Goal: Information Seeking & Learning: Learn about a topic

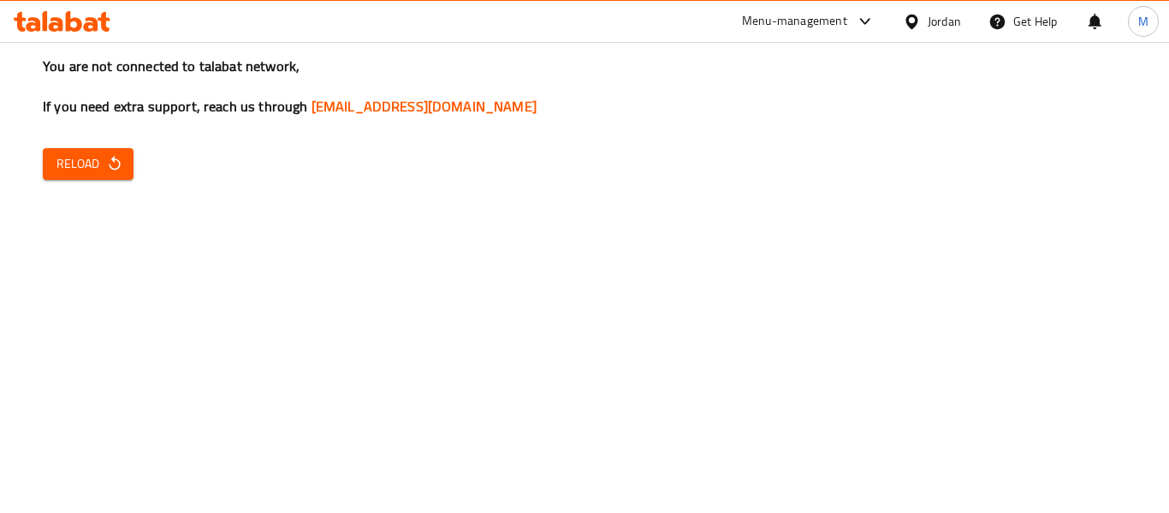
click at [916, 19] on icon at bounding box center [911, 21] width 12 height 15
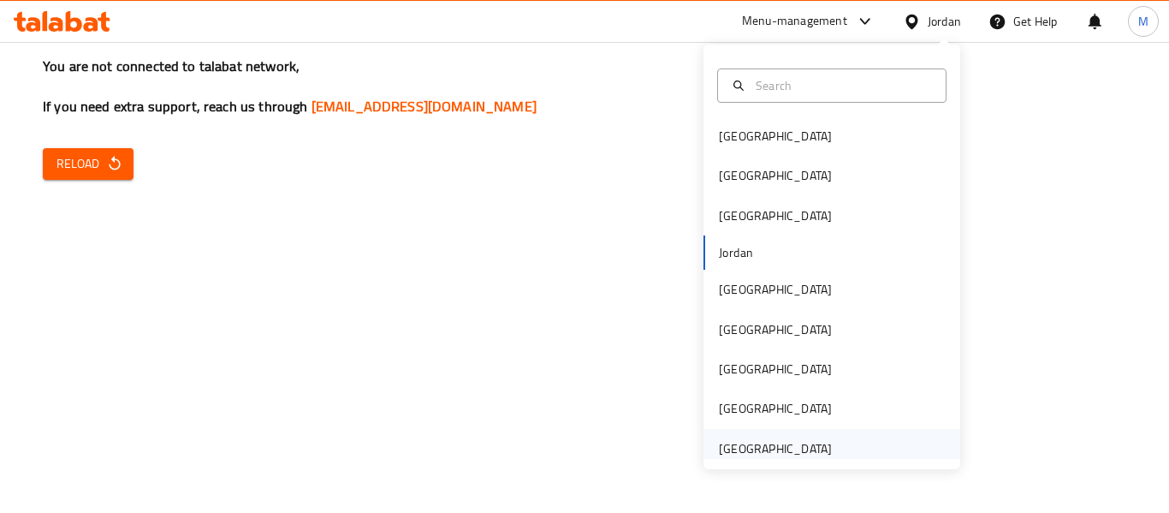
click at [805, 454] on div "[GEOGRAPHIC_DATA]" at bounding box center [775, 448] width 113 height 19
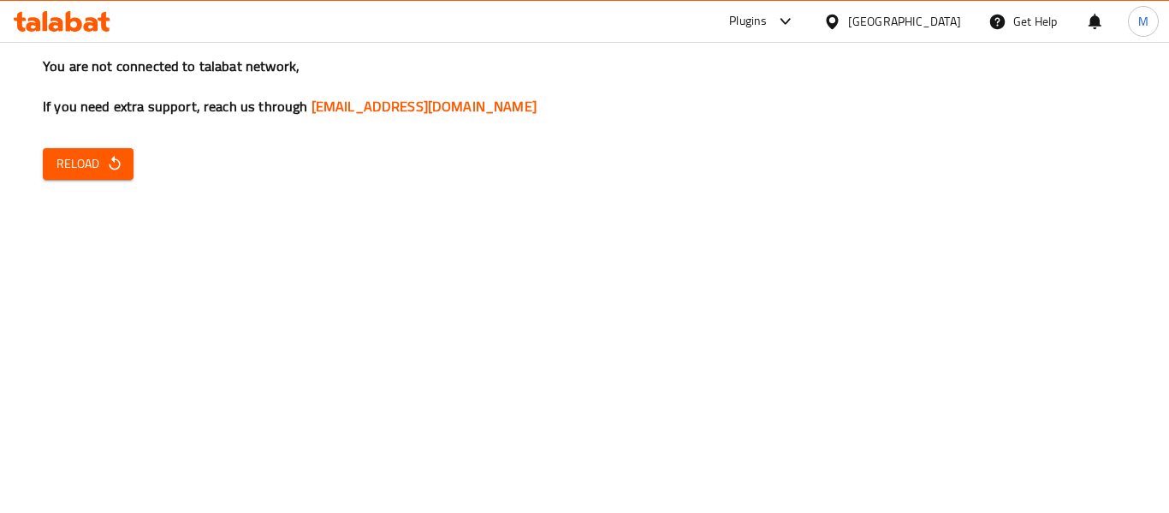
click at [62, 166] on span "Reload" at bounding box center [87, 163] width 63 height 21
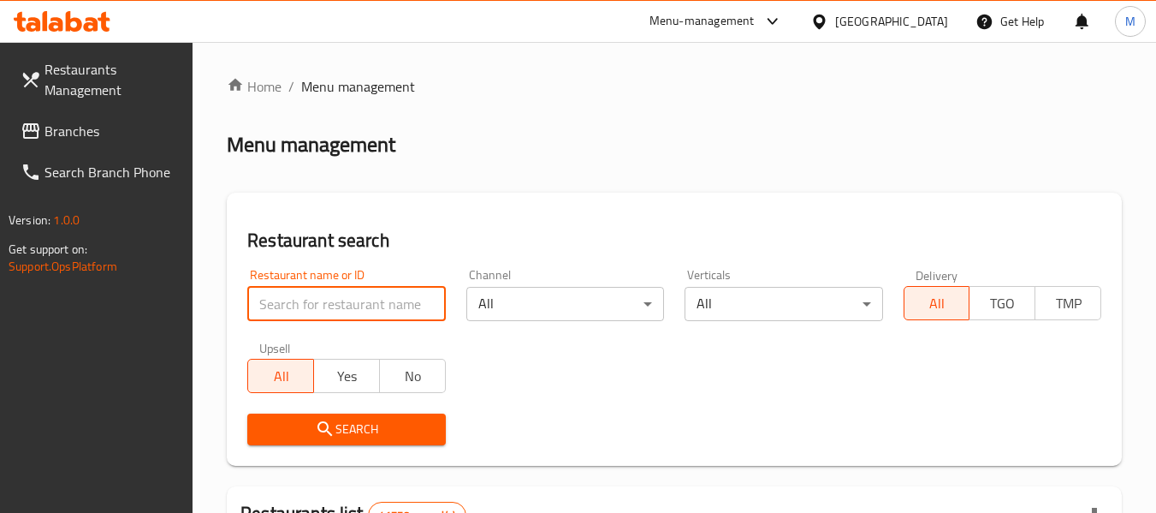
click at [365, 299] on input "search" at bounding box center [346, 304] width 198 height 34
paste input "Lebanese Street Food"
type input "Lebanese Street Food"
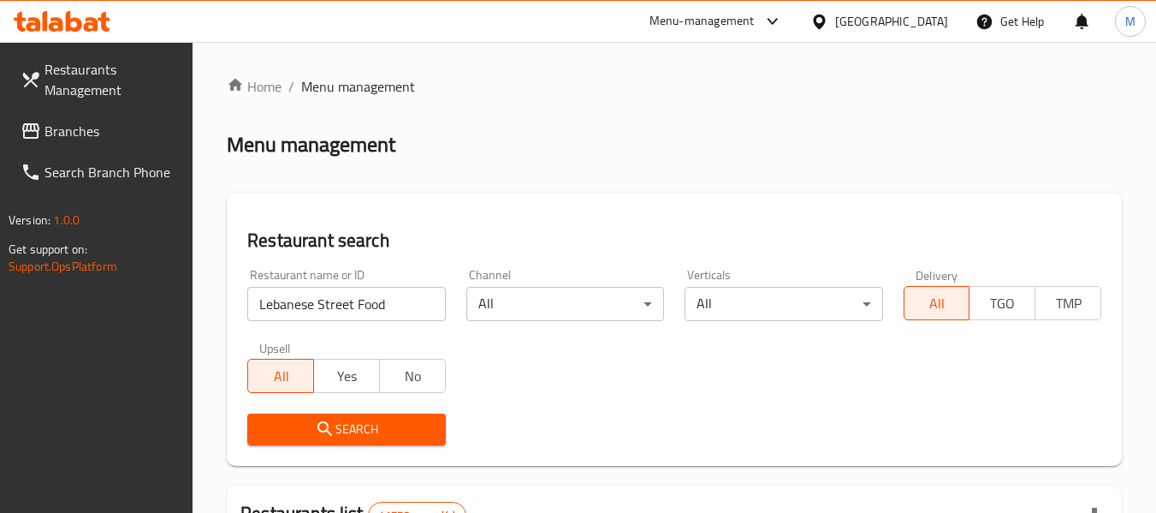
click at [362, 430] on span "Search" at bounding box center [346, 428] width 170 height 21
click at [352, 424] on span "Search" at bounding box center [346, 428] width 170 height 21
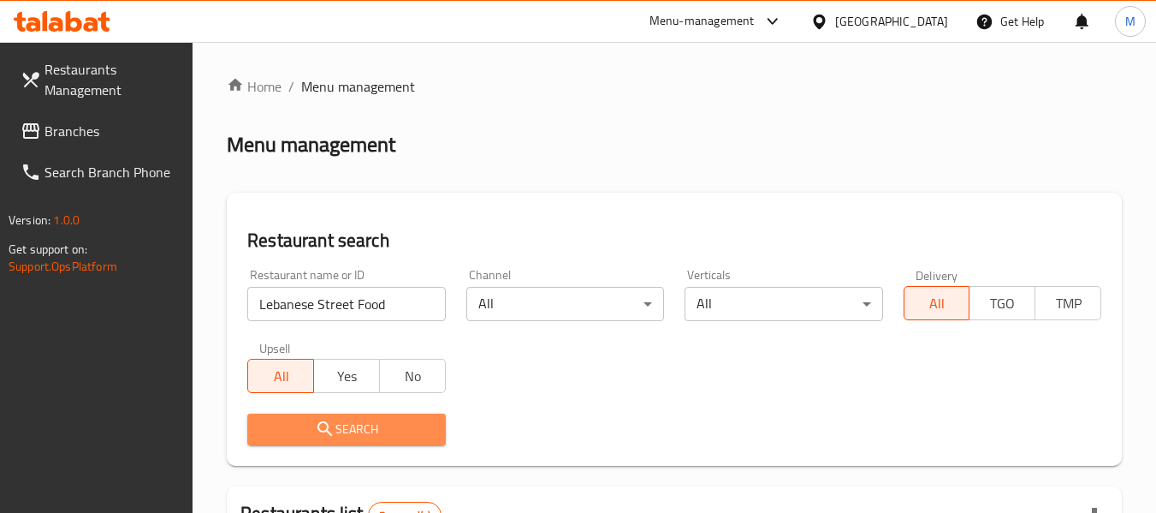
click at [352, 424] on span "Search" at bounding box center [346, 428] width 170 height 21
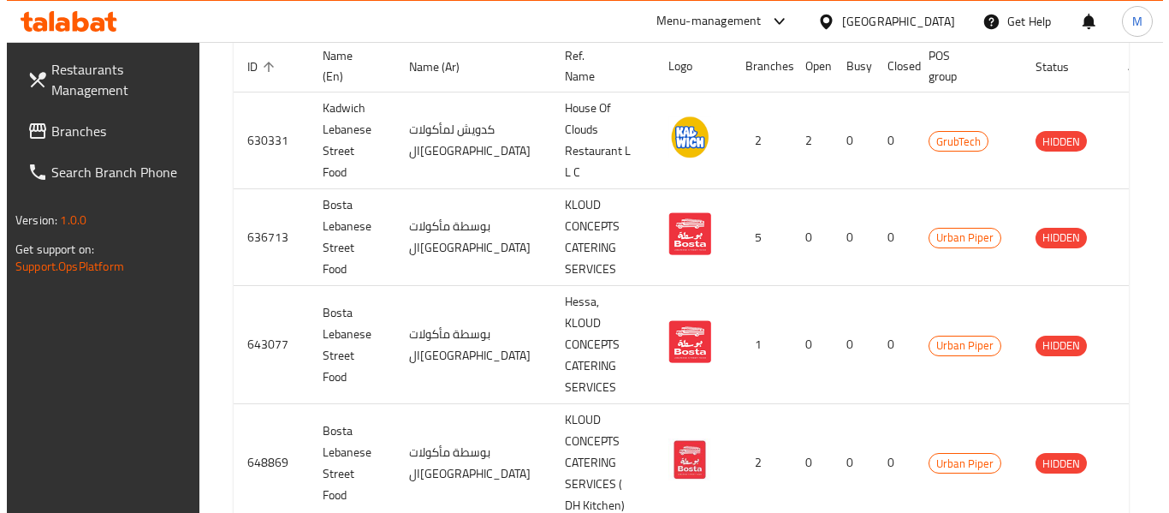
scroll to position [659, 0]
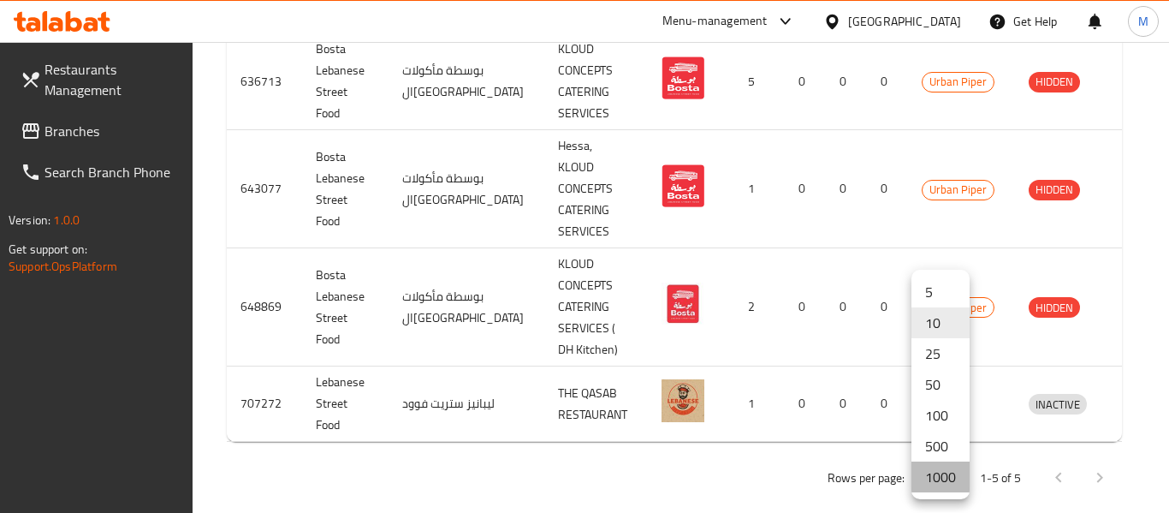
click at [931, 487] on li "1000" at bounding box center [940, 476] width 58 height 31
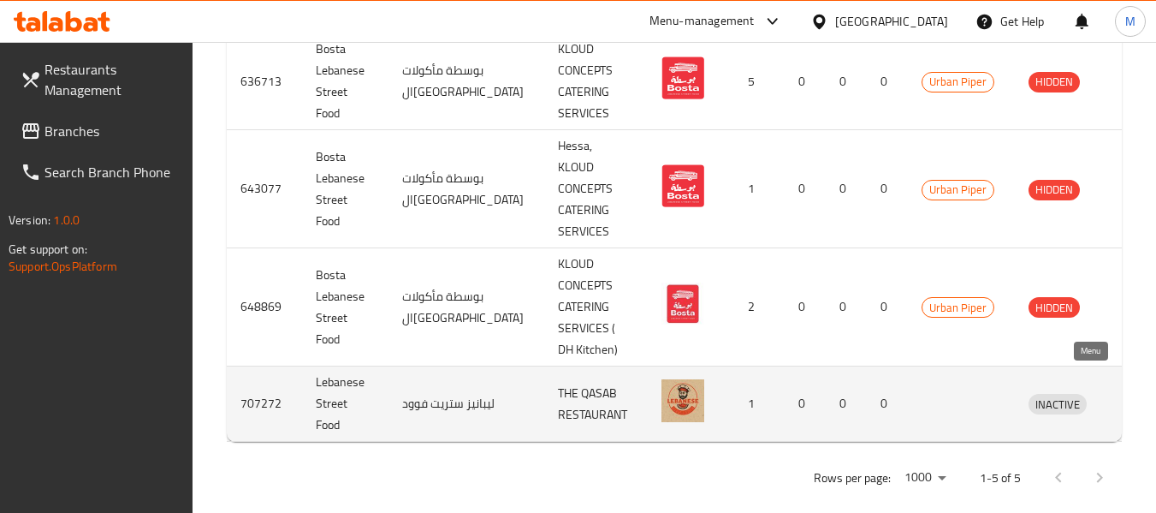
click at [1122, 397] on icon "enhanced table" at bounding box center [1131, 404] width 19 height 15
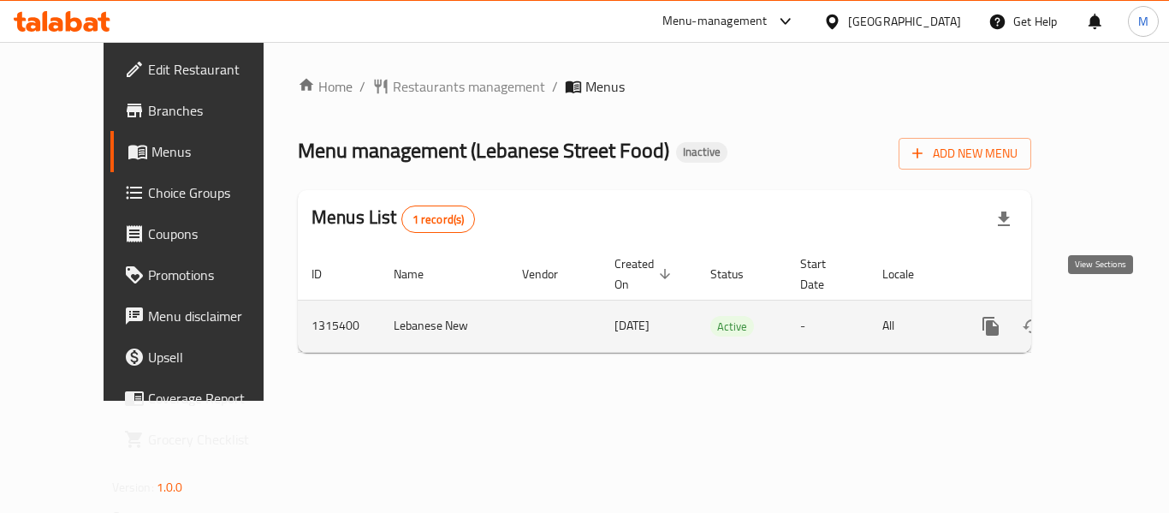
click at [1105, 316] on icon "enhanced table" at bounding box center [1114, 326] width 21 height 21
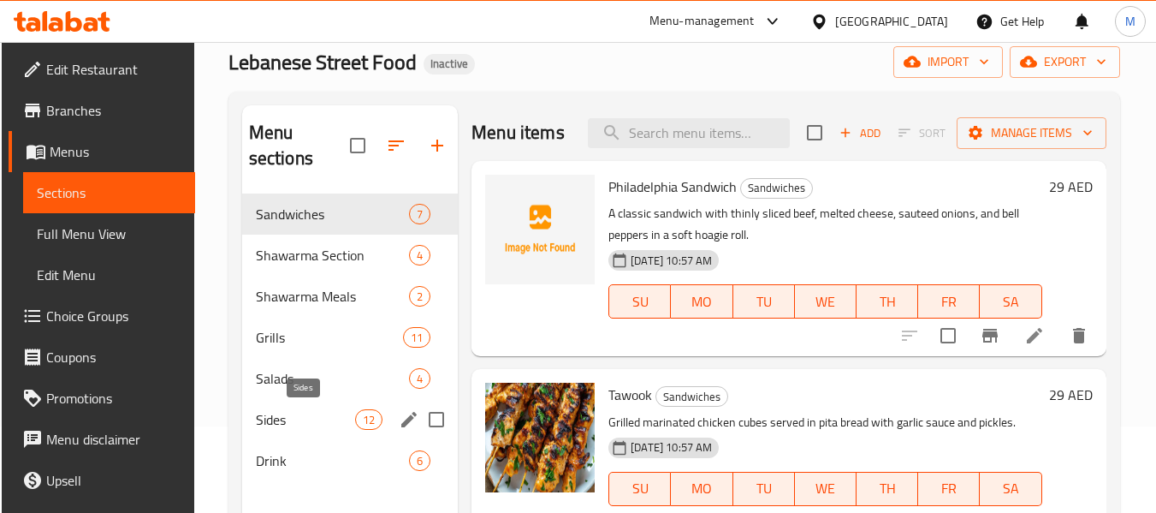
scroll to position [171, 0]
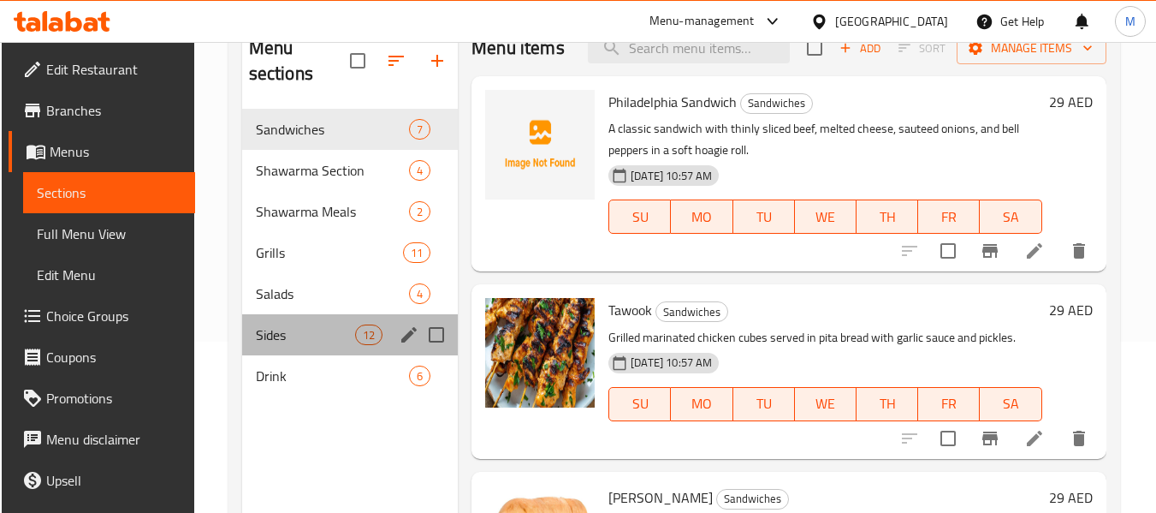
click at [310, 322] on div "Sides 12" at bounding box center [350, 334] width 216 height 41
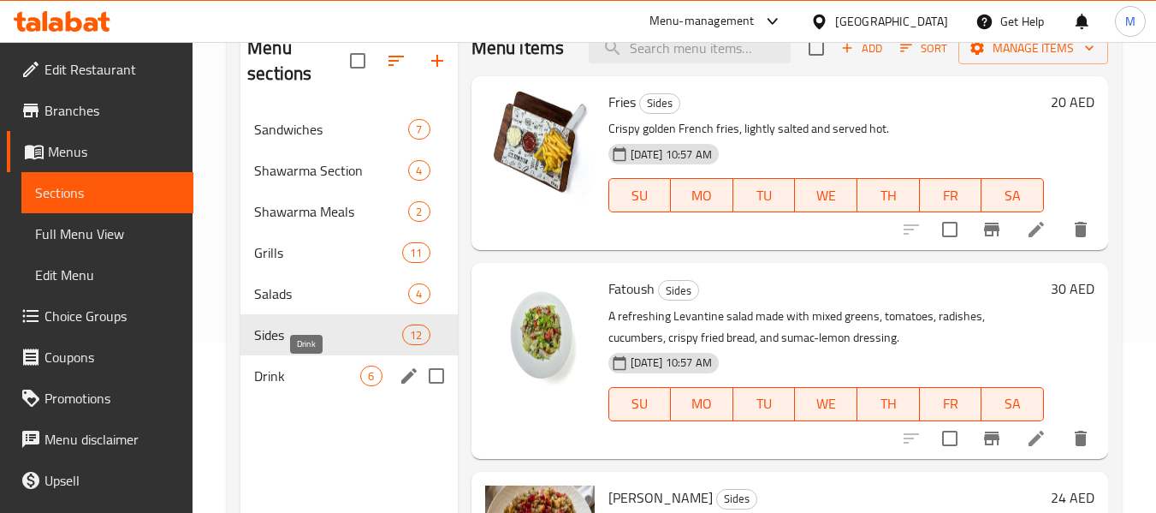
click at [308, 371] on span "Drink" at bounding box center [307, 375] width 106 height 21
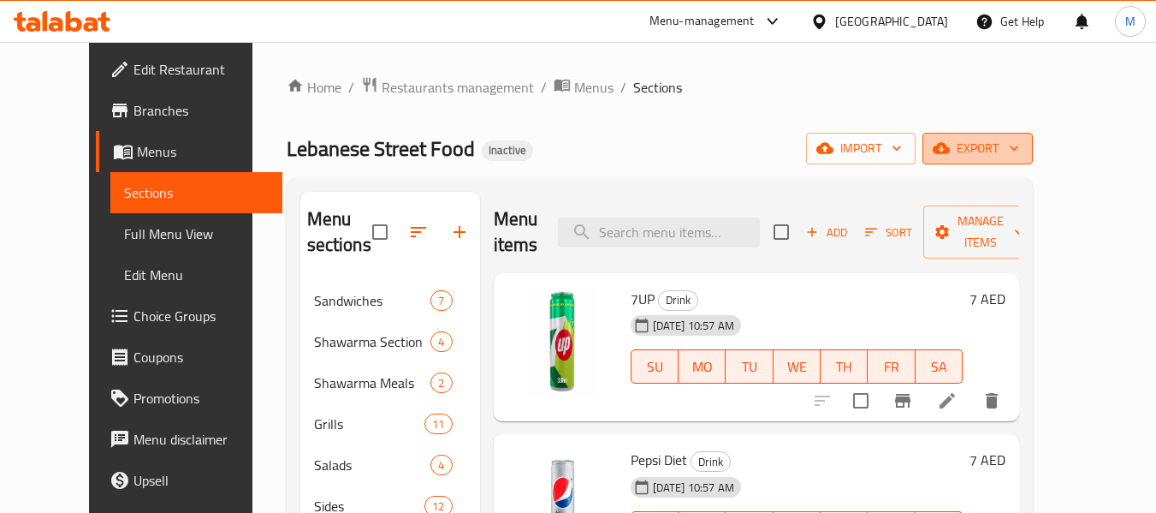
click at [1019, 153] on span "export" at bounding box center [977, 148] width 83 height 21
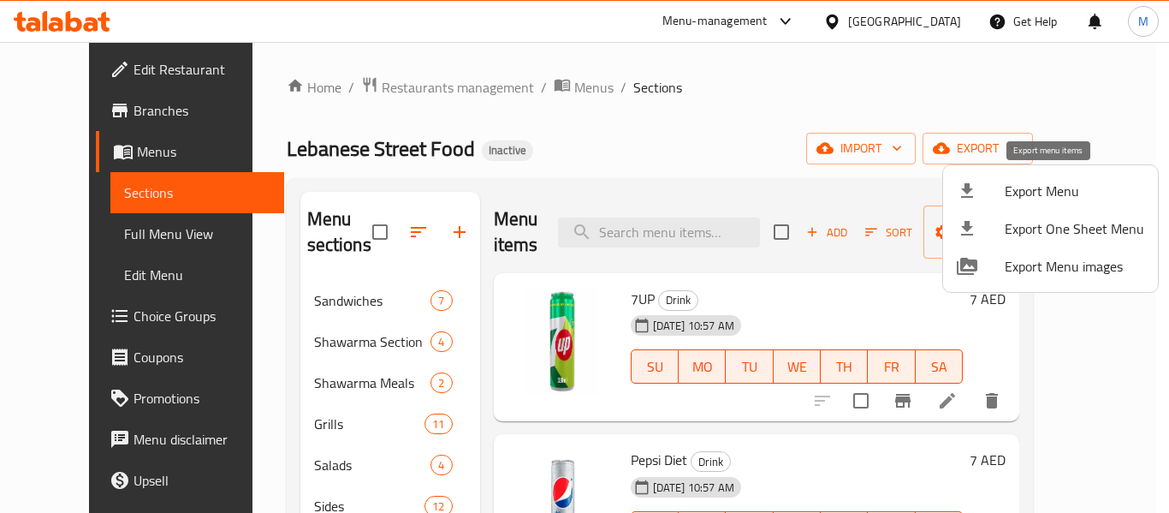
click at [1059, 189] on span "Export Menu" at bounding box center [1074, 191] width 139 height 21
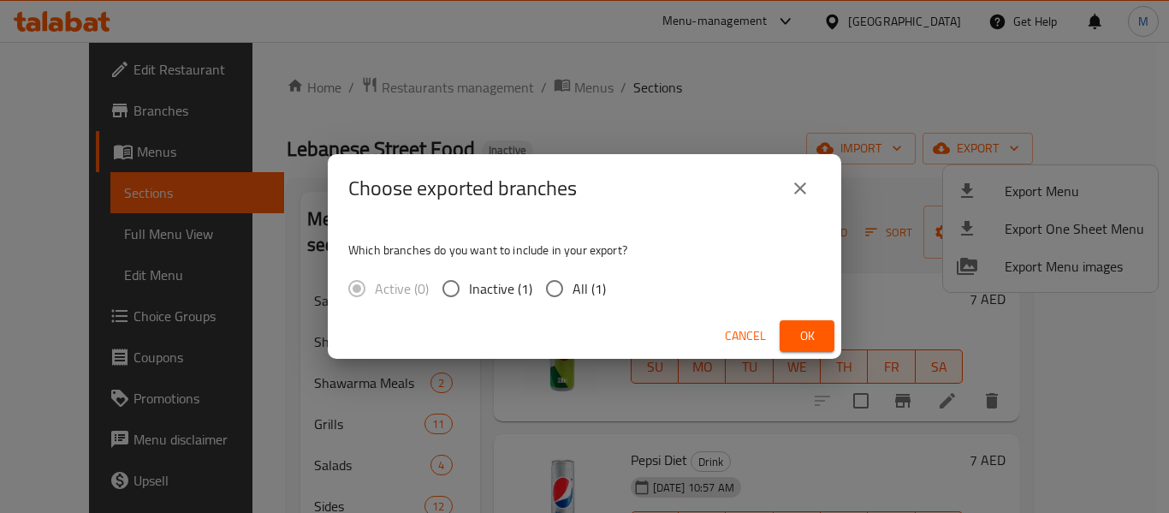
click at [577, 286] on span "All (1)" at bounding box center [588, 288] width 33 height 21
click at [572, 286] on input "All (1)" at bounding box center [555, 288] width 36 height 36
radio input "true"
click at [799, 341] on span "Ok" at bounding box center [806, 335] width 27 height 21
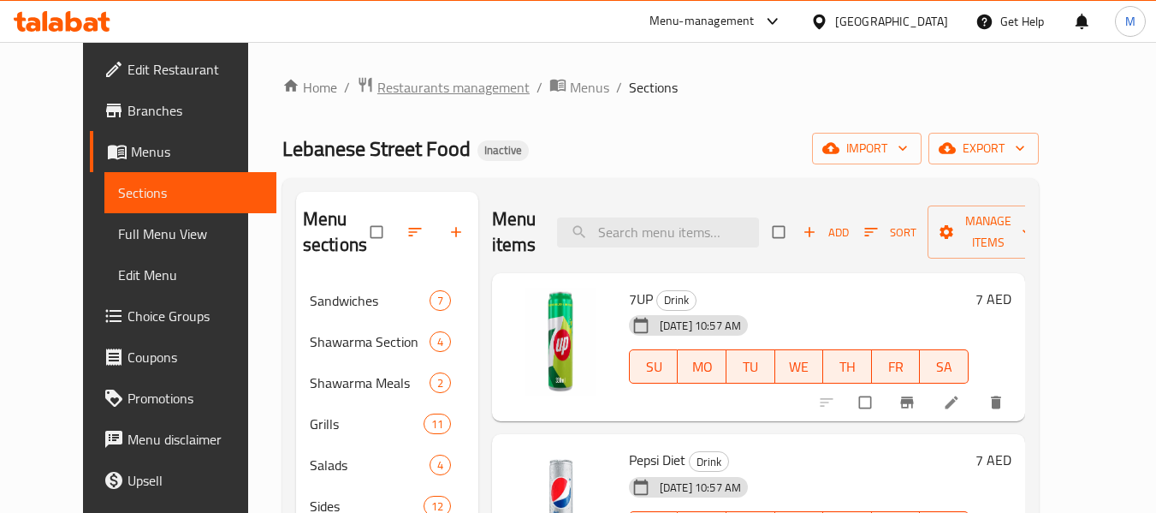
click at [377, 92] on span "Restaurants management" at bounding box center [453, 87] width 152 height 21
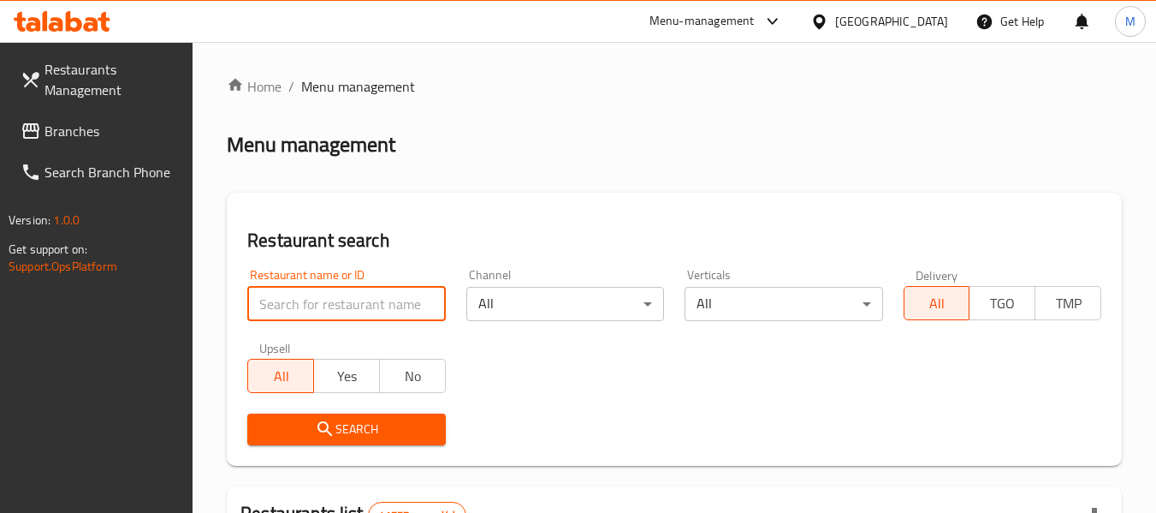
click at [370, 305] on input "search" at bounding box center [346, 304] width 198 height 34
paste input "LUMA CAFE"
type input "LUMA CAFE"
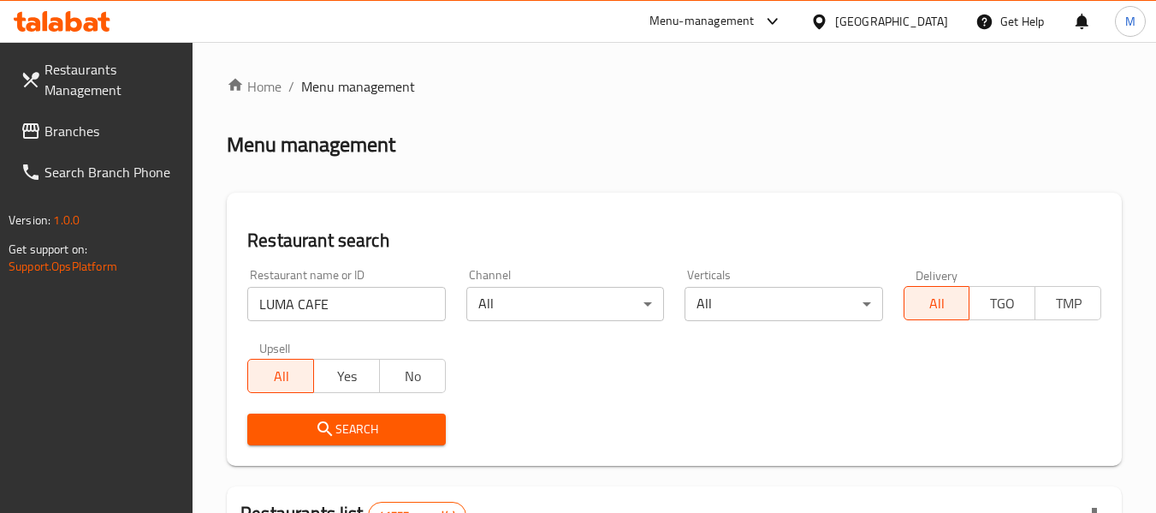
click at [357, 414] on button "Search" at bounding box center [346, 429] width 198 height 32
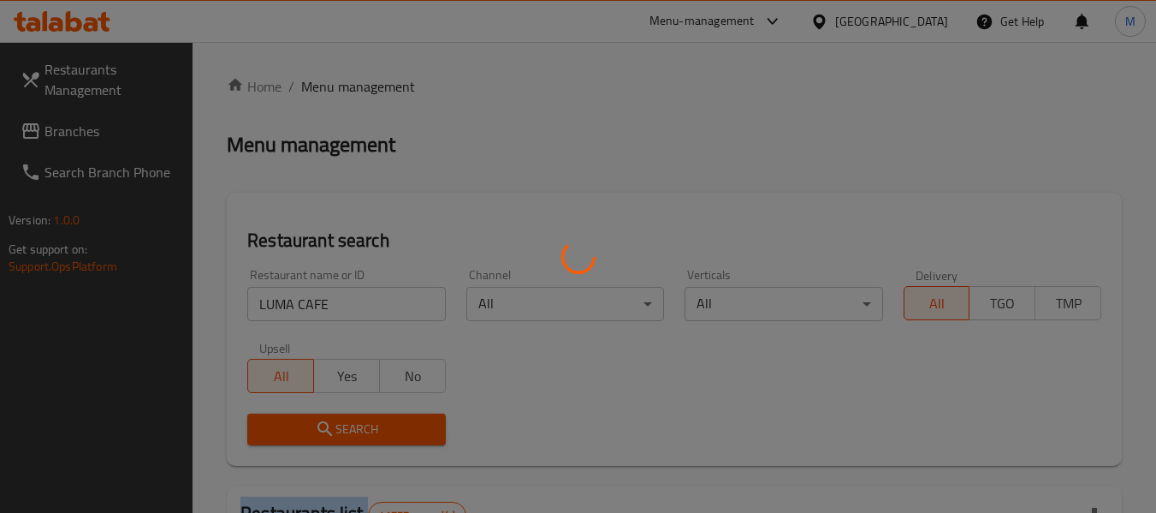
drag, startPoint x: 357, startPoint y: 414, endPoint x: 399, endPoint y: 460, distance: 62.4
click at [361, 413] on div at bounding box center [578, 256] width 1156 height 513
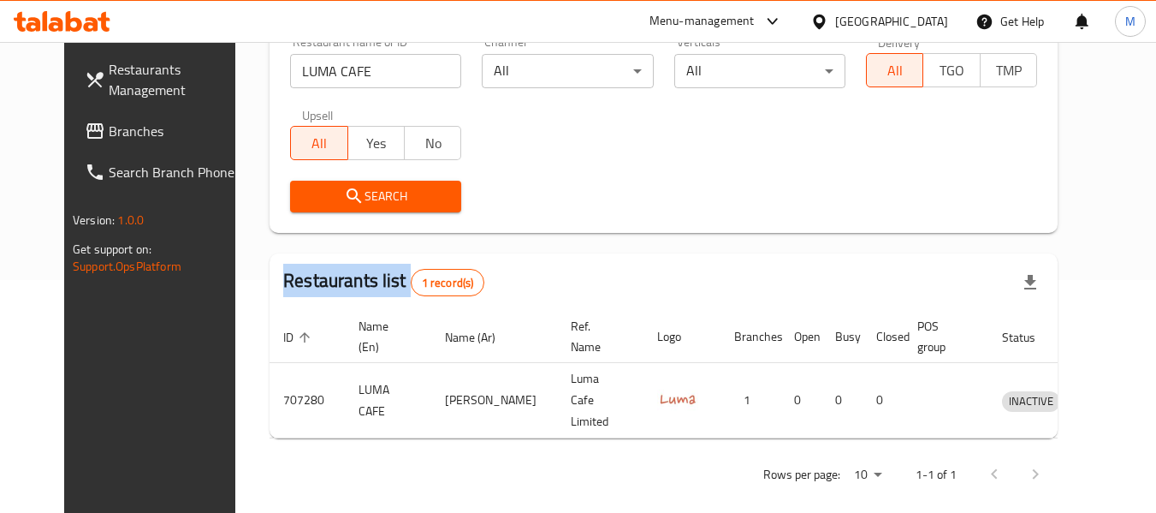
scroll to position [236, 0]
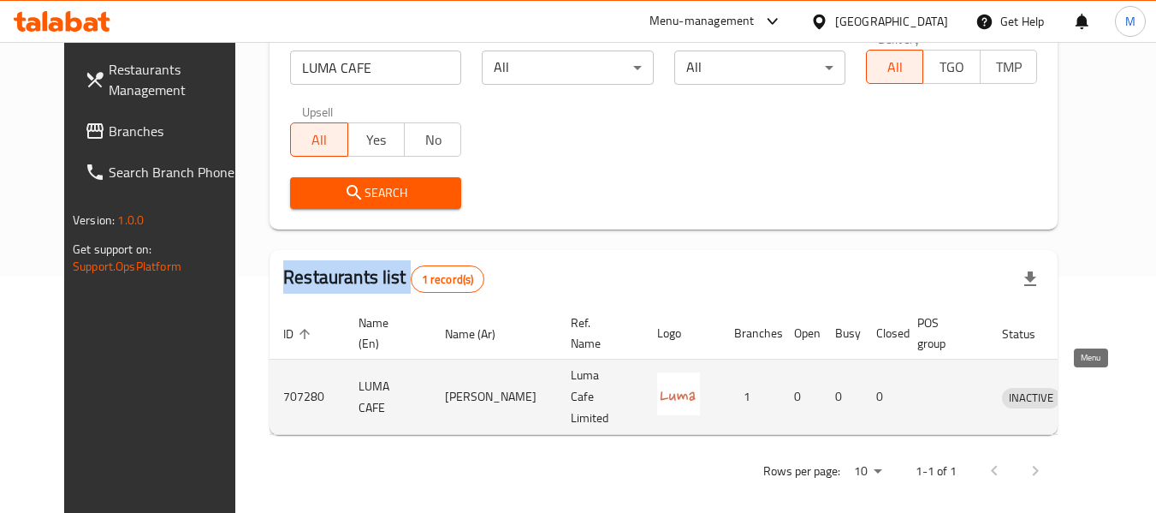
click at [1095, 390] on icon "enhanced table" at bounding box center [1104, 397] width 19 height 15
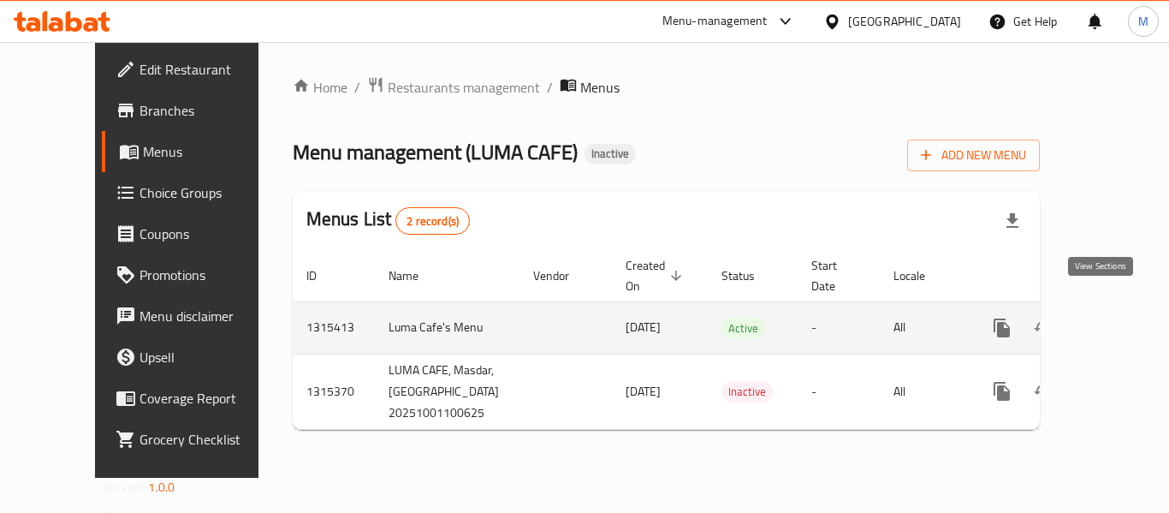
click at [1115, 317] on icon "enhanced table" at bounding box center [1125, 327] width 21 height 21
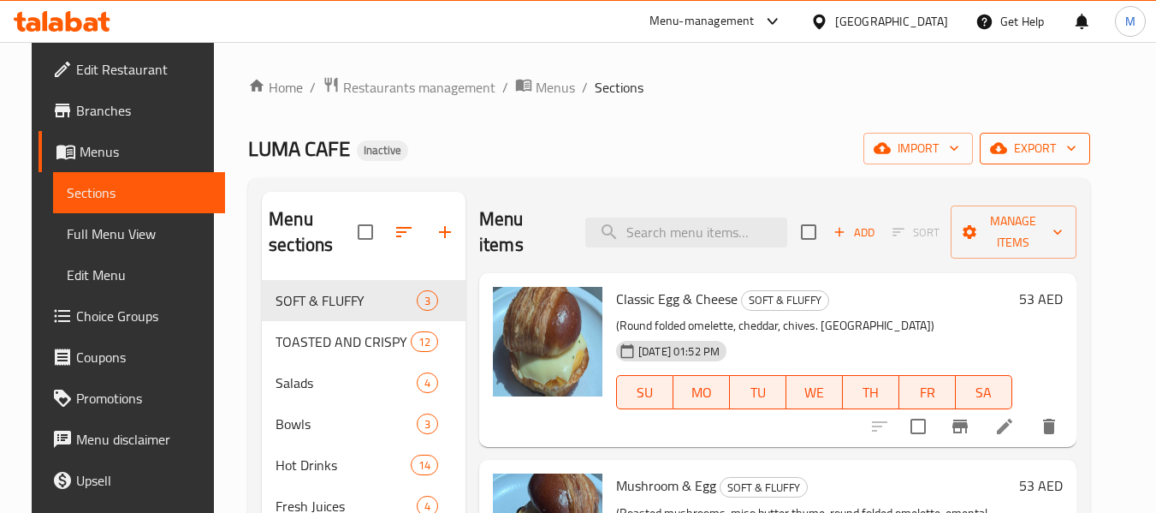
click at [1076, 151] on span "export" at bounding box center [1034, 148] width 83 height 21
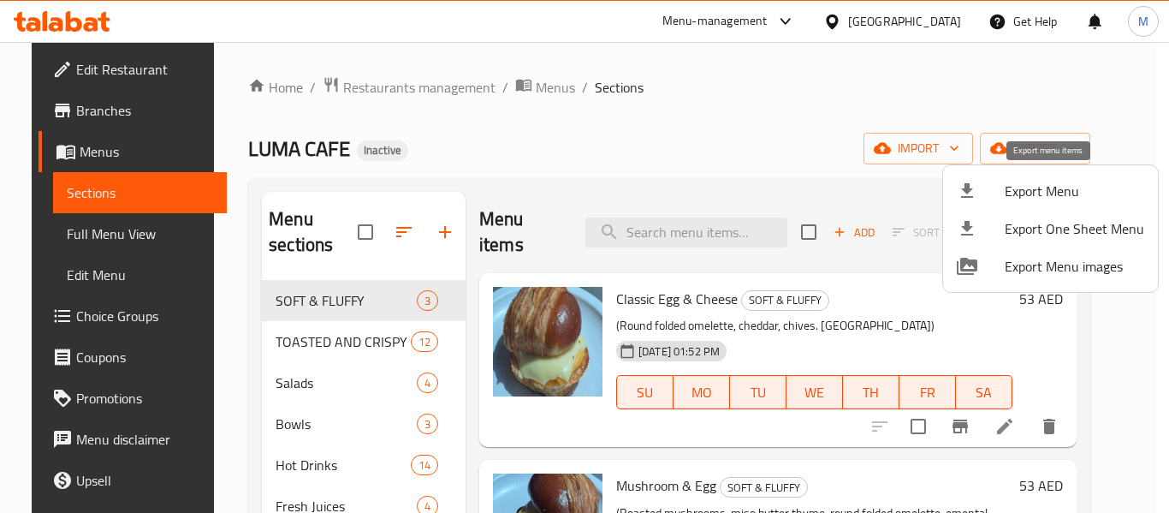
click at [1080, 181] on span "Export Menu" at bounding box center [1074, 191] width 139 height 21
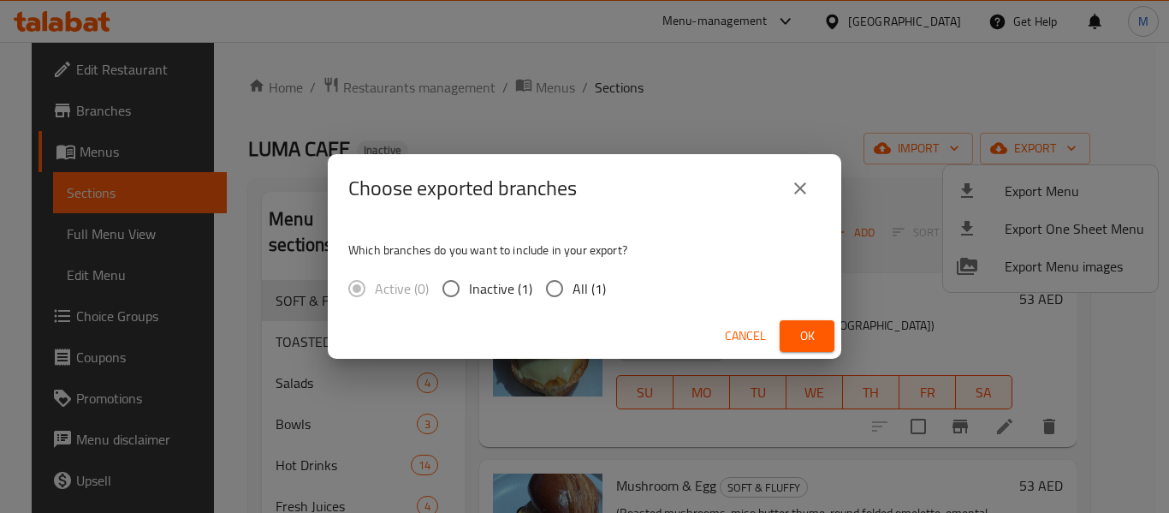
click at [561, 287] on input "All (1)" at bounding box center [555, 288] width 36 height 36
radio input "true"
click at [783, 335] on button "Ok" at bounding box center [807, 336] width 55 height 32
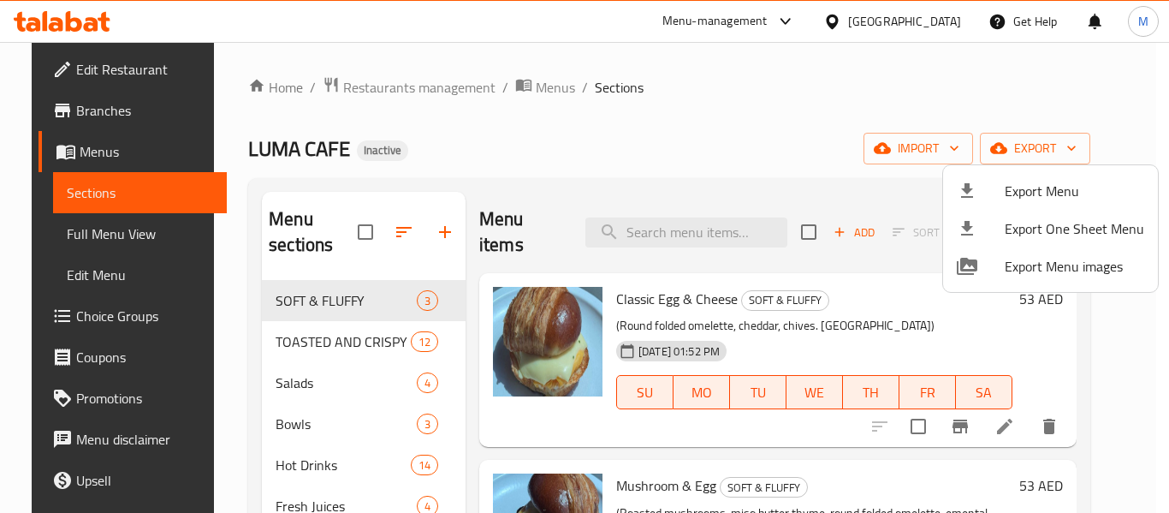
click at [331, 298] on div at bounding box center [584, 256] width 1169 height 513
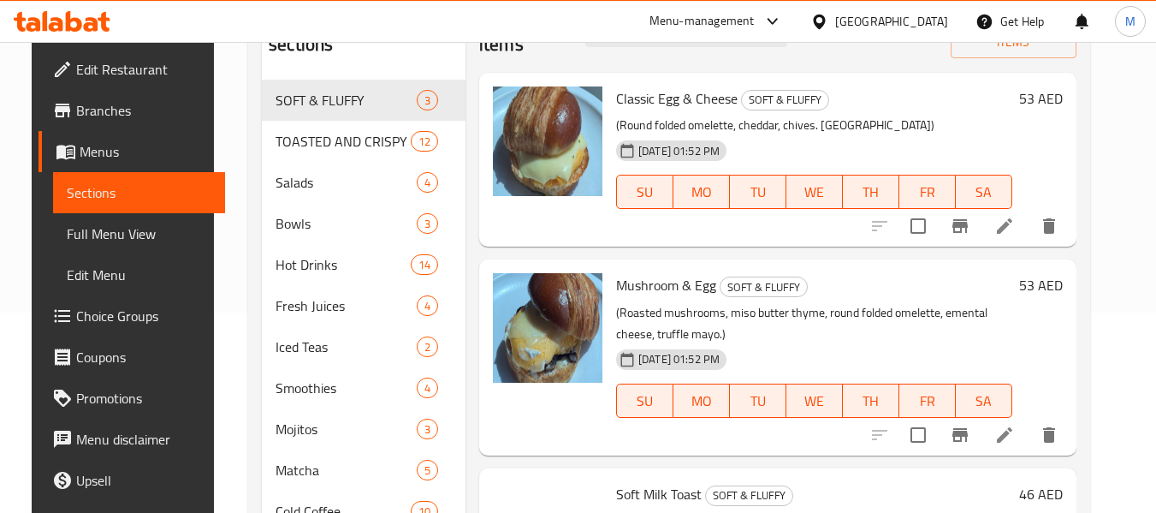
scroll to position [479, 0]
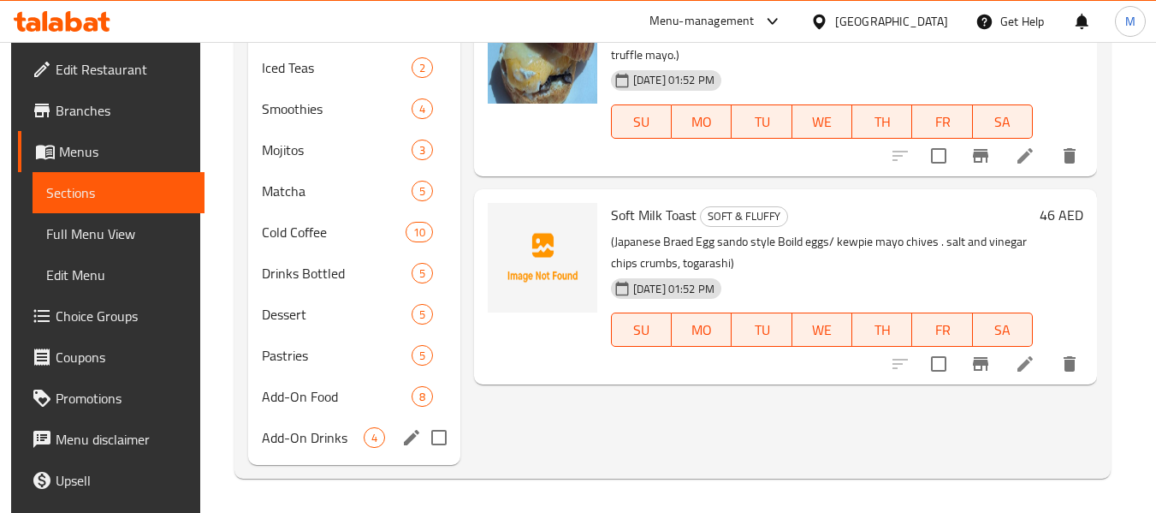
click at [320, 442] on span "Add-On Drinks" at bounding box center [313, 437] width 102 height 21
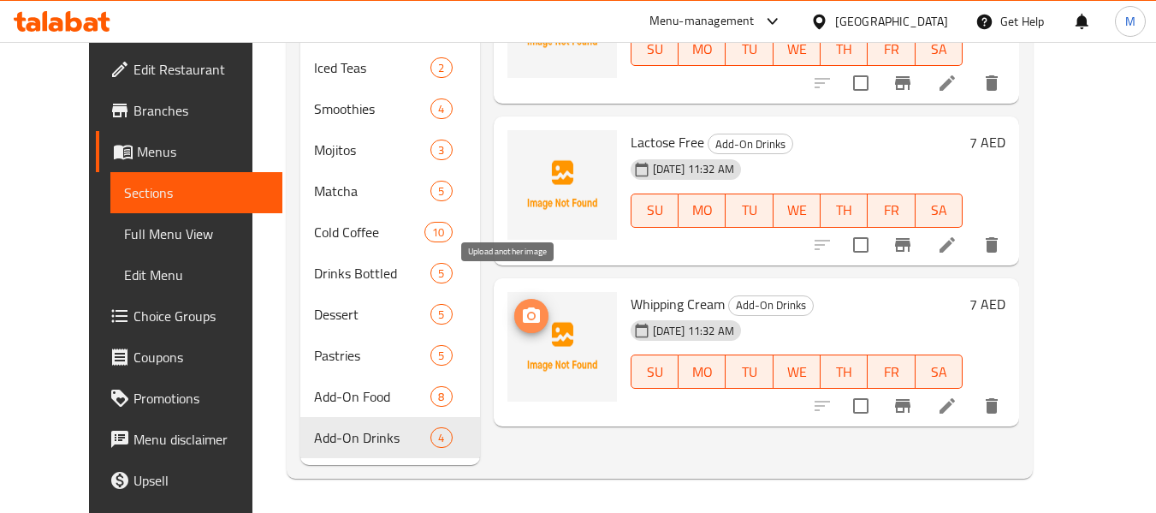
click at [521, 305] on icon "upload picture" at bounding box center [531, 315] width 21 height 21
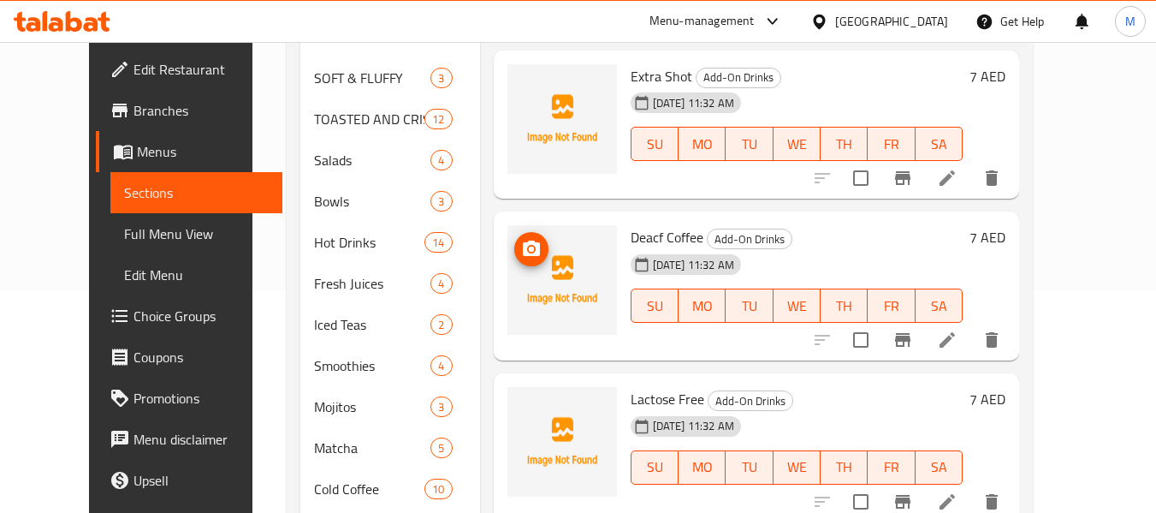
scroll to position [137, 0]
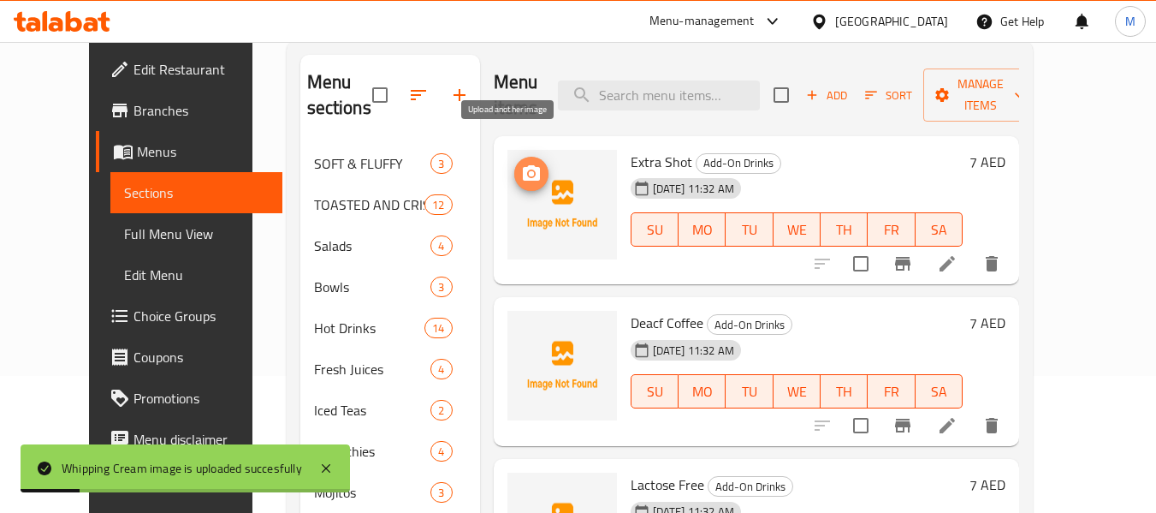
click at [523, 165] on icon "upload picture" at bounding box center [531, 172] width 17 height 15
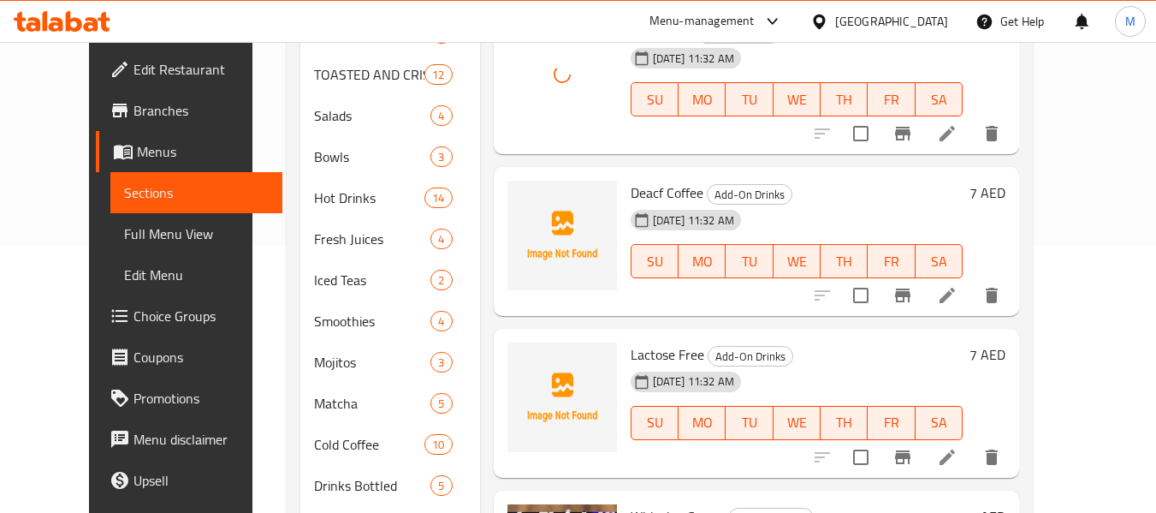
scroll to position [308, 0]
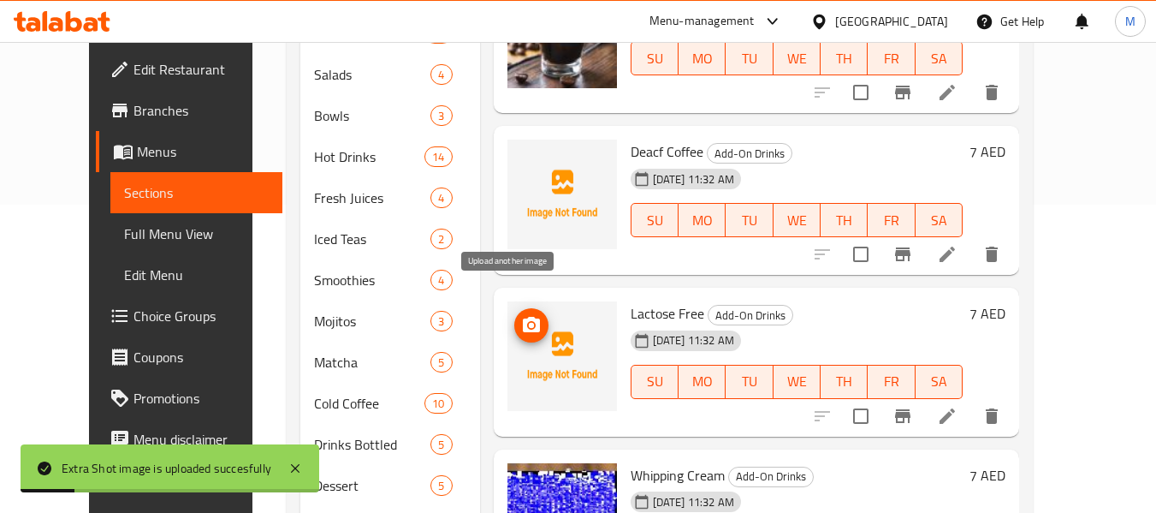
click at [523, 317] on icon "upload picture" at bounding box center [531, 324] width 17 height 15
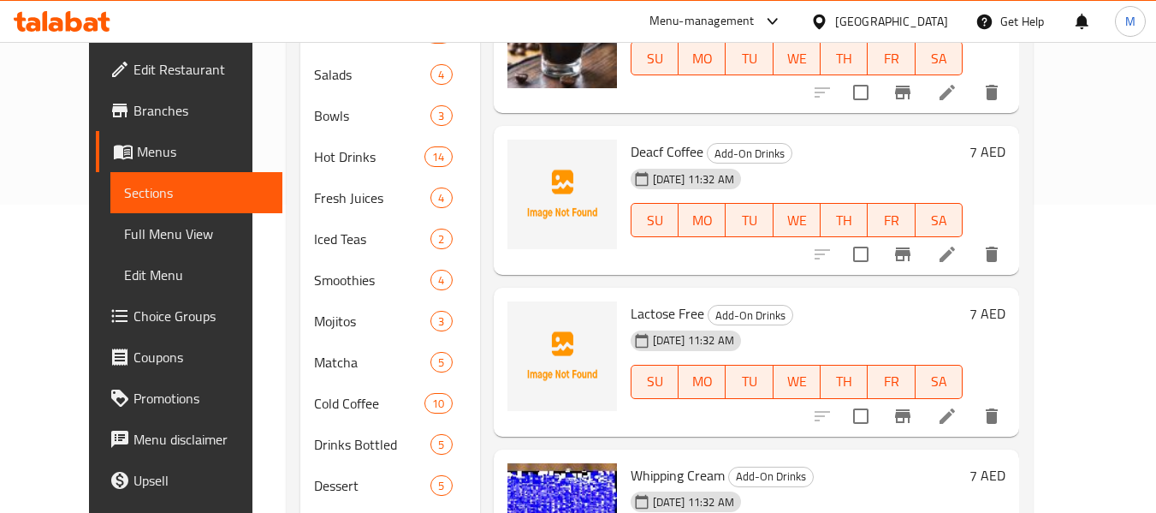
click at [651, 323] on div "01-10-2025 11:32 AM" at bounding box center [667, 340] width 86 height 34
click at [647, 294] on div "Lactose Free Add-On Drinks 01-10-2025 11:32 AM SU MO TU WE TH FR SA" at bounding box center [797, 361] width 346 height 135
click at [649, 300] on span "Lactose Free" at bounding box center [668, 313] width 74 height 26
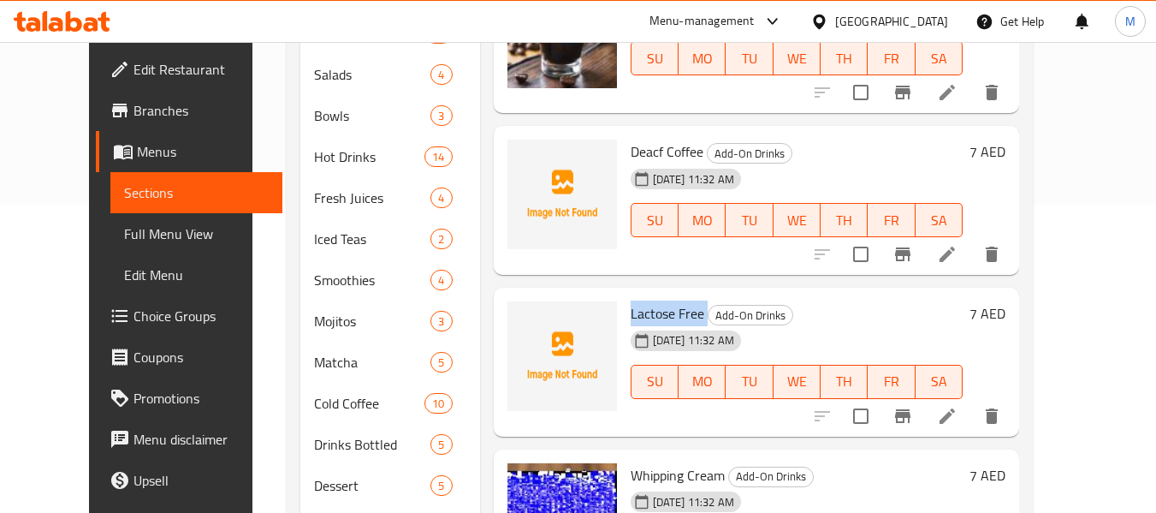
copy h6 "Lactose Free"
click at [508, 302] on img at bounding box center [562, 356] width 110 height 110
click at [523, 317] on icon "upload picture" at bounding box center [531, 324] width 17 height 15
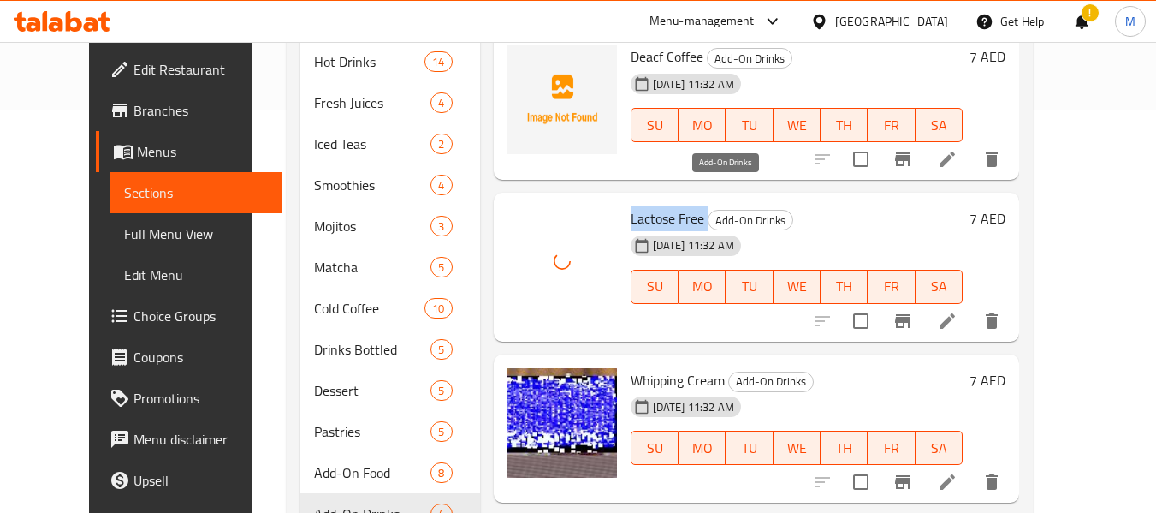
scroll to position [479, 0]
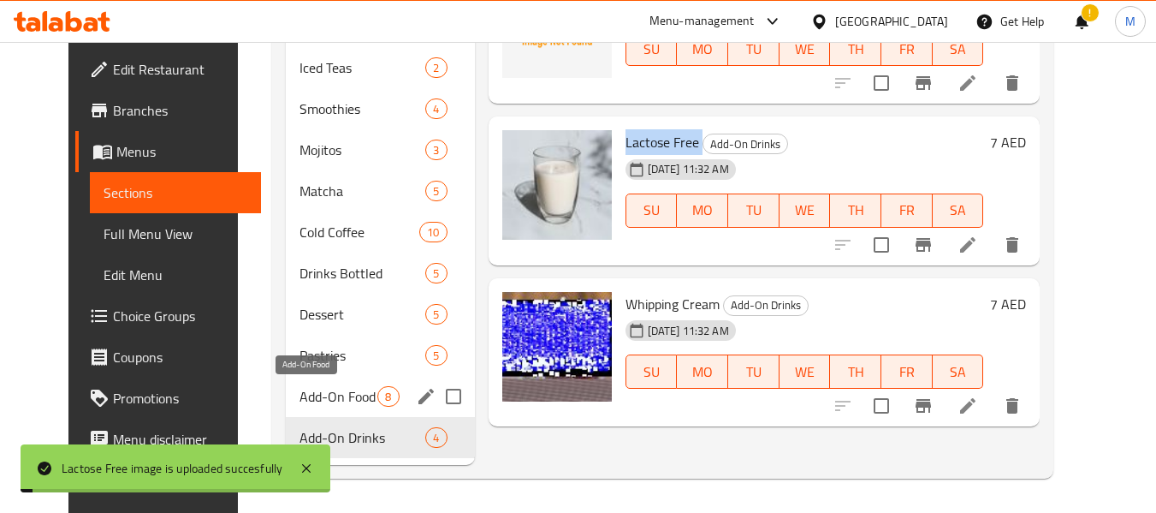
click at [305, 393] on span "Add-On Food" at bounding box center [338, 396] width 78 height 21
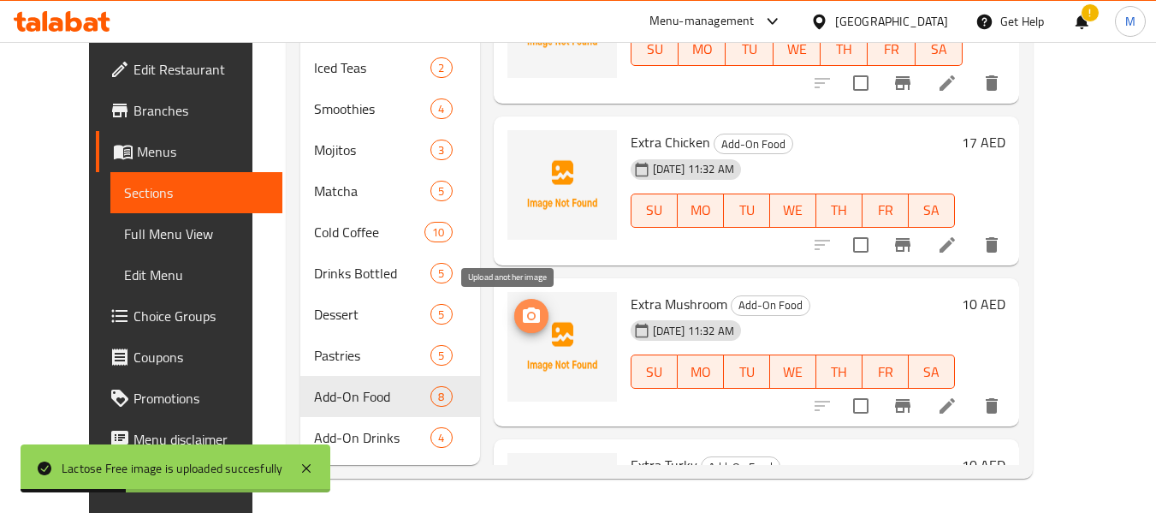
click at [521, 312] on icon "upload picture" at bounding box center [531, 315] width 21 height 21
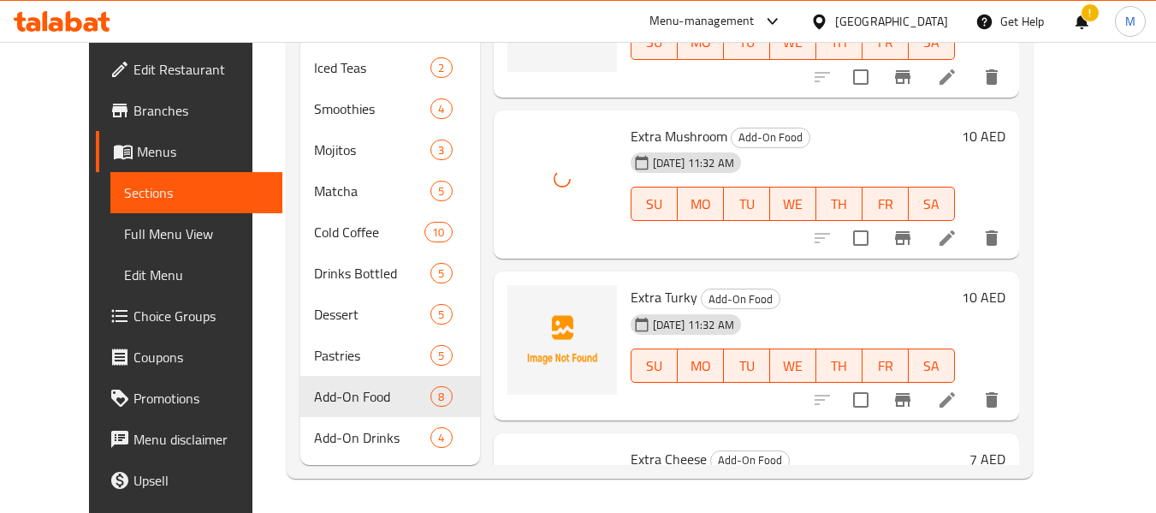
scroll to position [171, 0]
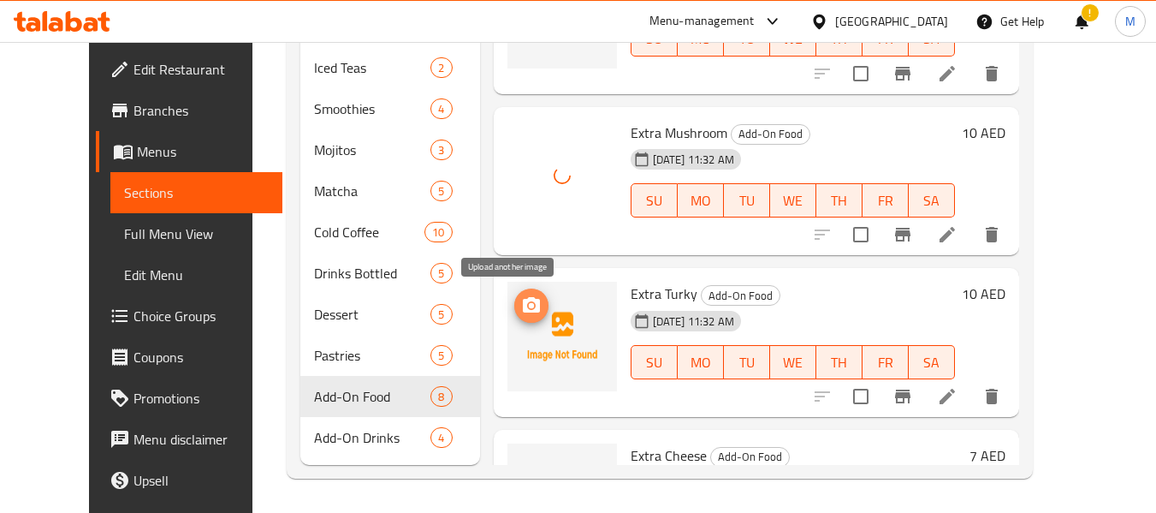
click at [521, 296] on icon "upload picture" at bounding box center [531, 305] width 21 height 21
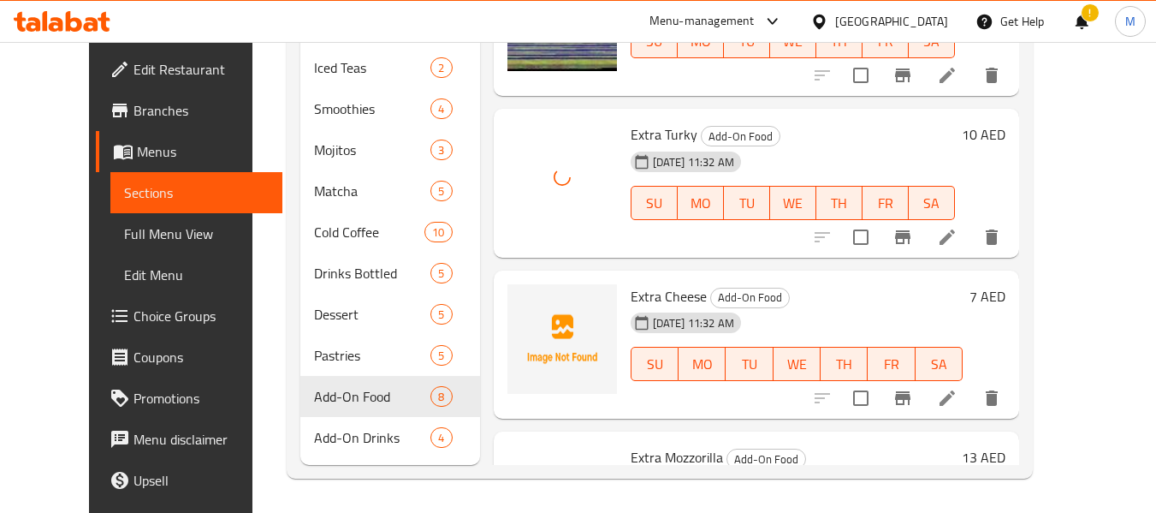
scroll to position [342, 0]
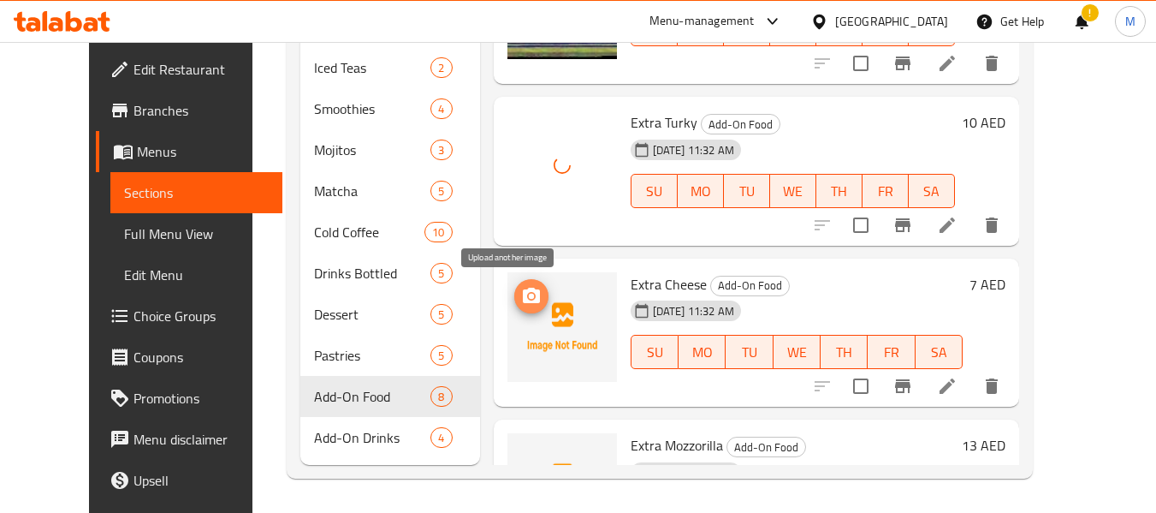
click at [521, 299] on icon "upload picture" at bounding box center [531, 296] width 21 height 21
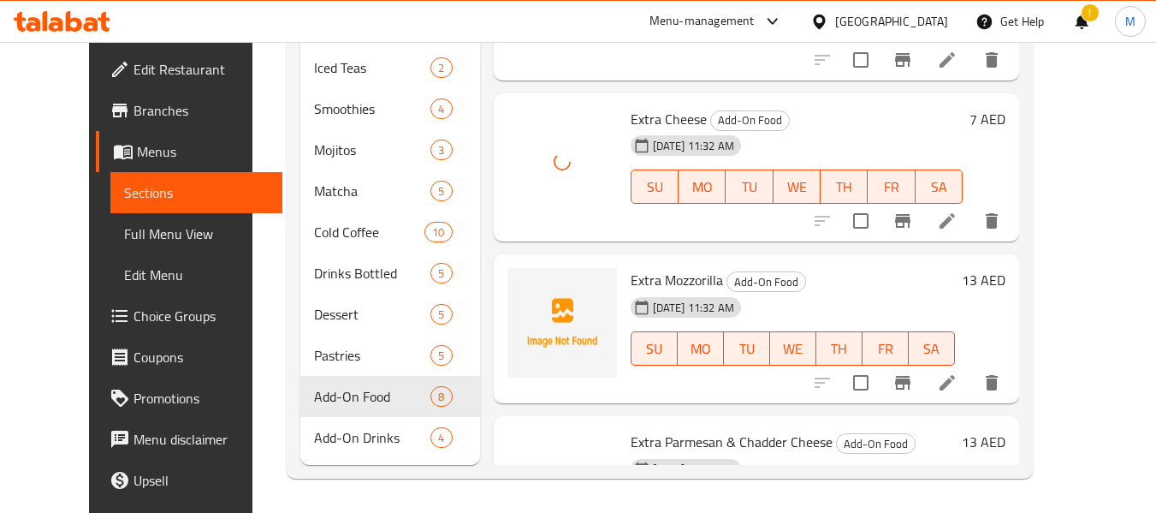
scroll to position [513, 0]
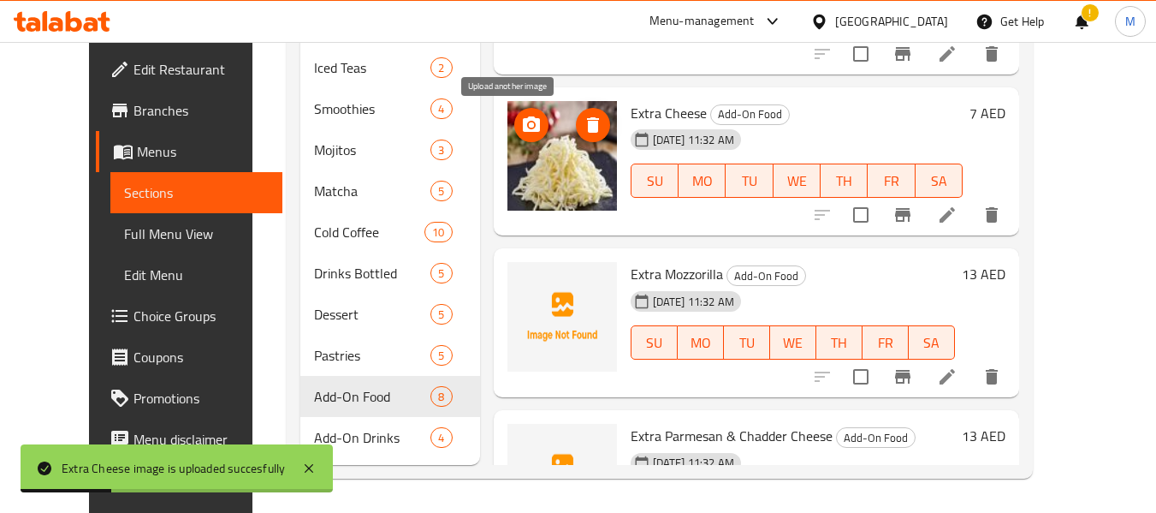
click at [523, 119] on icon "upload picture" at bounding box center [531, 123] width 17 height 15
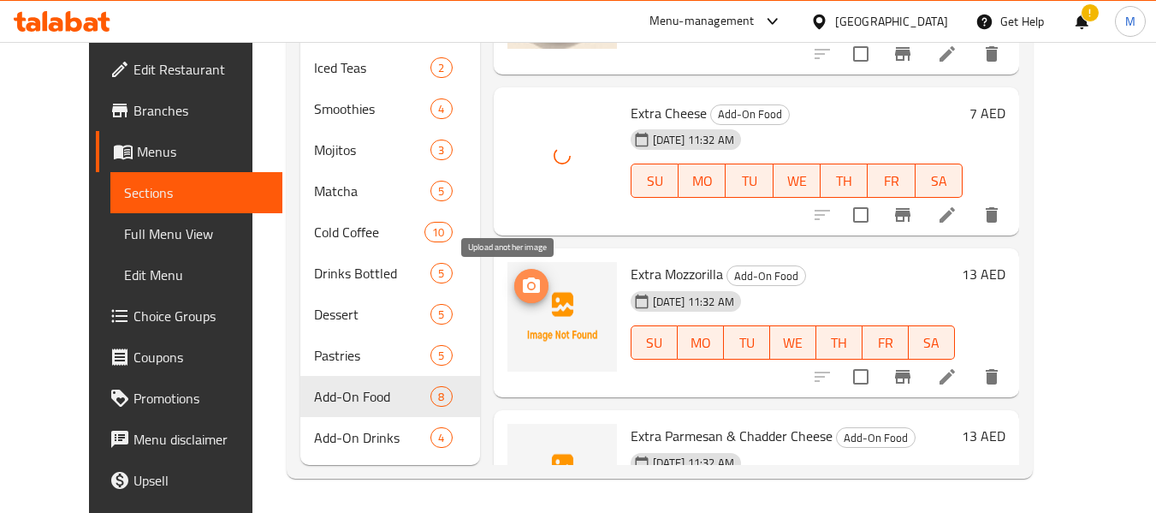
click at [523, 287] on icon "upload picture" at bounding box center [531, 284] width 17 height 15
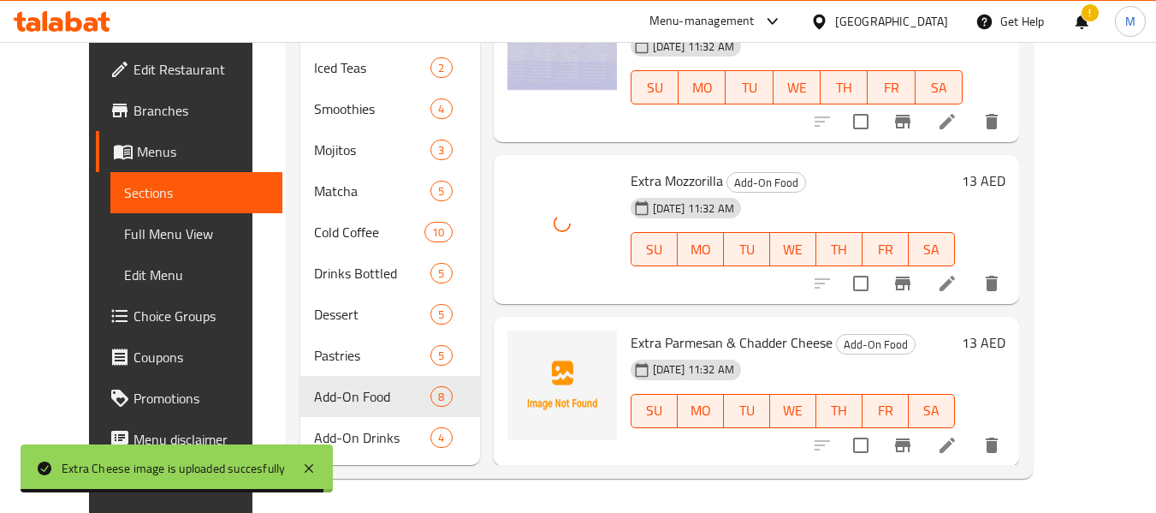
scroll to position [608, 0]
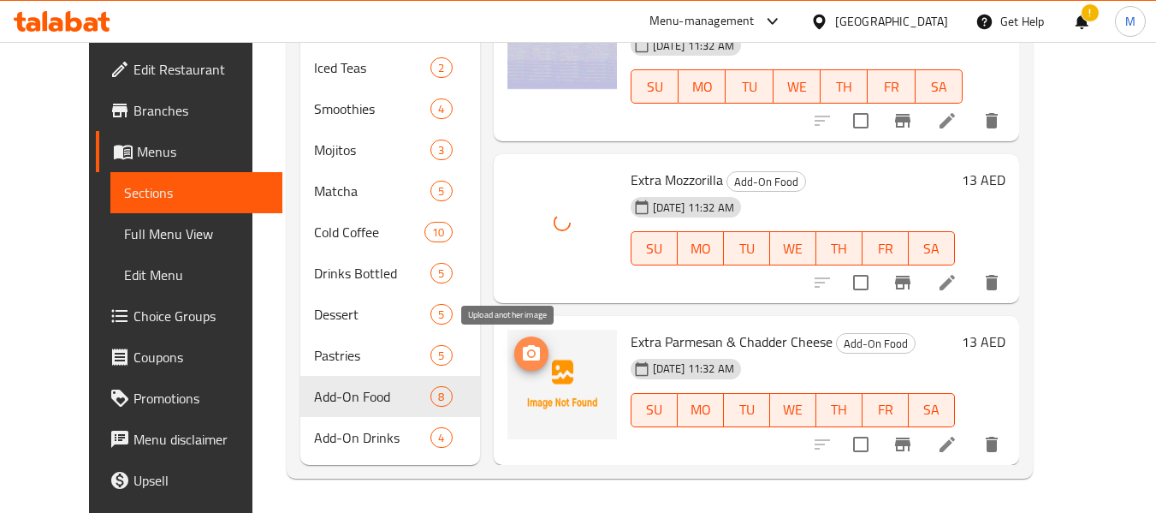
click at [528, 352] on circle "upload picture" at bounding box center [530, 353] width 5 height 5
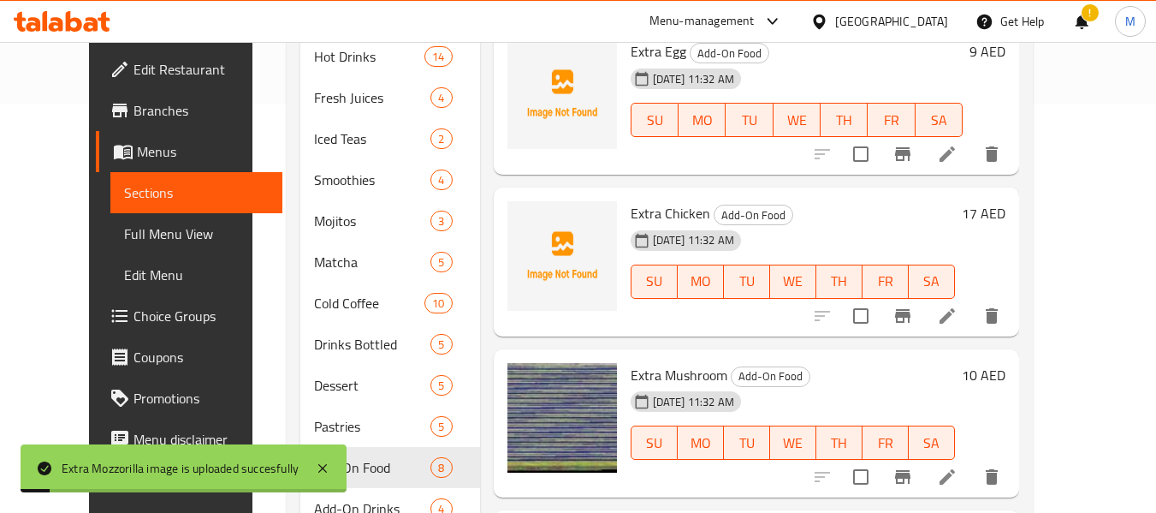
scroll to position [308, 0]
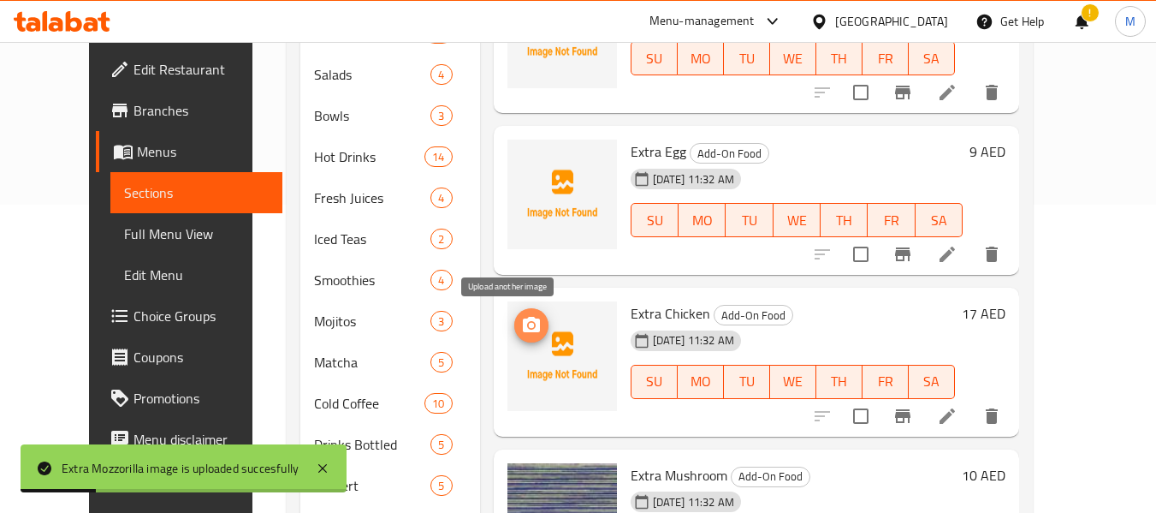
click at [521, 322] on icon "upload picture" at bounding box center [531, 325] width 21 height 21
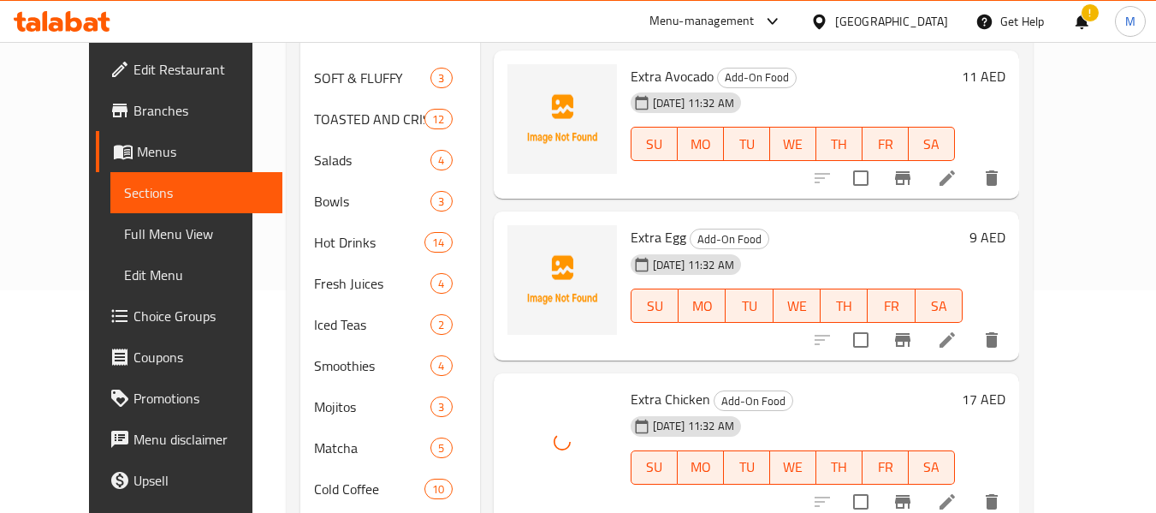
scroll to position [137, 0]
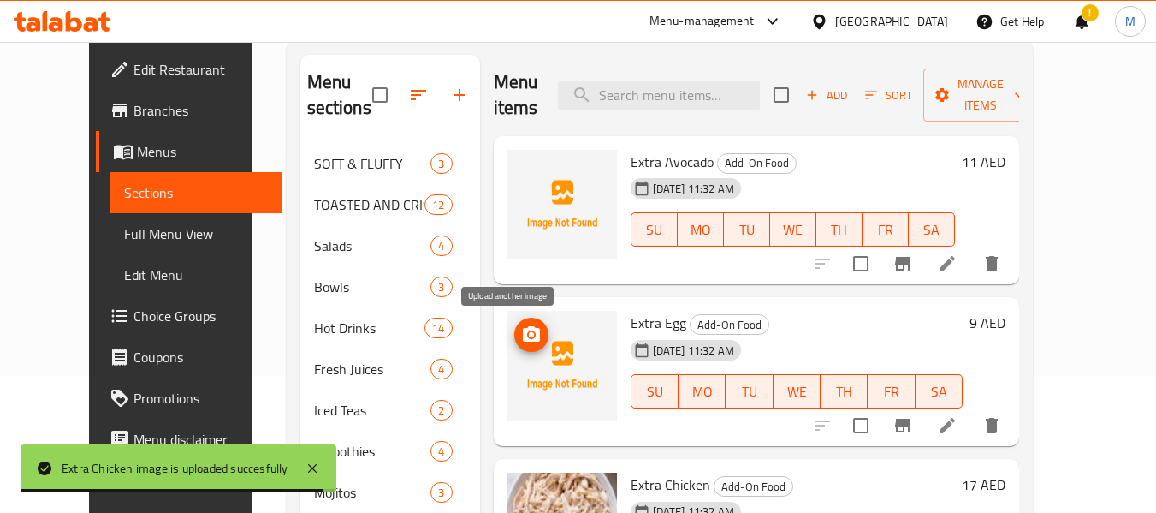
click at [521, 329] on icon "upload picture" at bounding box center [531, 334] width 21 height 21
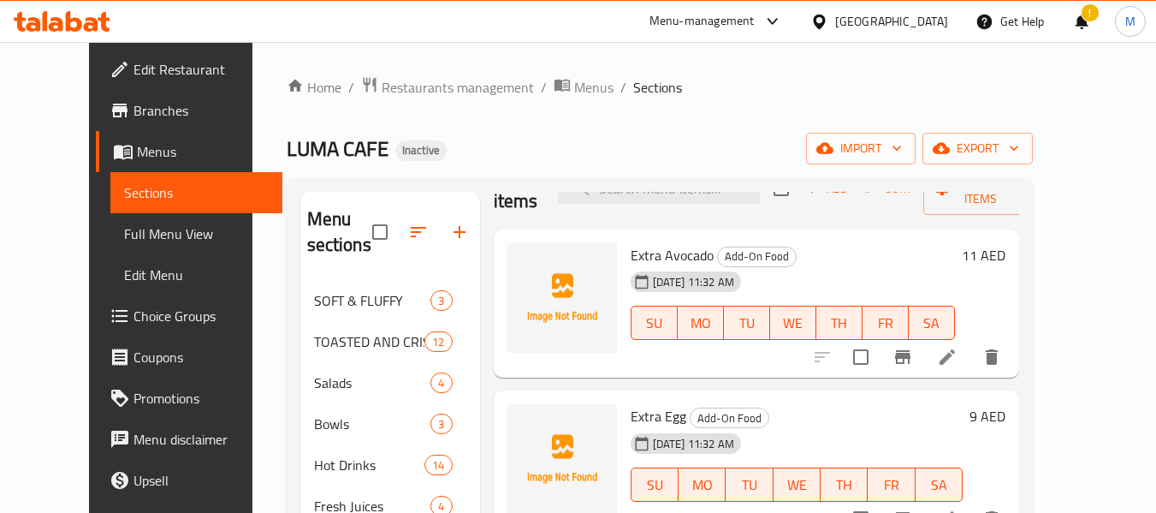
scroll to position [86, 0]
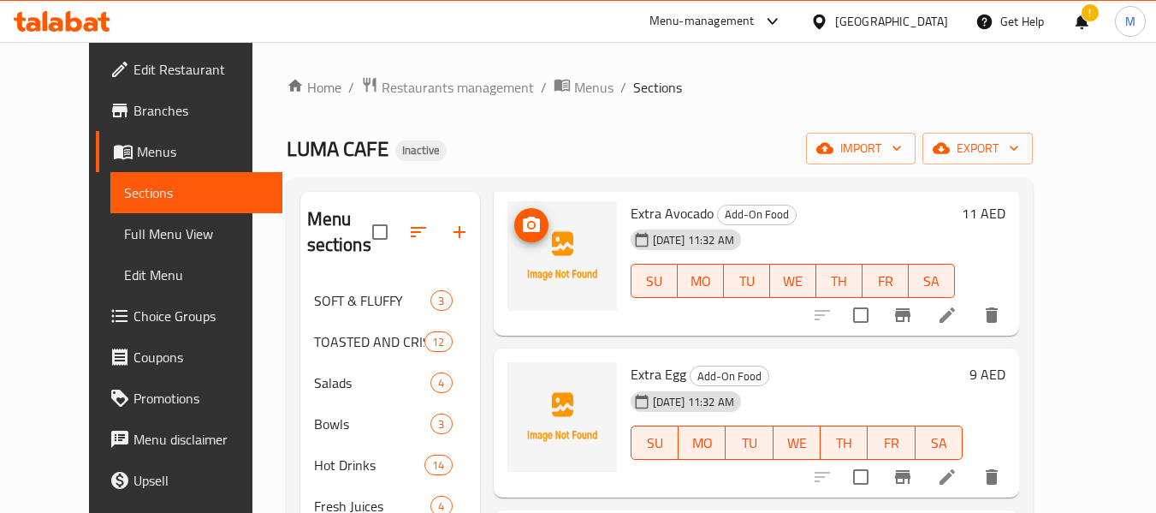
click at [521, 224] on icon "upload picture" at bounding box center [531, 225] width 21 height 21
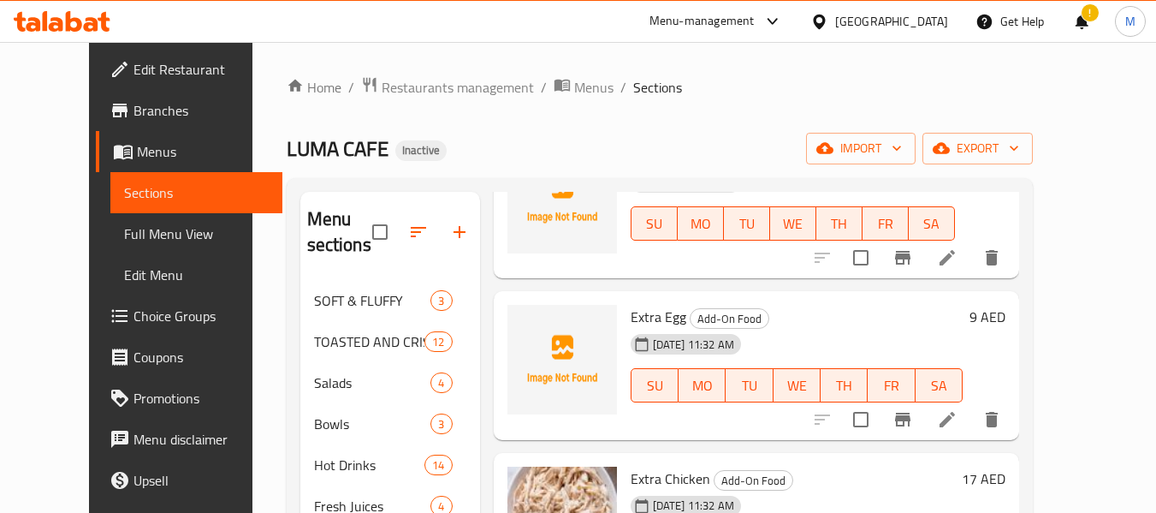
scroll to position [257, 0]
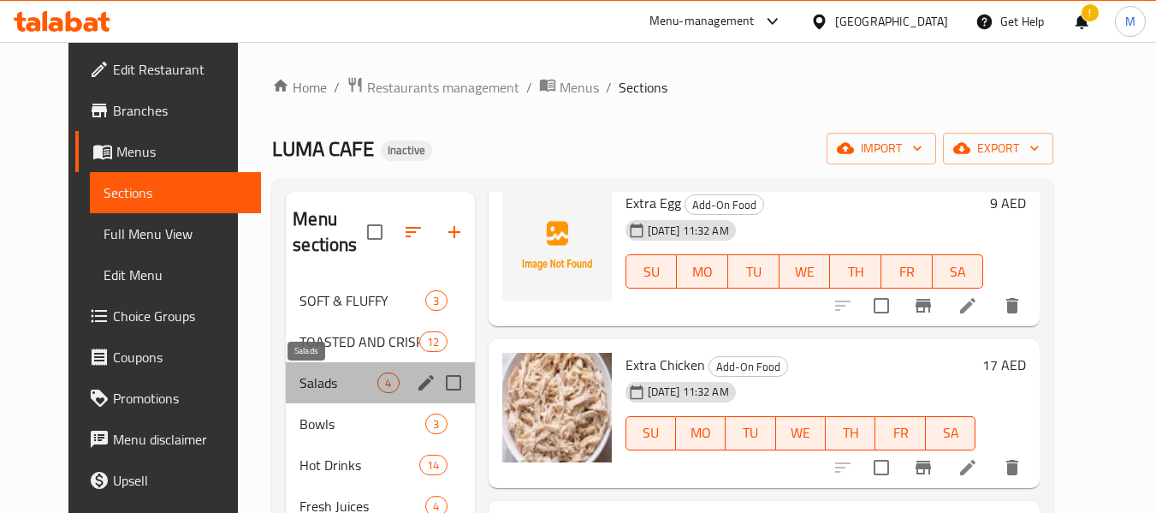
click at [299, 386] on span "Salads" at bounding box center [338, 382] width 78 height 21
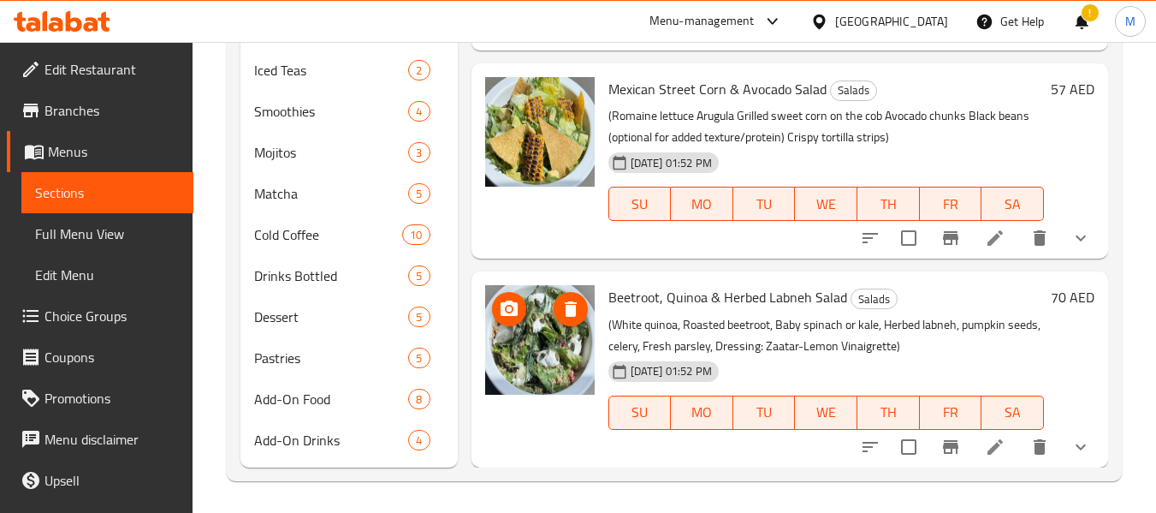
scroll to position [479, 0]
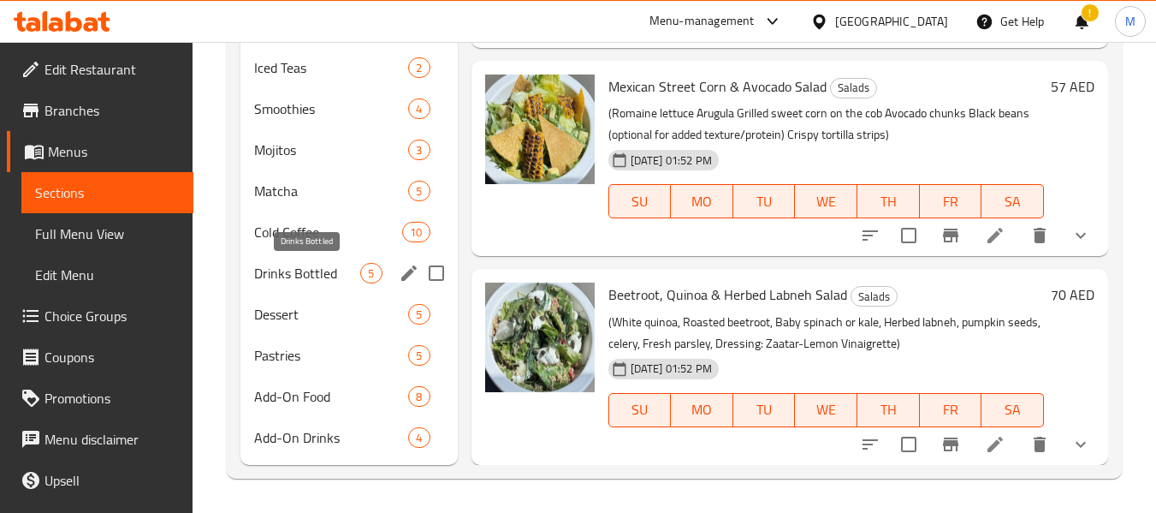
click at [307, 276] on span "Drinks Bottled" at bounding box center [307, 273] width 106 height 21
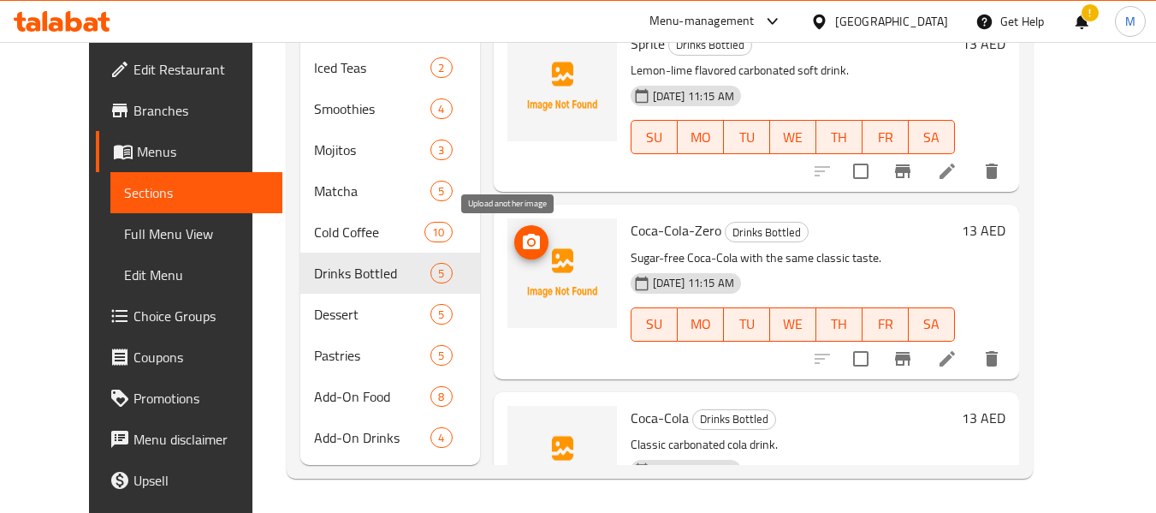
click at [528, 244] on circle "upload picture" at bounding box center [530, 242] width 5 height 5
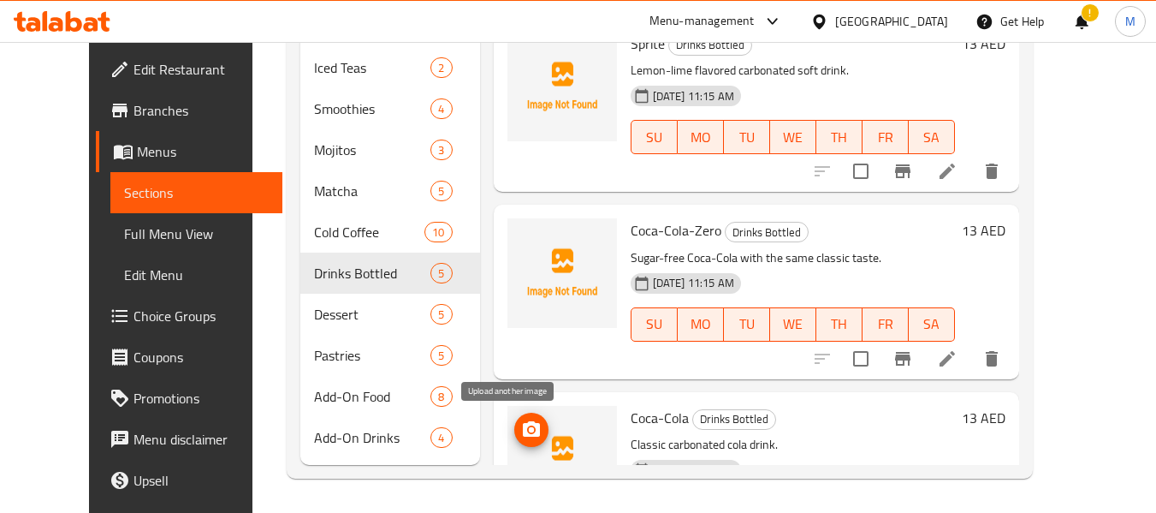
click at [515, 417] on button "upload picture" at bounding box center [531, 429] width 34 height 34
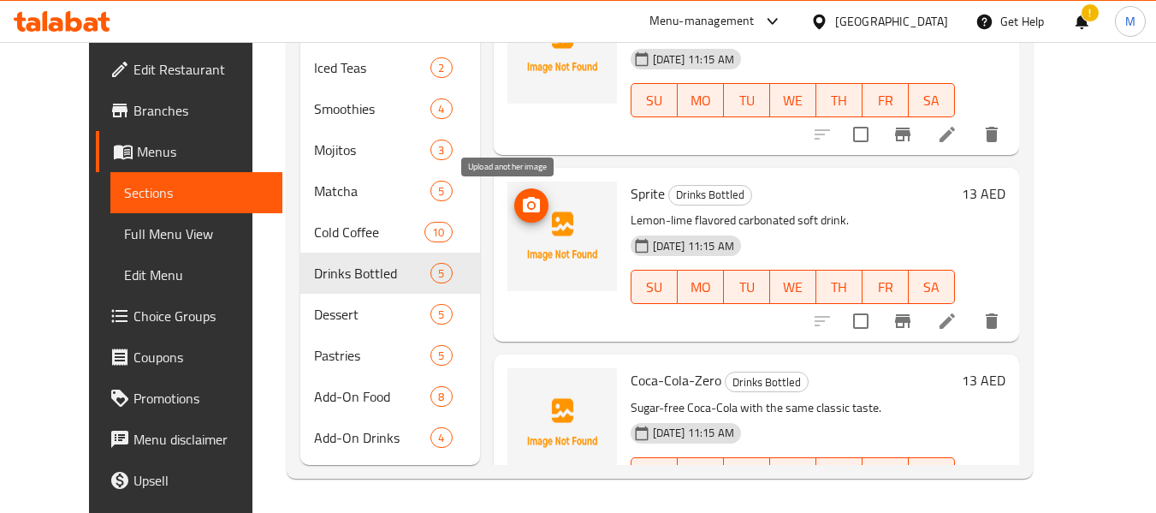
click at [514, 193] on button "upload picture" at bounding box center [531, 205] width 34 height 34
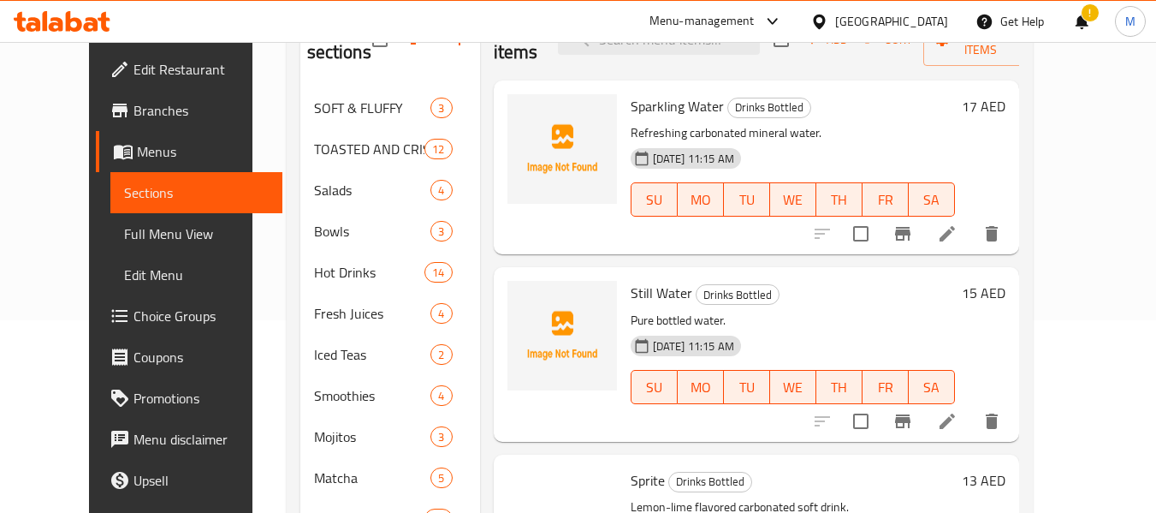
scroll to position [137, 0]
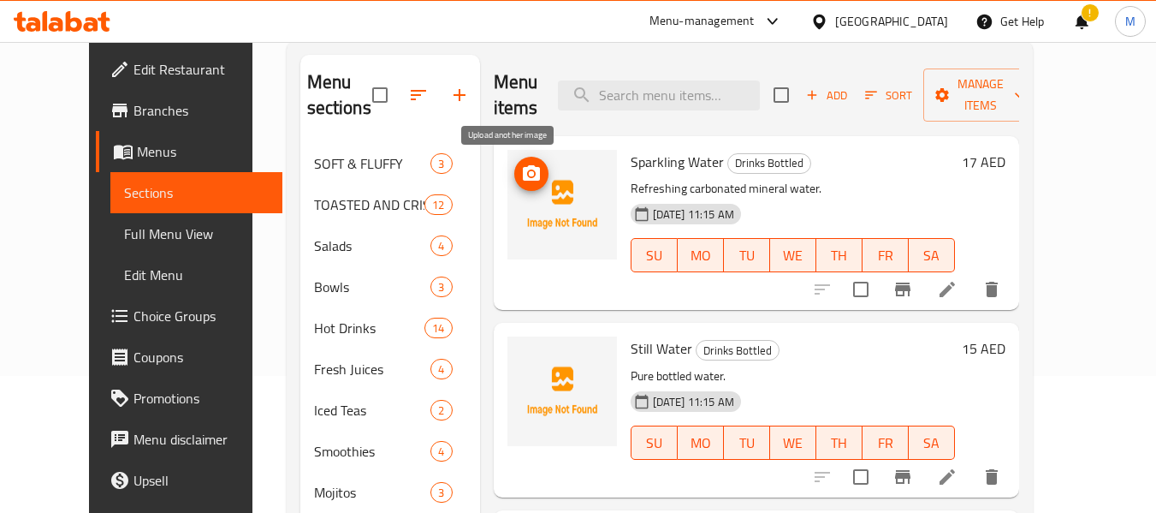
click at [523, 172] on icon "upload picture" at bounding box center [531, 172] width 17 height 15
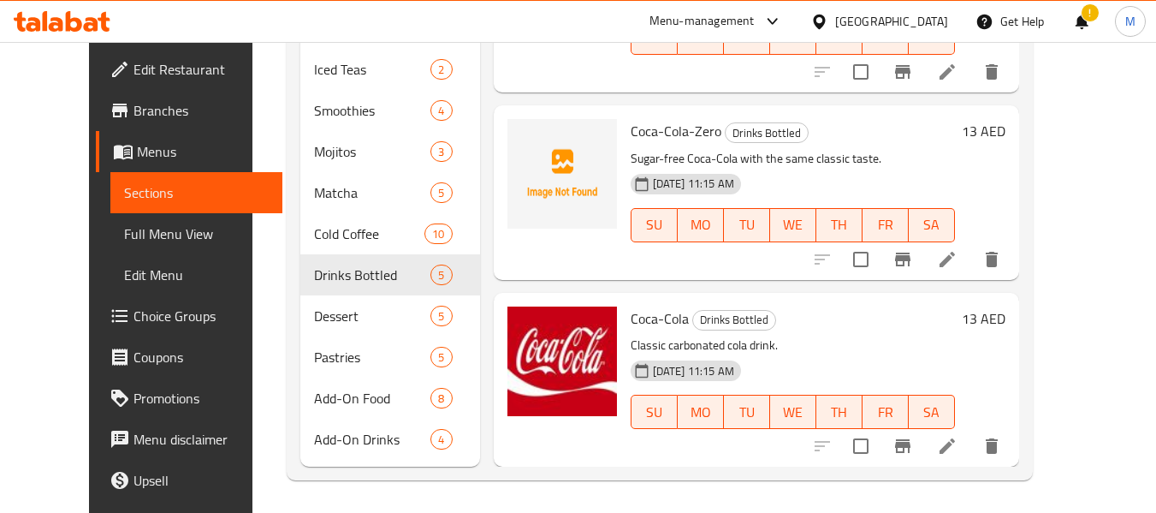
scroll to position [479, 0]
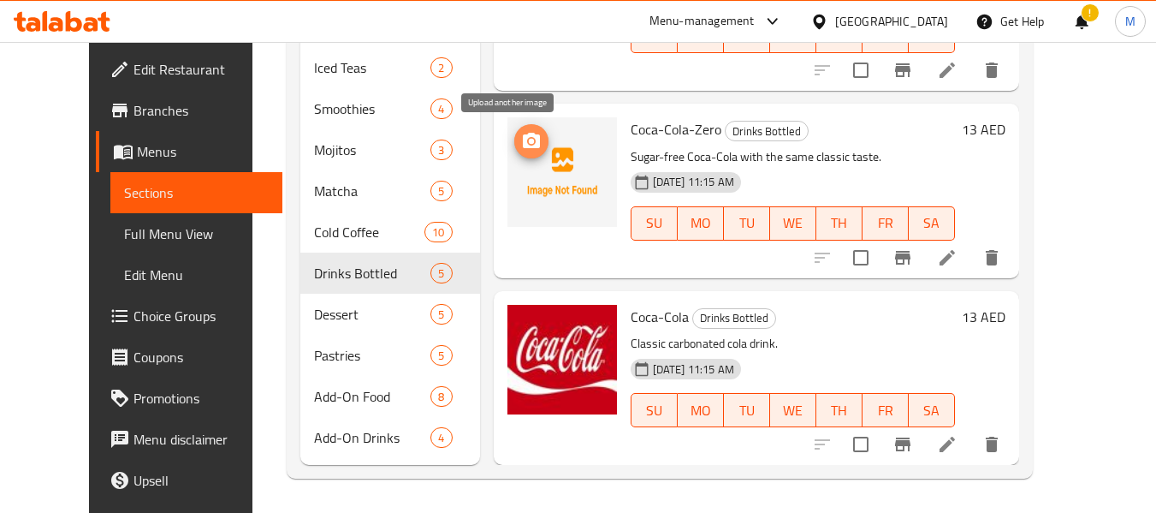
click at [523, 142] on icon "upload picture" at bounding box center [531, 140] width 17 height 15
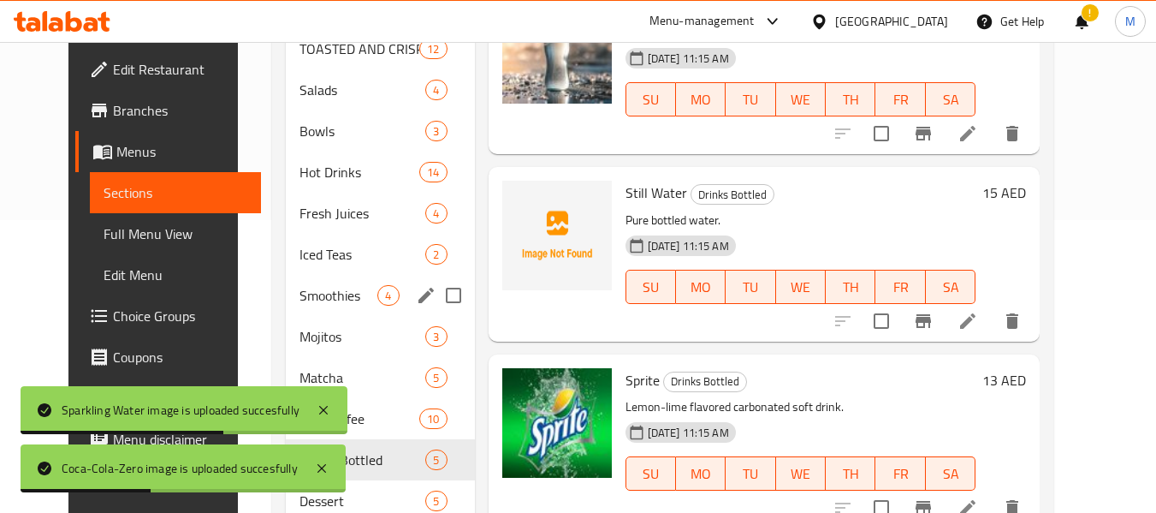
scroll to position [308, 0]
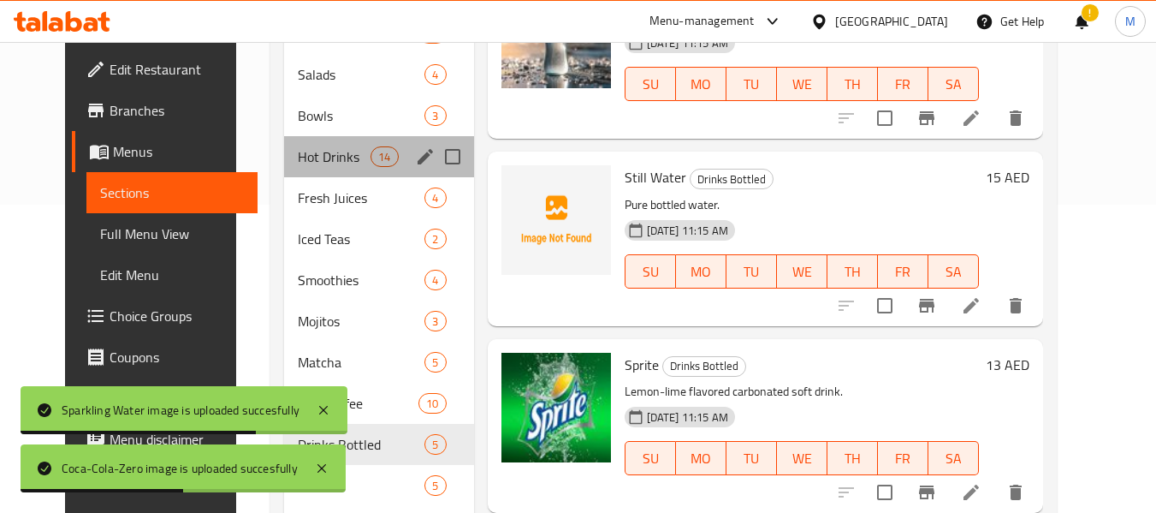
click at [306, 139] on div "Hot Drinks 14" at bounding box center [379, 156] width 190 height 41
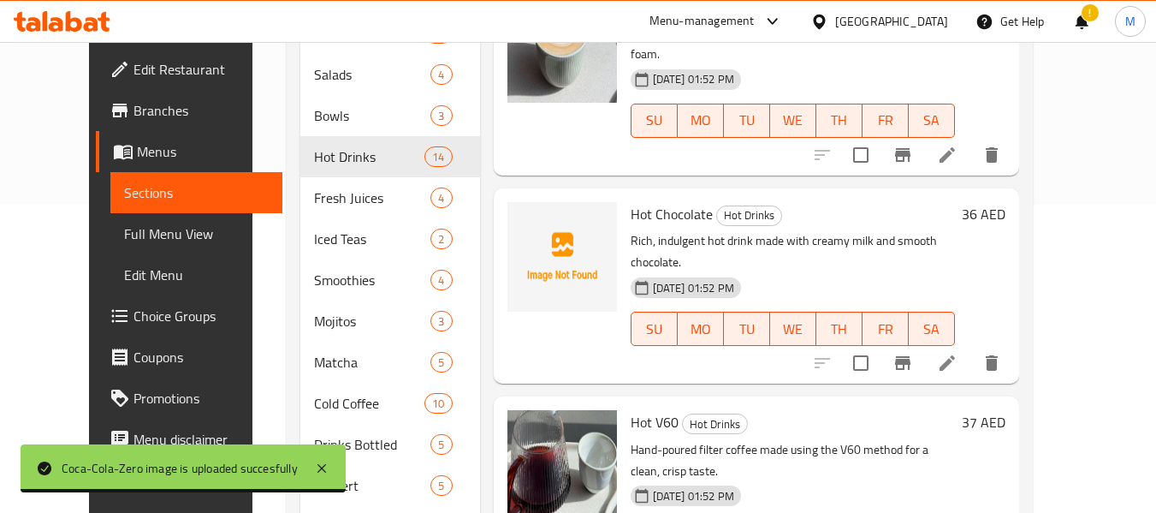
scroll to position [941, 0]
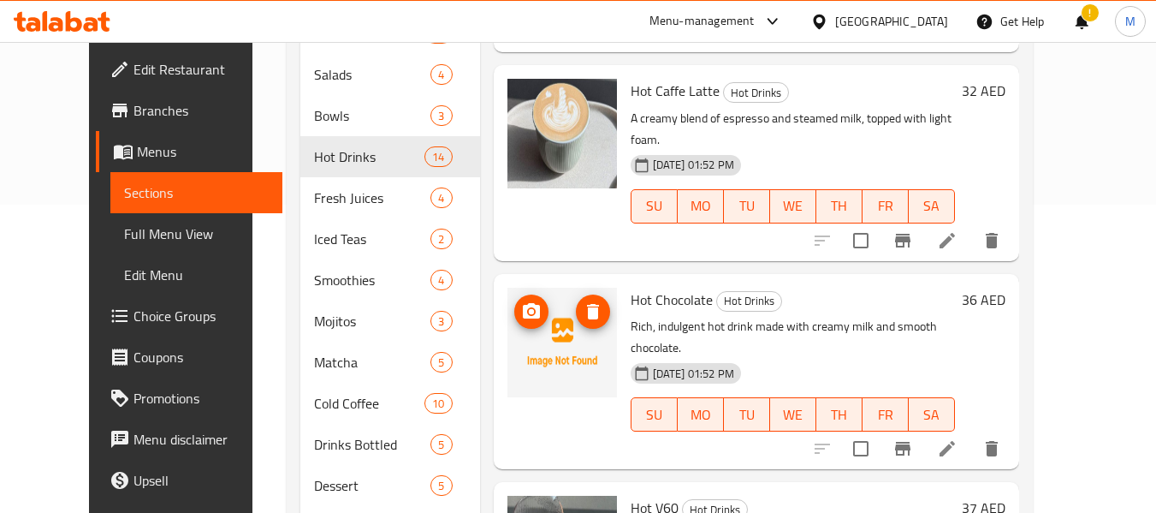
click at [523, 303] on icon "upload picture" at bounding box center [531, 310] width 17 height 15
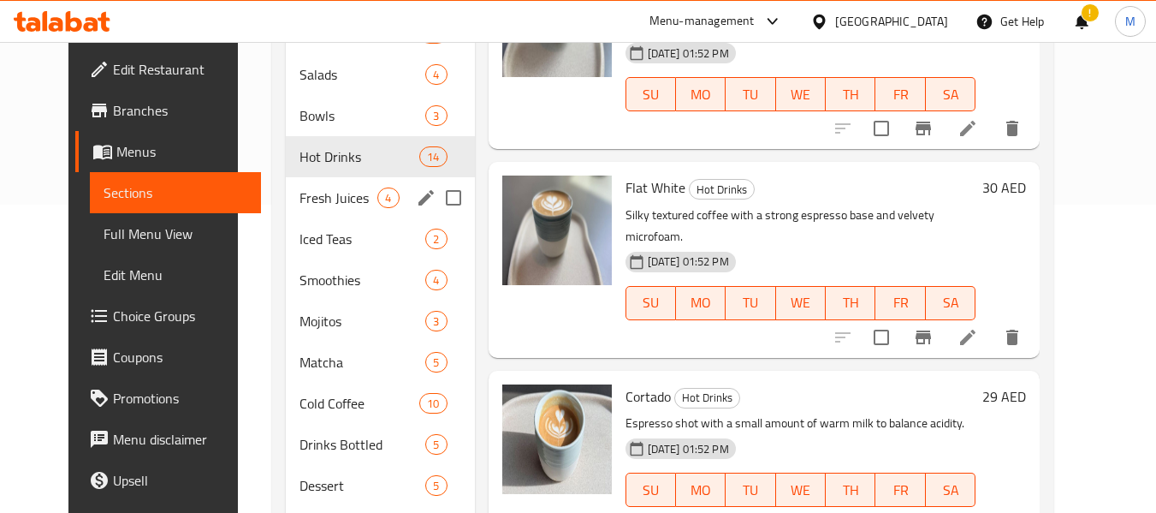
click at [299, 199] on span "Fresh Juices" at bounding box center [338, 197] width 78 height 21
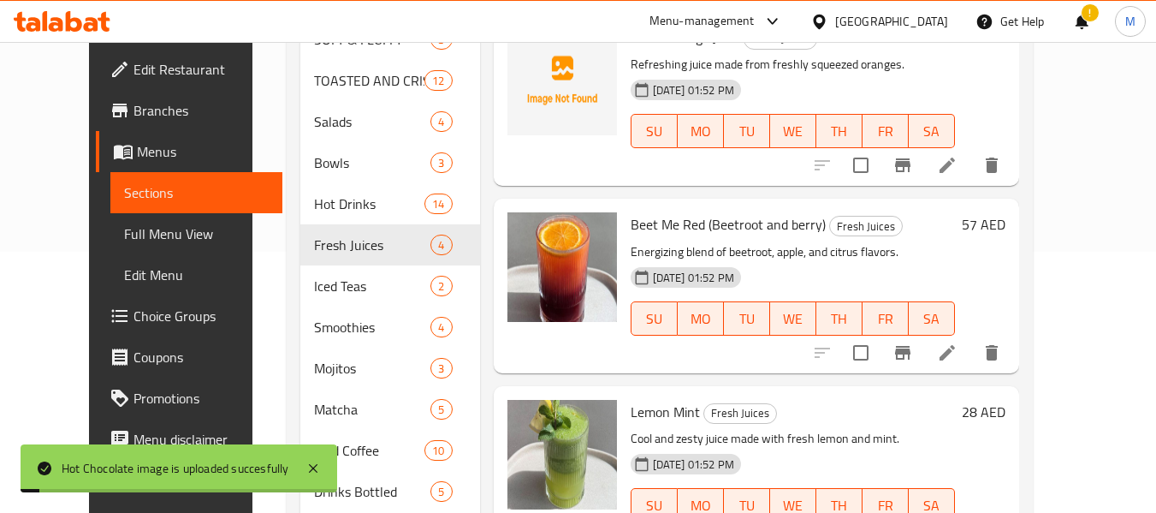
scroll to position [222, 0]
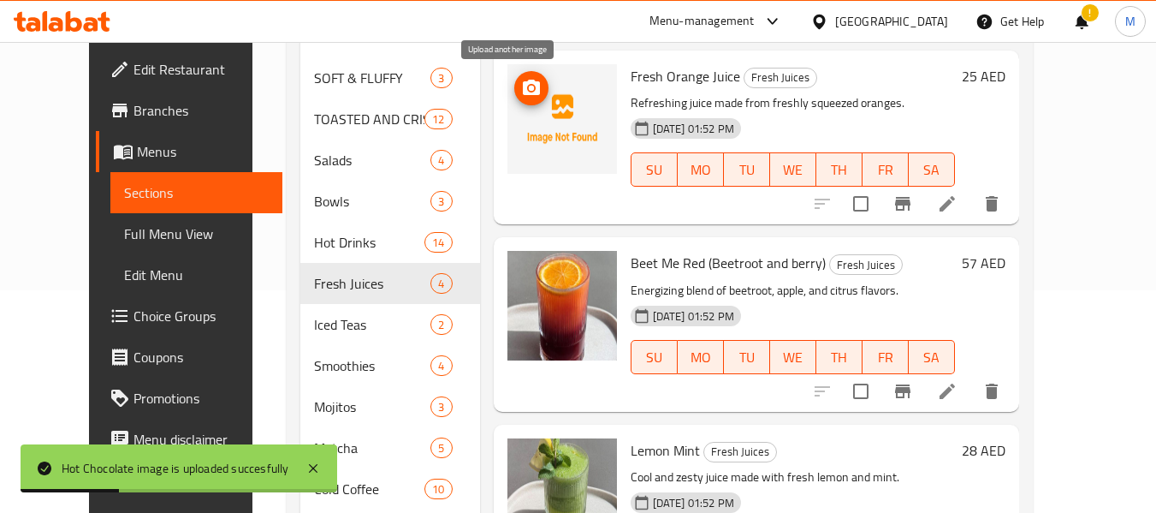
click at [516, 101] on button "upload picture" at bounding box center [531, 88] width 34 height 34
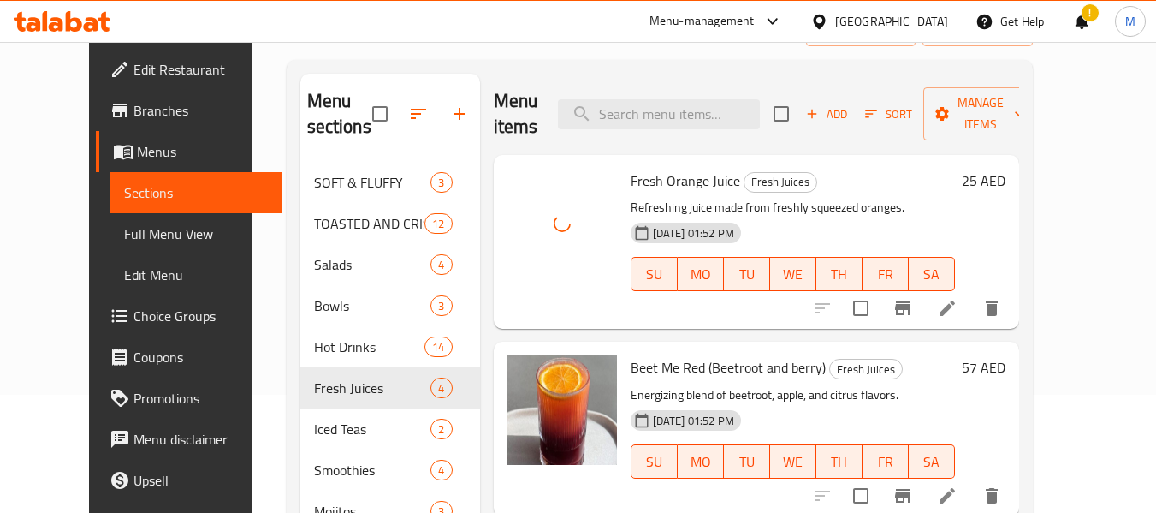
scroll to position [0, 0]
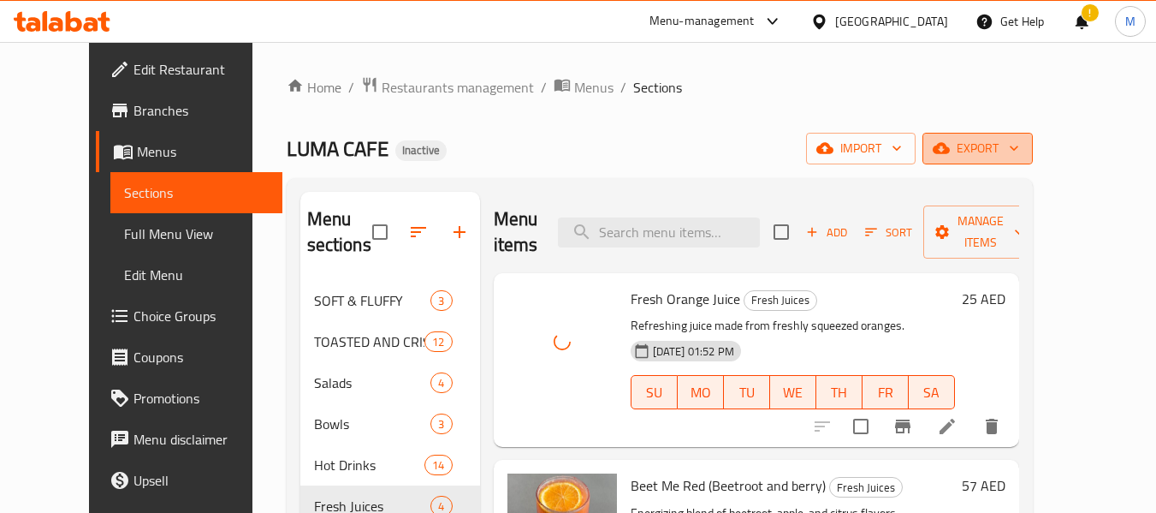
click at [1019, 150] on span "export" at bounding box center [977, 148] width 83 height 21
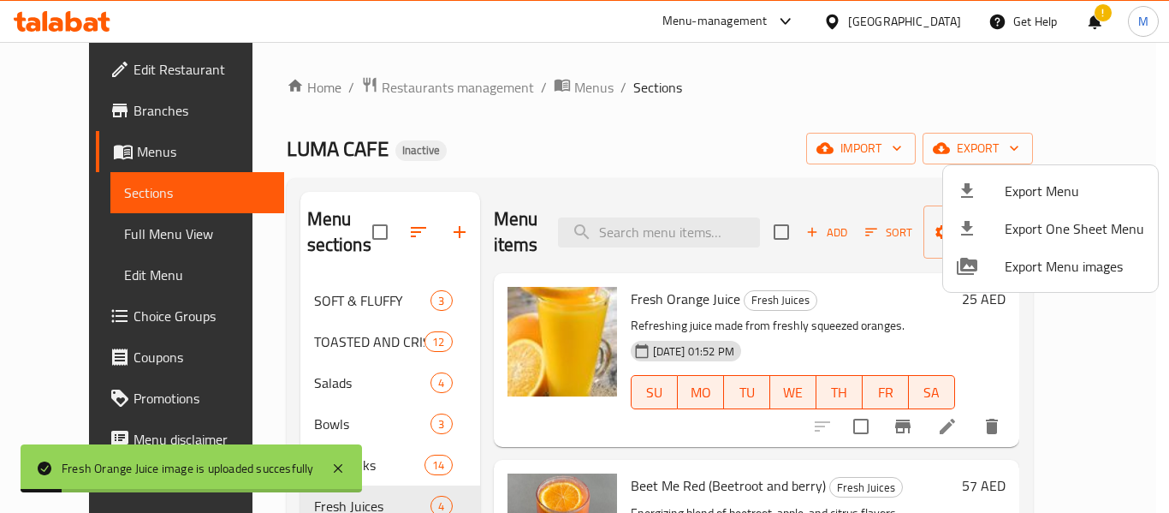
click at [305, 310] on div at bounding box center [584, 256] width 1169 height 513
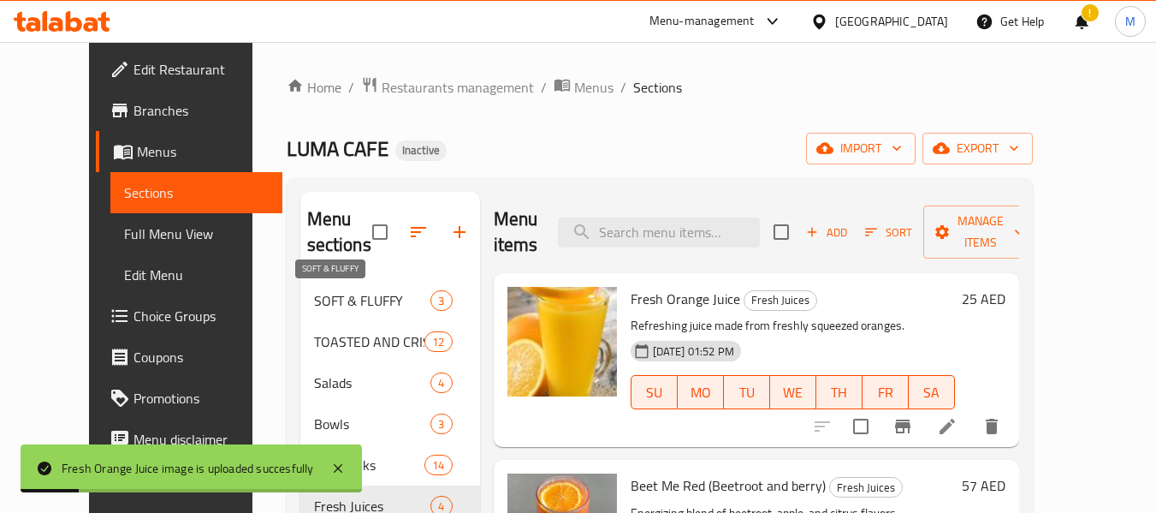
click at [314, 310] on span "SOFT & FLUFFY" at bounding box center [372, 300] width 117 height 21
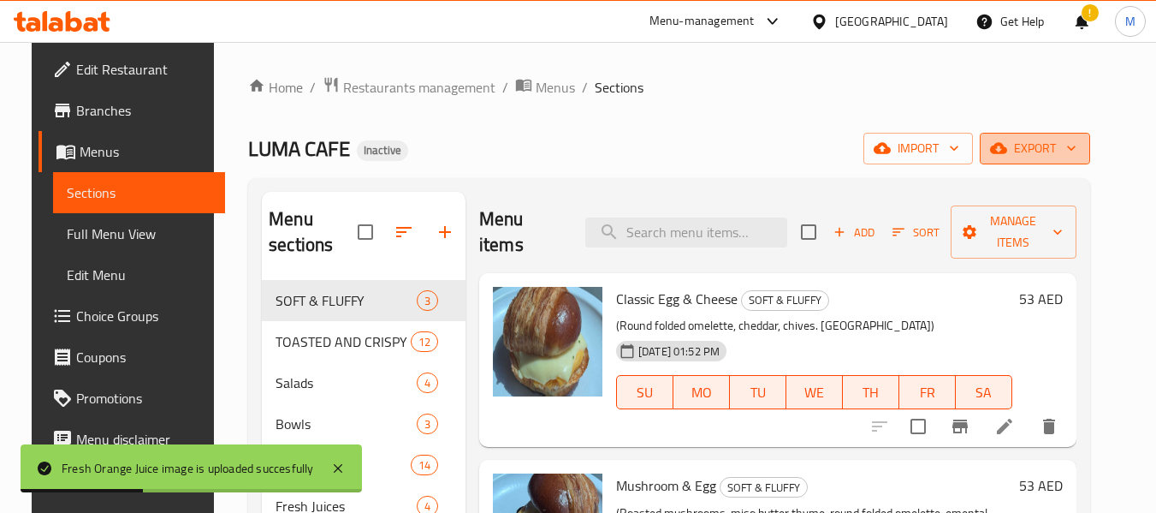
click at [1080, 153] on icon "button" at bounding box center [1071, 147] width 17 height 17
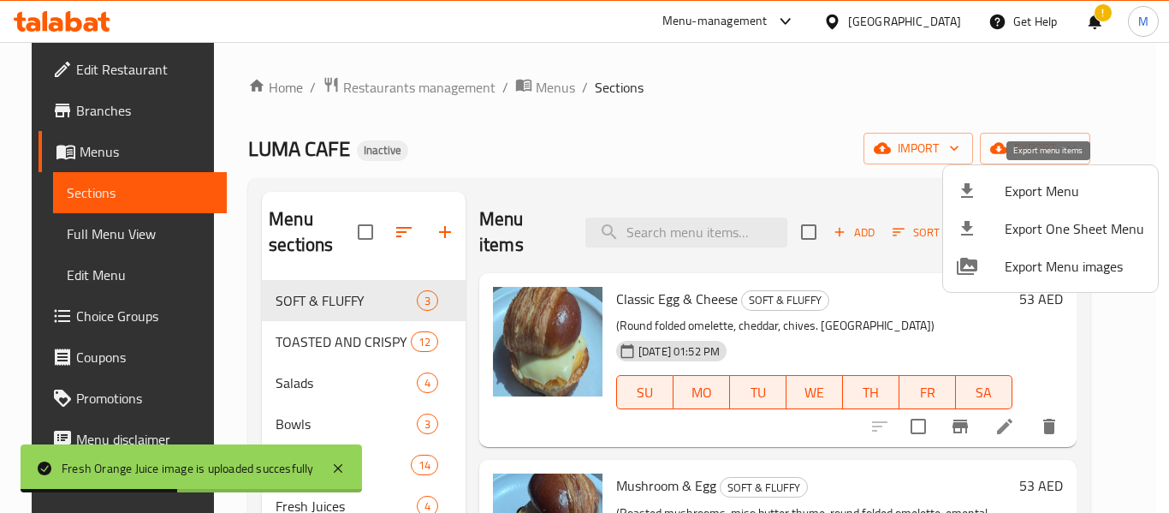
click at [1032, 191] on span "Export Menu" at bounding box center [1074, 191] width 139 height 21
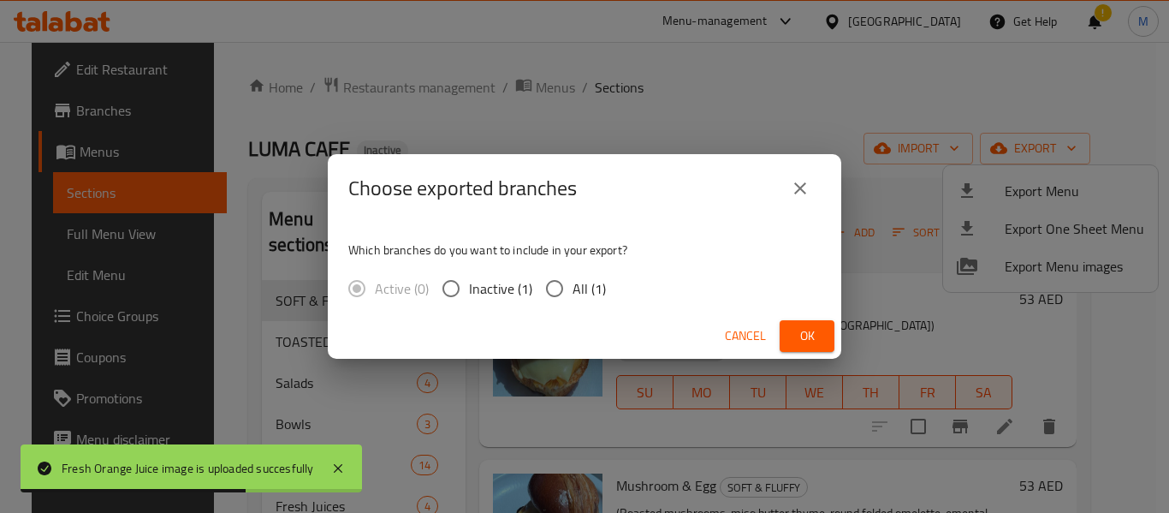
click at [588, 286] on span "All (1)" at bounding box center [588, 288] width 33 height 21
click at [572, 286] on input "All (1)" at bounding box center [555, 288] width 36 height 36
radio input "true"
click at [817, 341] on span "Ok" at bounding box center [806, 335] width 27 height 21
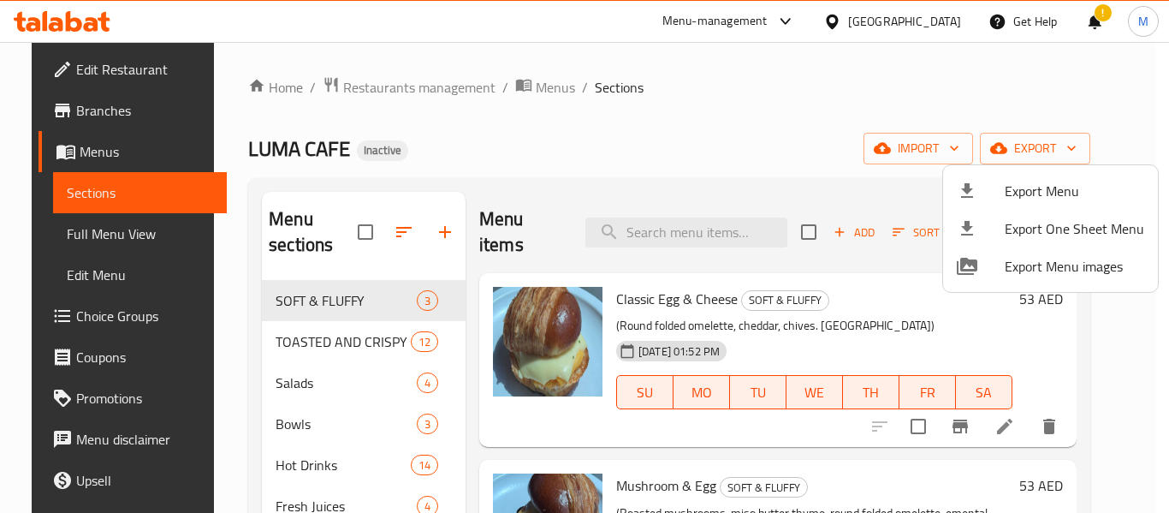
click at [61, 66] on div at bounding box center [584, 256] width 1169 height 513
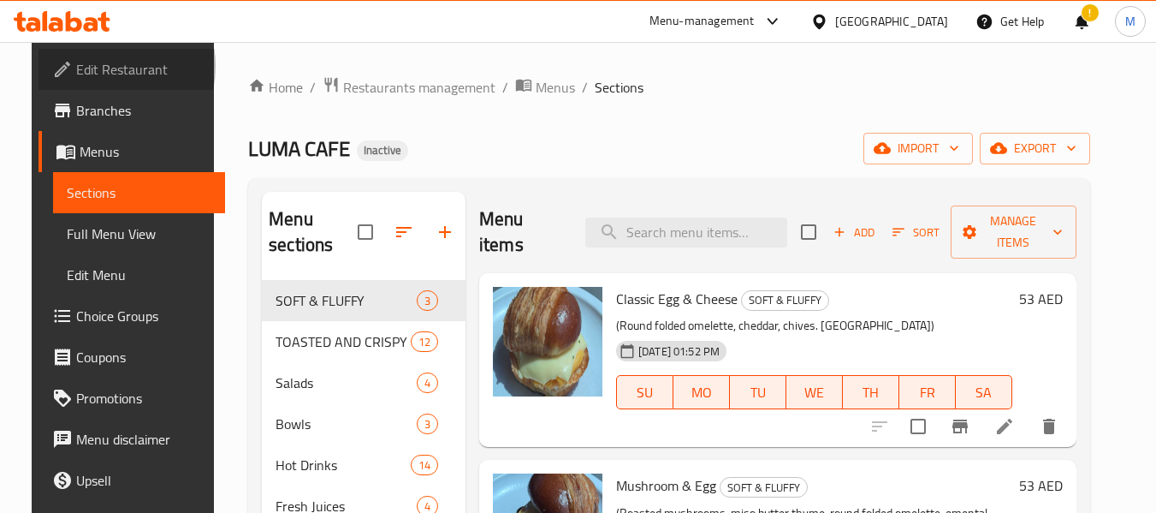
click at [76, 66] on span "Edit Restaurant" at bounding box center [143, 69] width 135 height 21
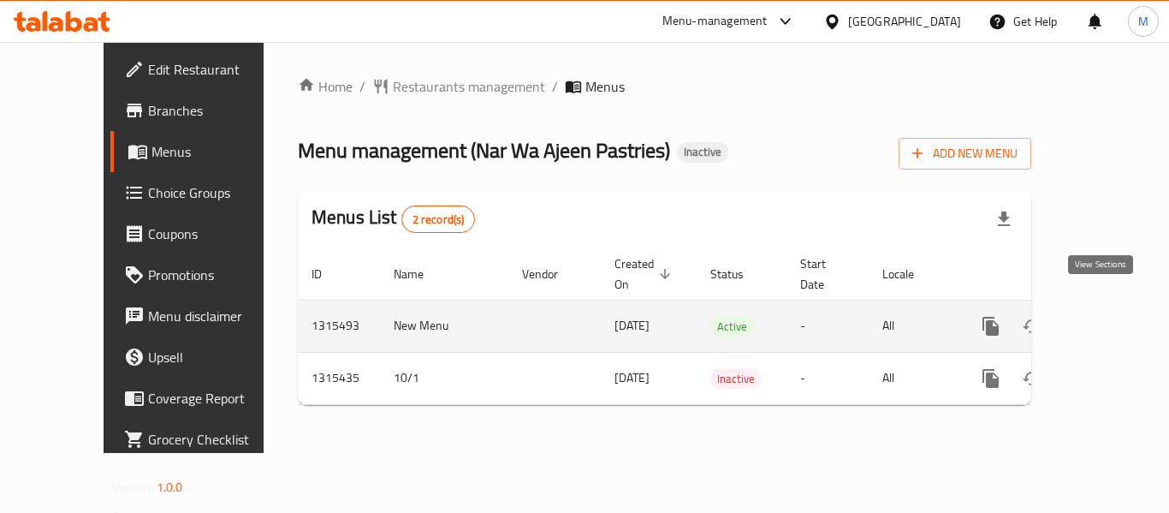
click at [1113, 306] on link "enhanced table" at bounding box center [1114, 325] width 41 height 41
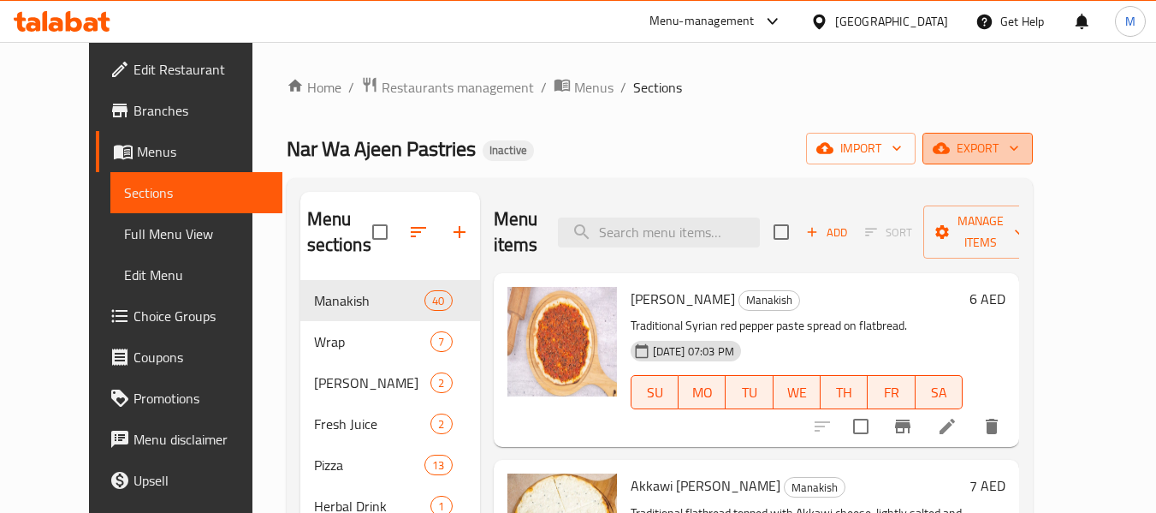
click at [1019, 140] on span "export" at bounding box center [977, 148] width 83 height 21
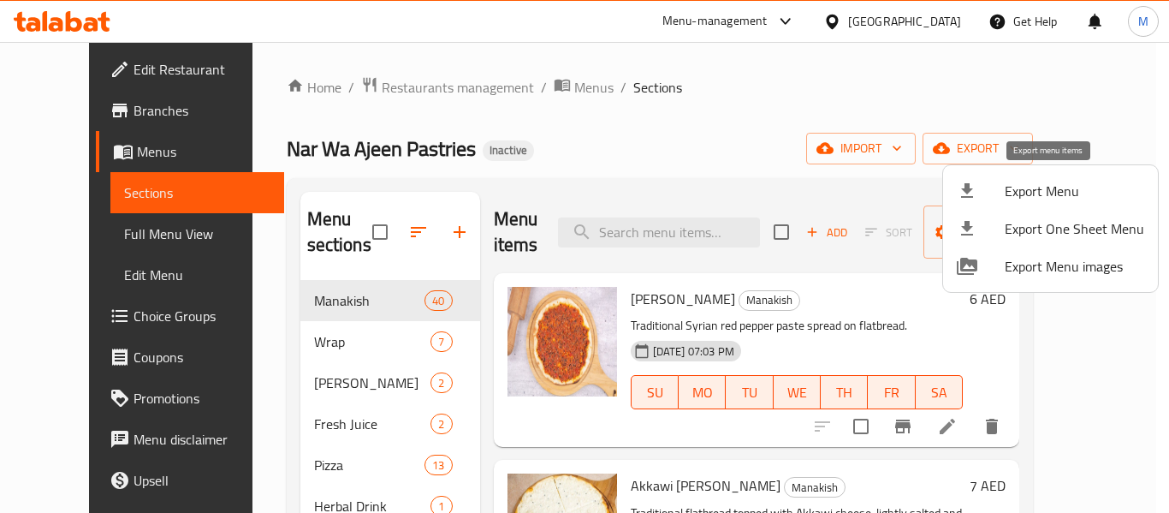
click at [1049, 185] on span "Export Menu" at bounding box center [1074, 191] width 139 height 21
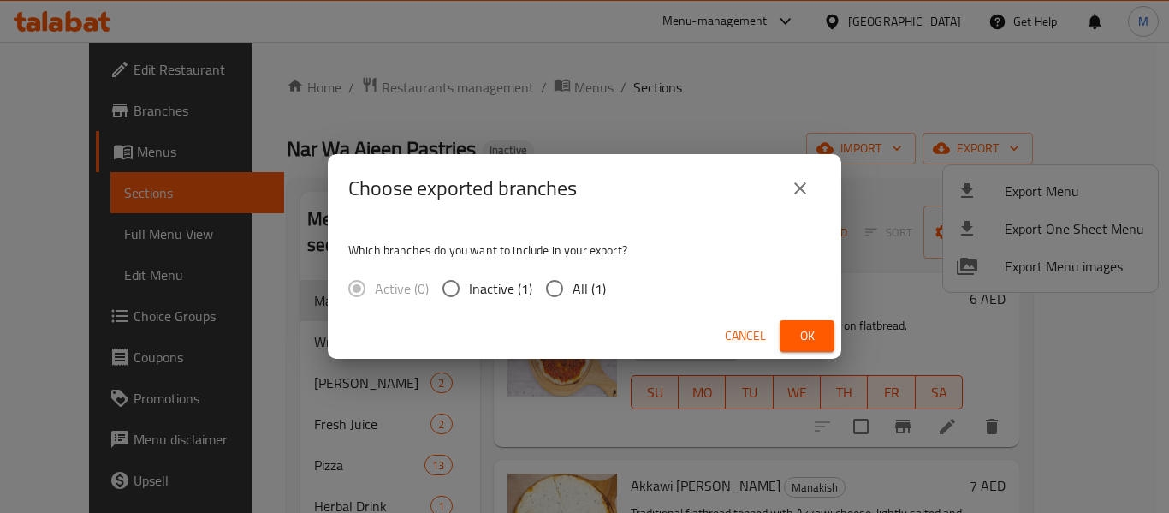
click at [584, 288] on span "All (1)" at bounding box center [588, 288] width 33 height 21
click at [572, 288] on input "All (1)" at bounding box center [555, 288] width 36 height 36
radio input "true"
click at [798, 328] on span "Ok" at bounding box center [806, 335] width 27 height 21
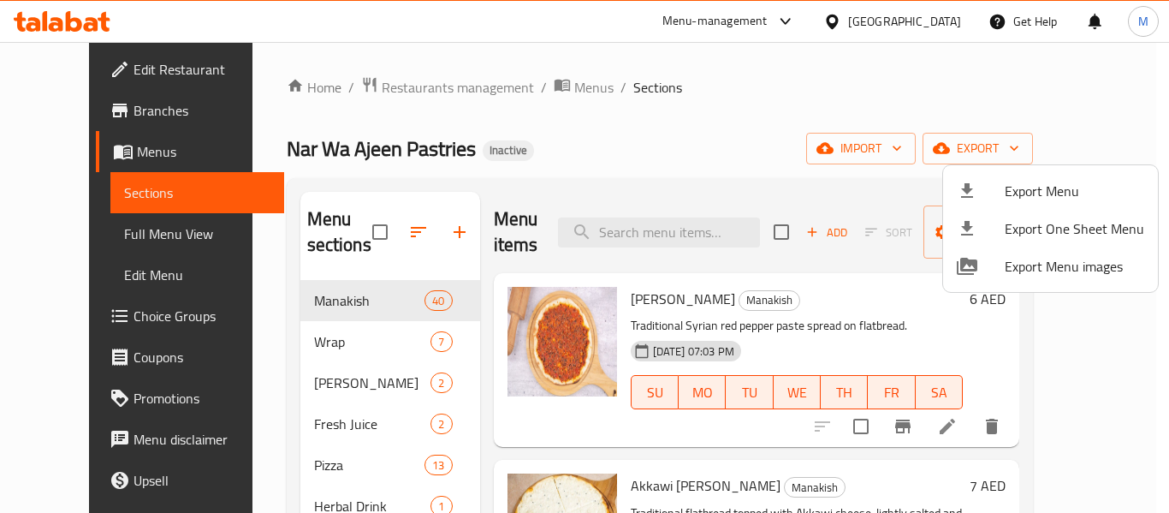
click at [80, 108] on div at bounding box center [584, 256] width 1169 height 513
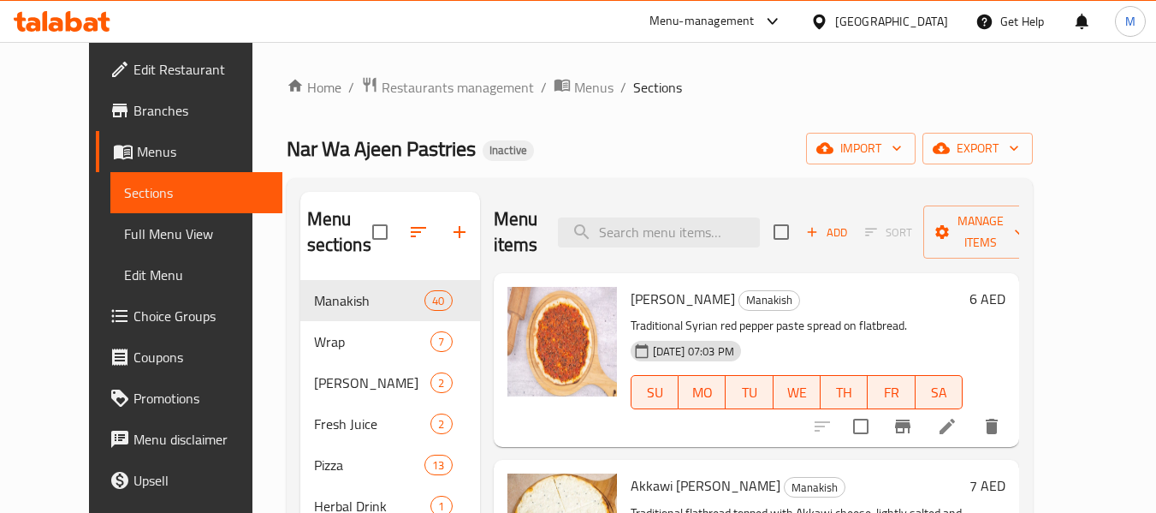
click at [133, 108] on span "Branches" at bounding box center [200, 110] width 135 height 21
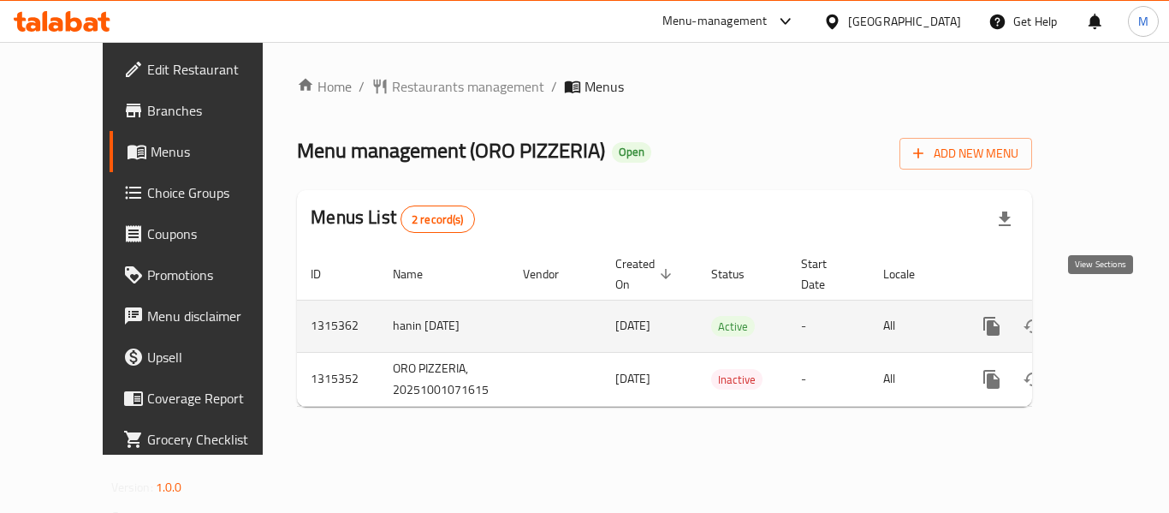
click at [1110, 305] on link "enhanced table" at bounding box center [1114, 325] width 41 height 41
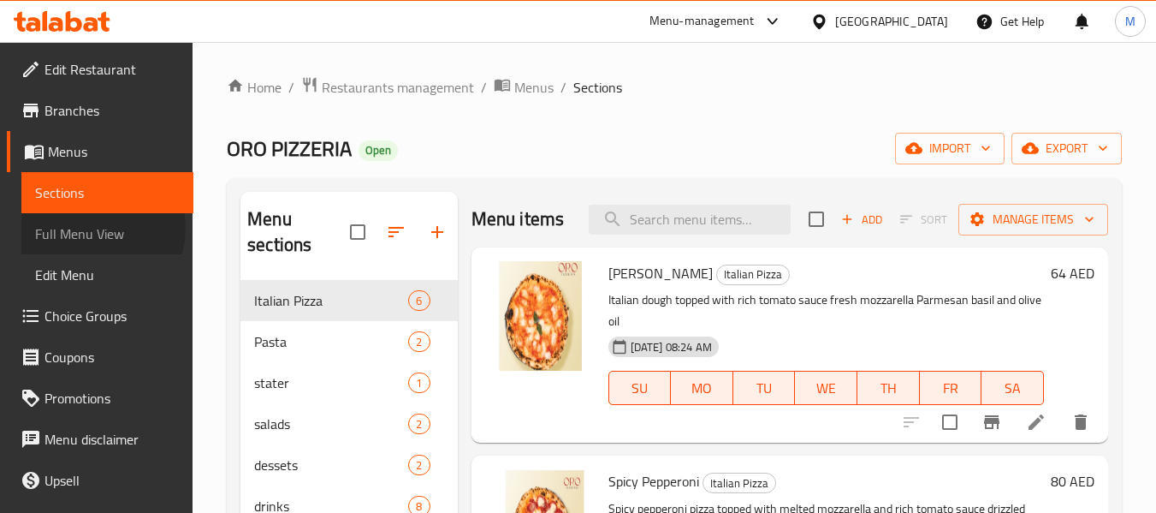
click at [101, 228] on span "Full Menu View" at bounding box center [107, 233] width 145 height 21
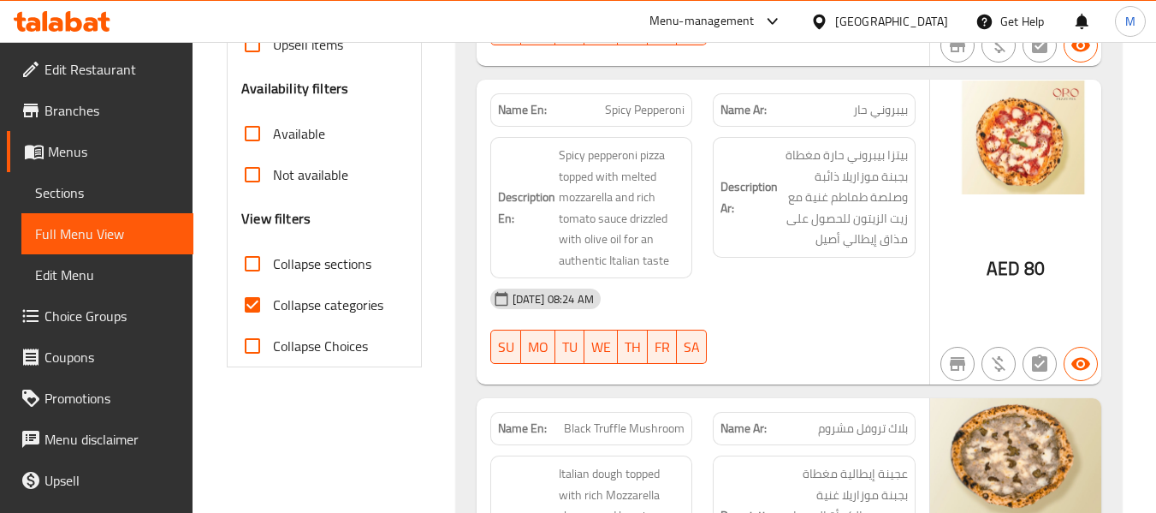
scroll to position [513, 0]
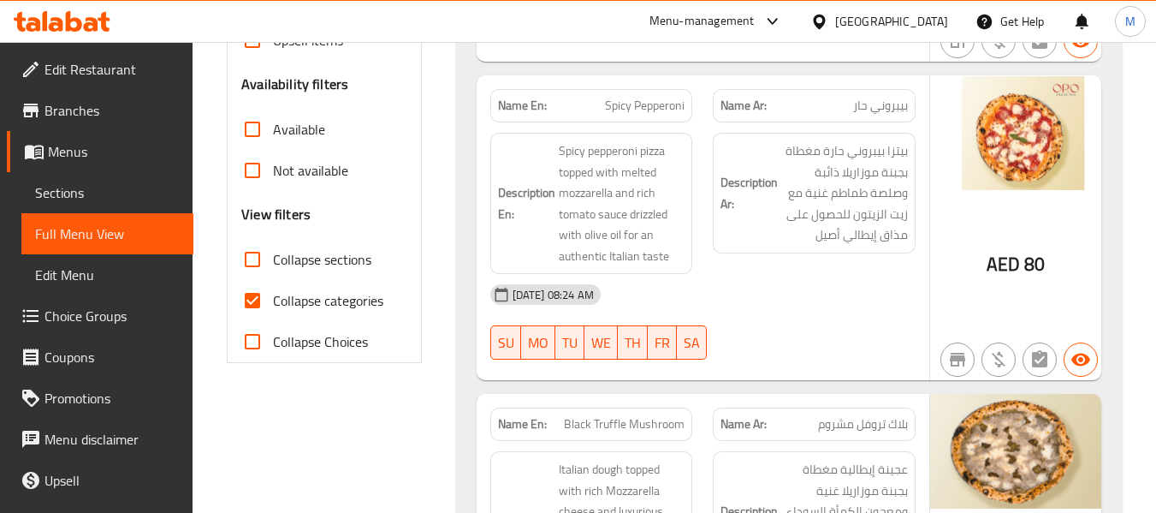
click at [359, 310] on span "Collapse categories" at bounding box center [328, 300] width 110 height 21
click at [273, 310] on input "Collapse categories" at bounding box center [252, 300] width 41 height 41
click at [807, 371] on div "Name En: Spicy Pepperoni Name Ar: بيبروني حار Description En: Spicy pepperoni p…" at bounding box center [703, 227] width 453 height 305
click at [527, 415] on strong "Name En:" at bounding box center [522, 424] width 49 height 18
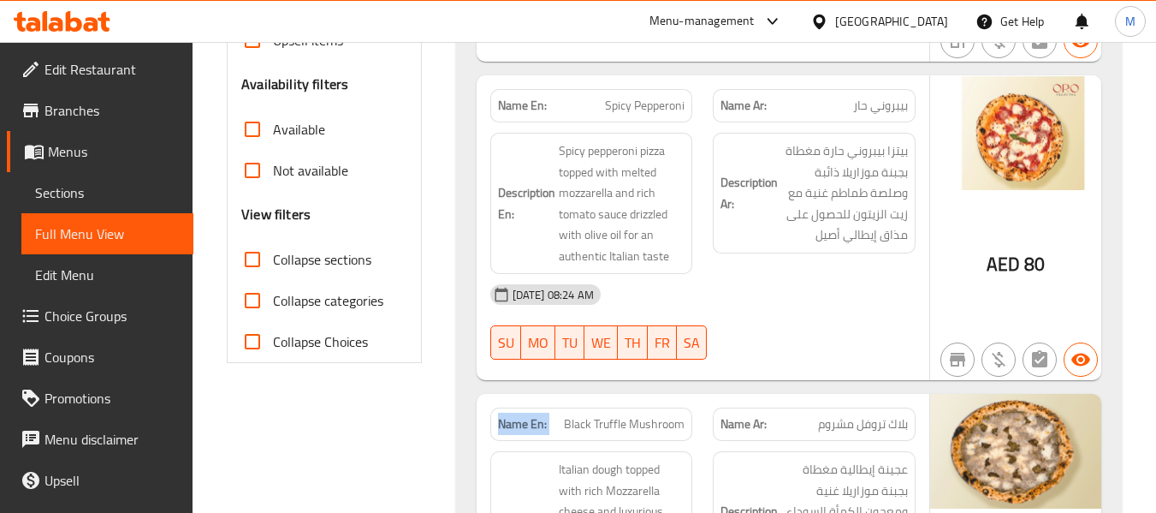
click at [527, 415] on strong "Name En:" at bounding box center [522, 424] width 49 height 18
copy strong "Name En:"
click at [307, 308] on span "Collapse categories" at bounding box center [328, 300] width 110 height 21
click at [273, 308] on input "Collapse categories" at bounding box center [252, 300] width 41 height 41
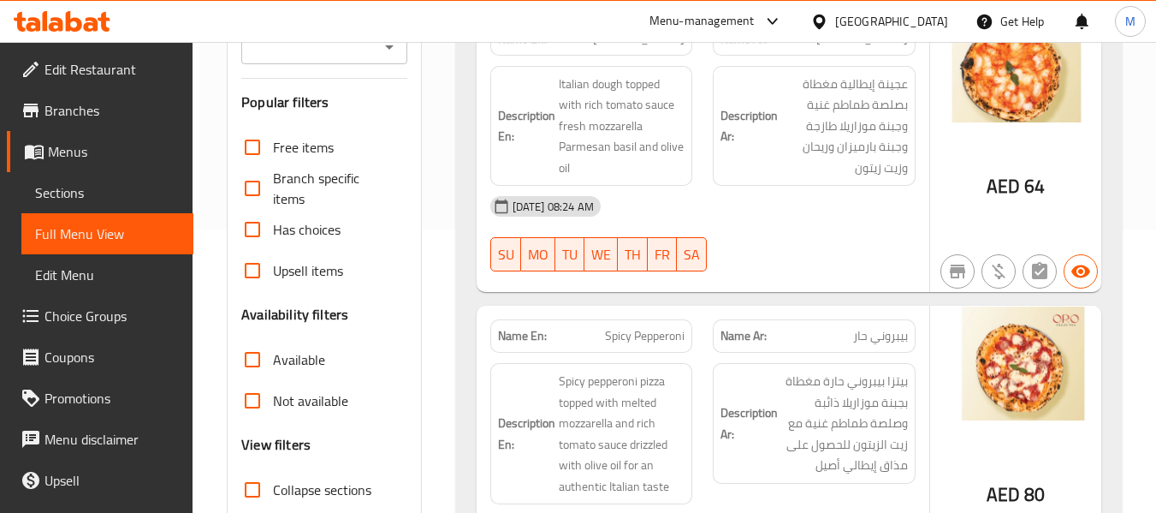
scroll to position [428, 0]
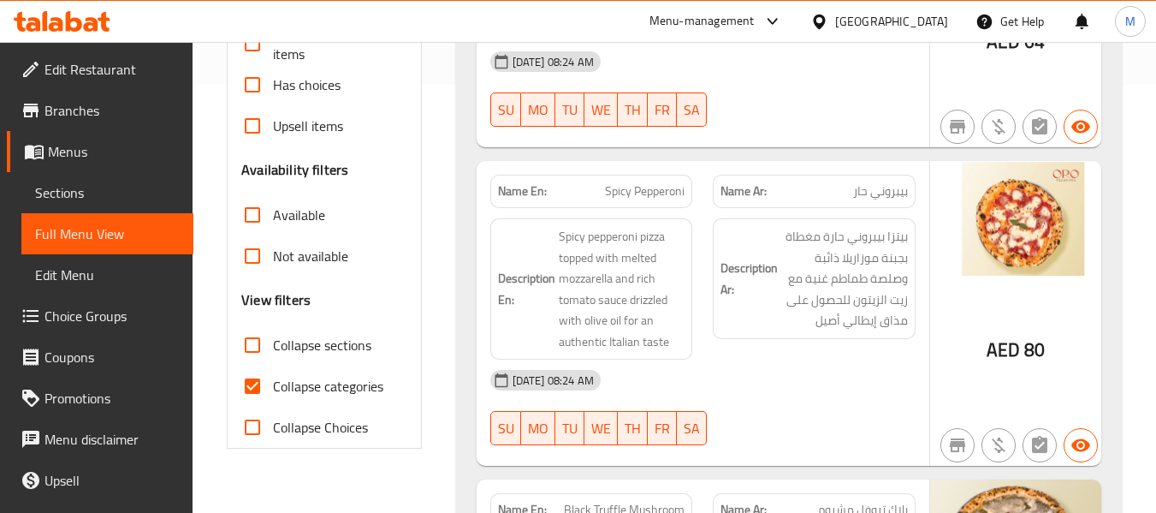
click at [345, 392] on span "Collapse categories" at bounding box center [328, 386] width 110 height 21
click at [273, 392] on input "Collapse categories" at bounding box center [252, 385] width 41 height 41
checkbox input "false"
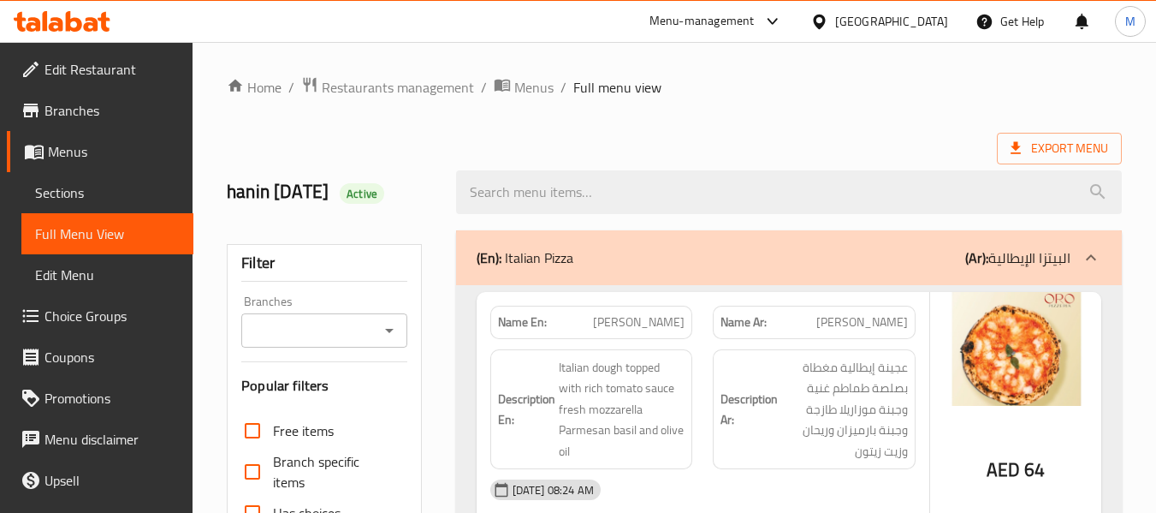
click at [878, 21] on div "[GEOGRAPHIC_DATA]" at bounding box center [891, 21] width 113 height 19
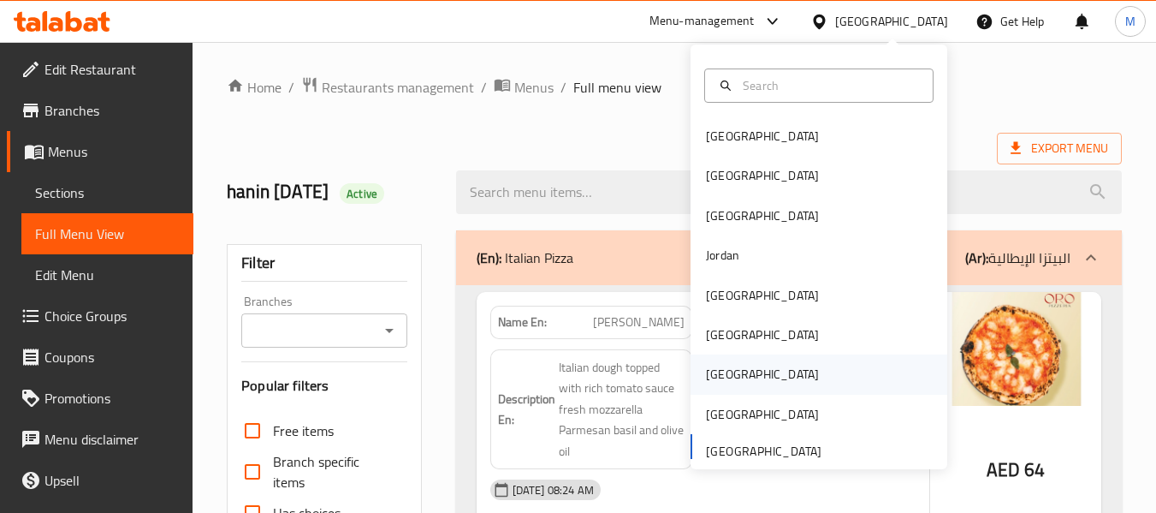
click at [716, 371] on div "[GEOGRAPHIC_DATA]" at bounding box center [762, 374] width 113 height 19
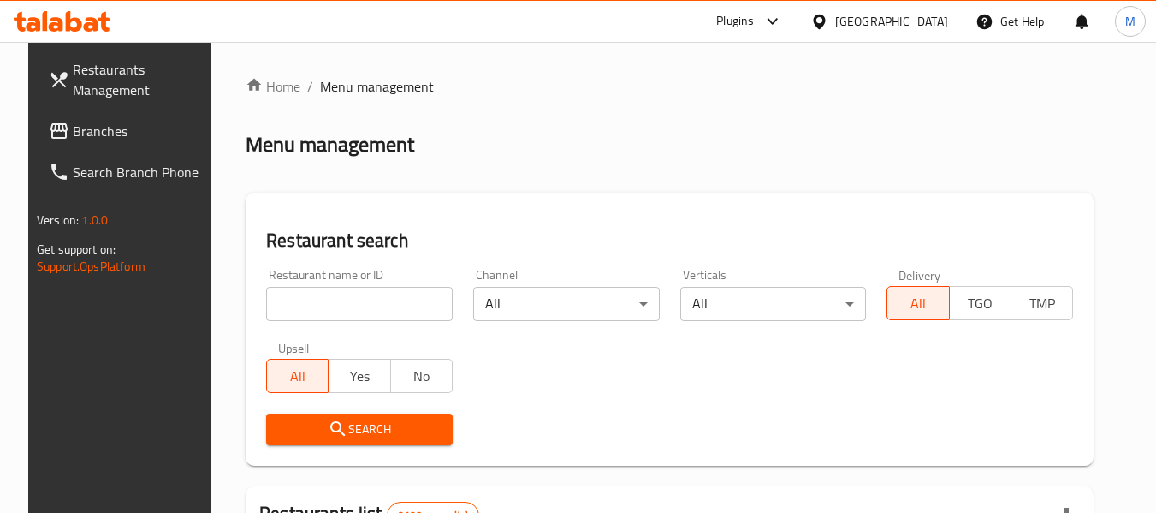
click at [308, 297] on input "search" at bounding box center [359, 304] width 187 height 34
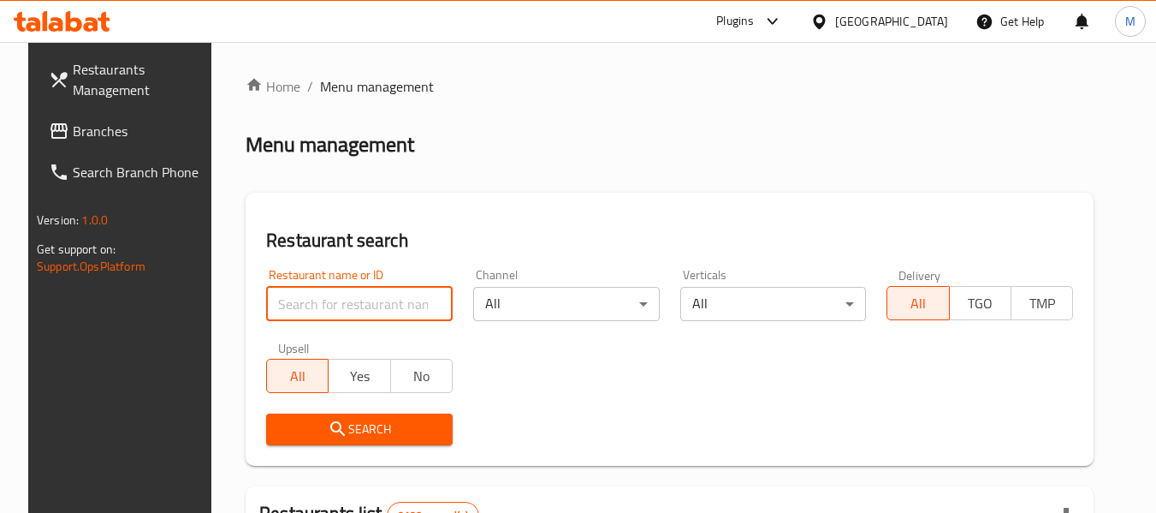
paste input "Real tea tent cafeteria"
type input "Real tea tent cafeteria"
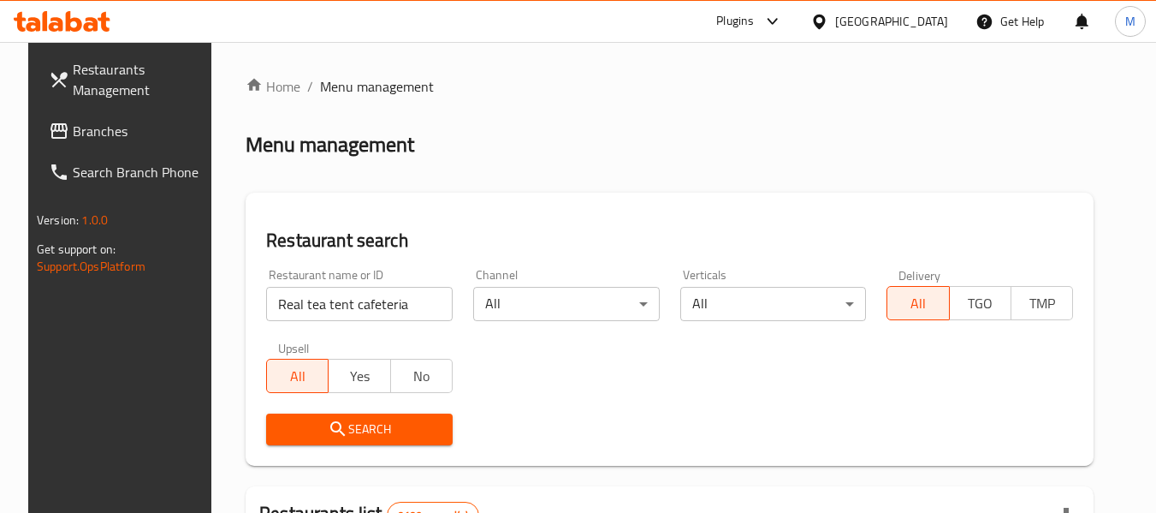
click at [350, 425] on span "Search" at bounding box center [359, 428] width 159 height 21
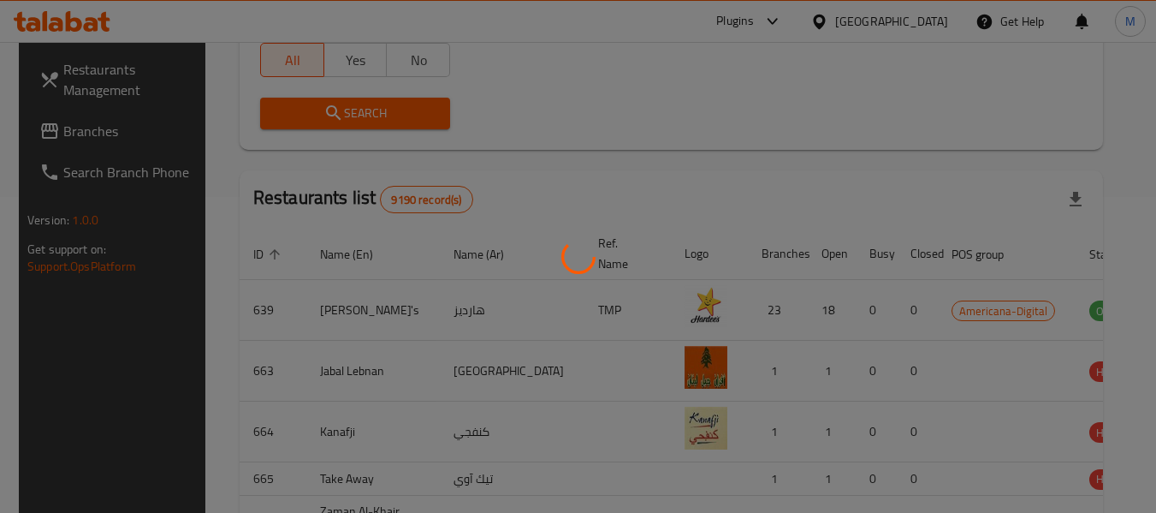
scroll to position [236, 0]
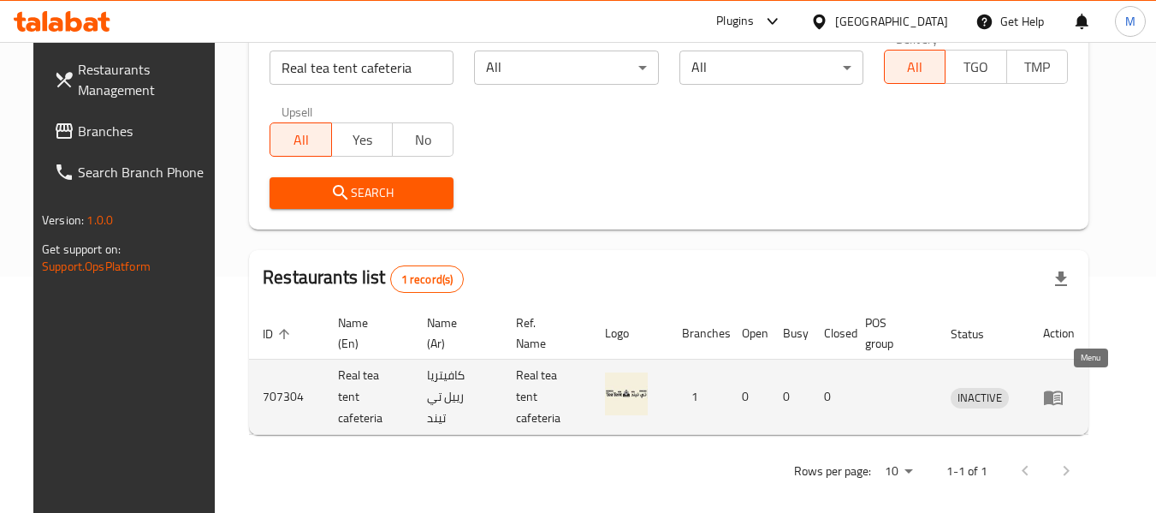
click at [1064, 397] on icon "enhanced table" at bounding box center [1053, 397] width 21 height 21
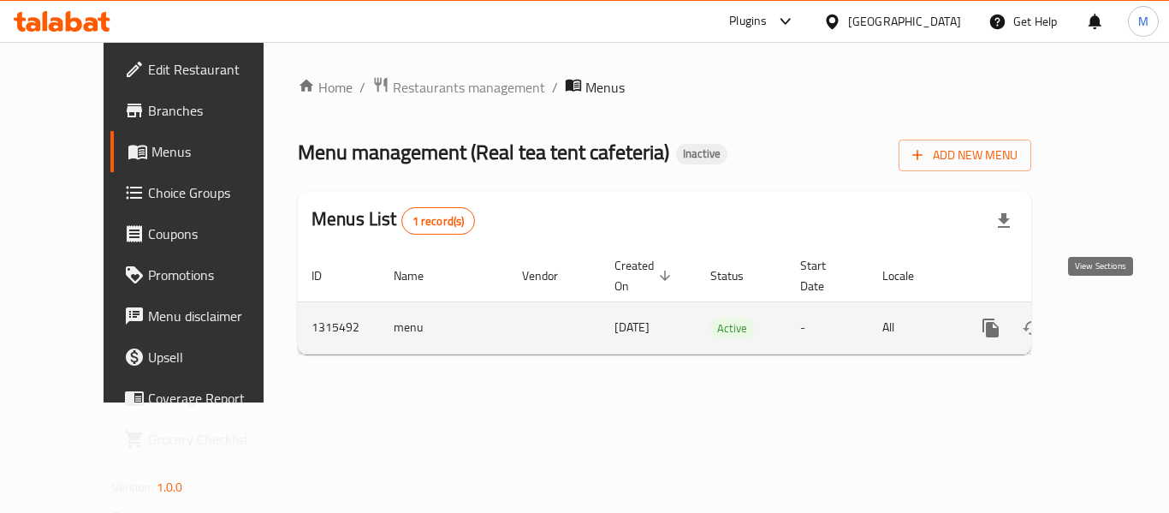
click at [1104, 317] on icon "enhanced table" at bounding box center [1114, 327] width 21 height 21
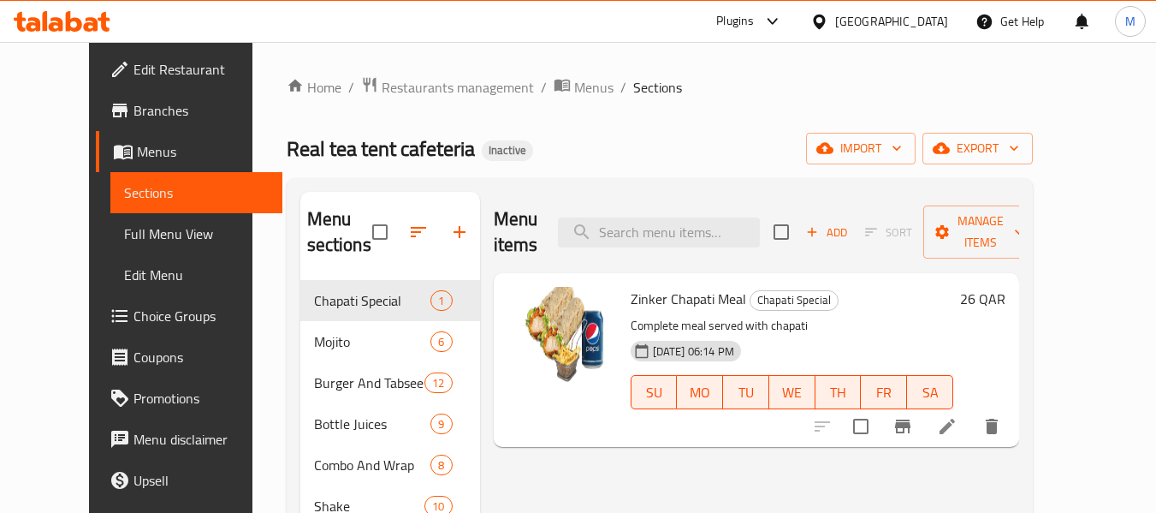
click at [124, 242] on span "Full Menu View" at bounding box center [196, 233] width 145 height 21
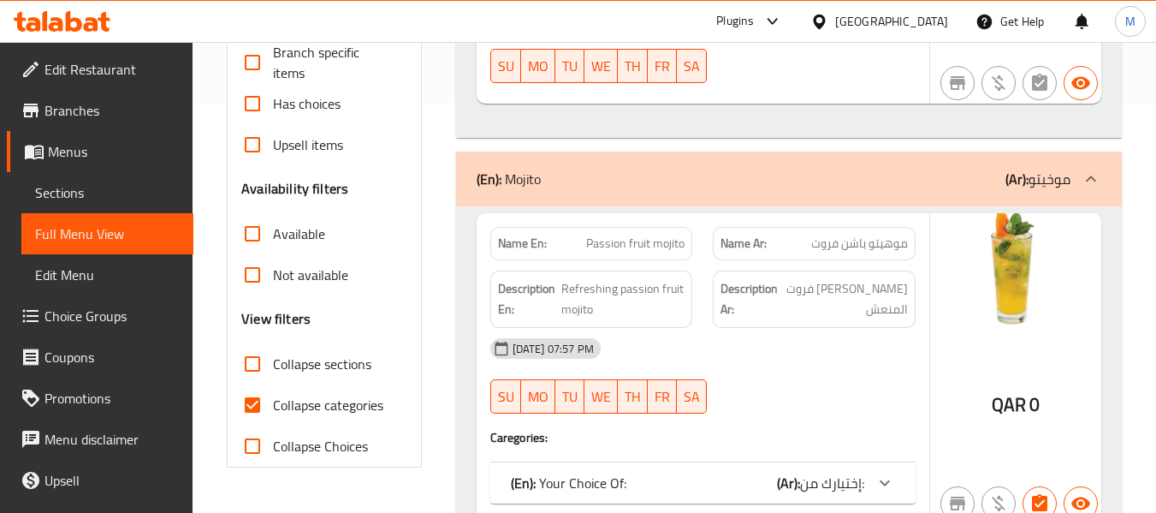
scroll to position [513, 0]
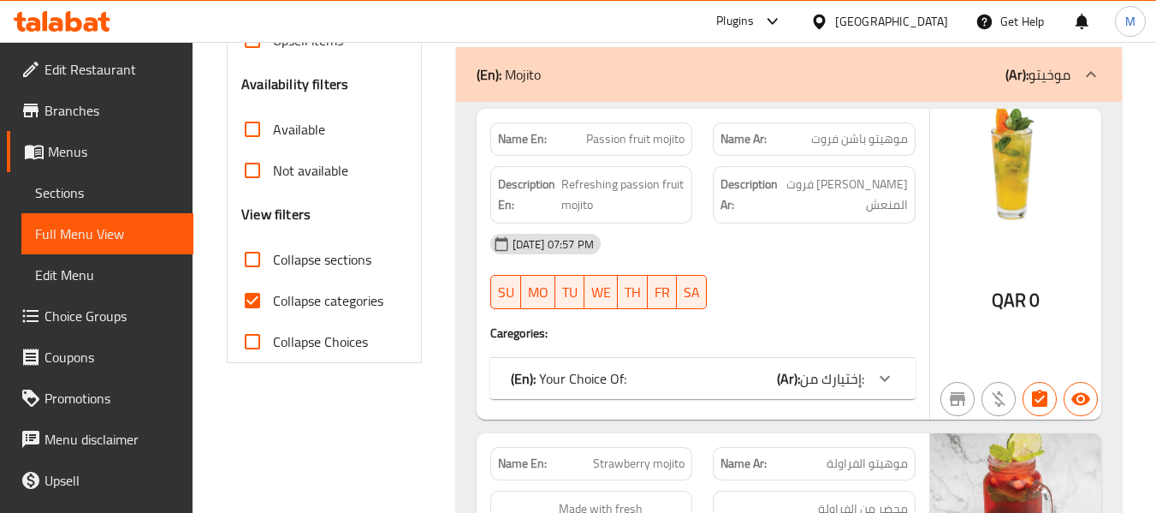
click at [361, 307] on span "Collapse categories" at bounding box center [328, 300] width 110 height 21
click at [273, 307] on input "Collapse categories" at bounding box center [252, 300] width 41 height 41
checkbox input "false"
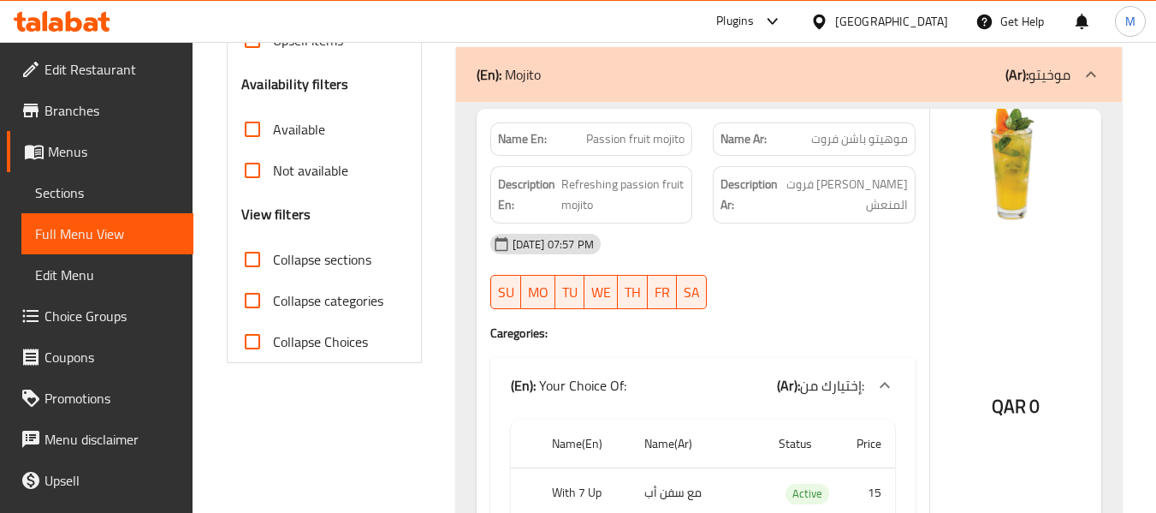
click at [519, 133] on strong "Name En:" at bounding box center [522, 139] width 49 height 18
copy strong "Name En:"
click at [825, 25] on icon at bounding box center [819, 21] width 12 height 15
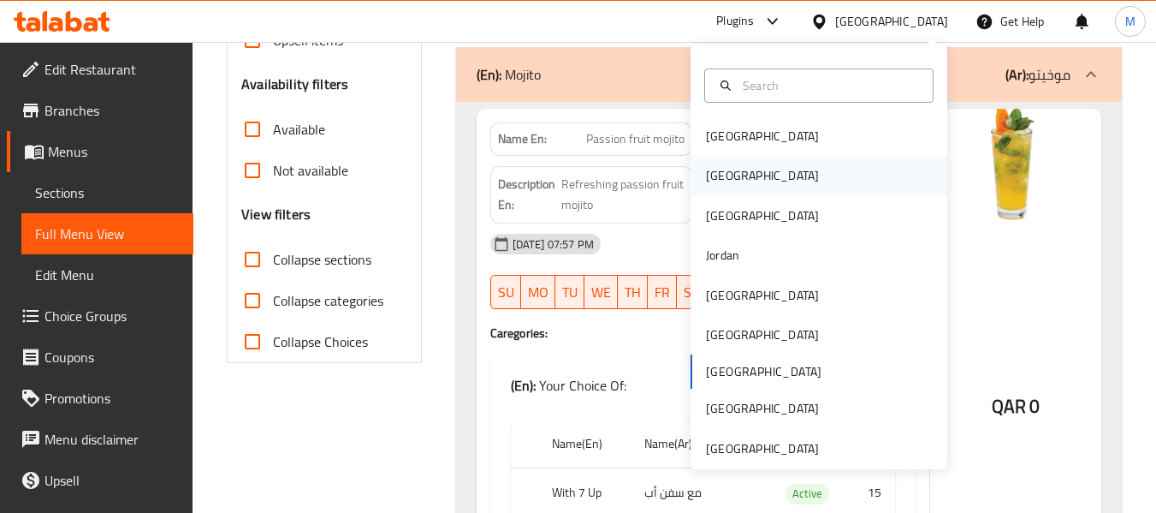
click at [728, 191] on div "[GEOGRAPHIC_DATA]" at bounding box center [762, 175] width 140 height 39
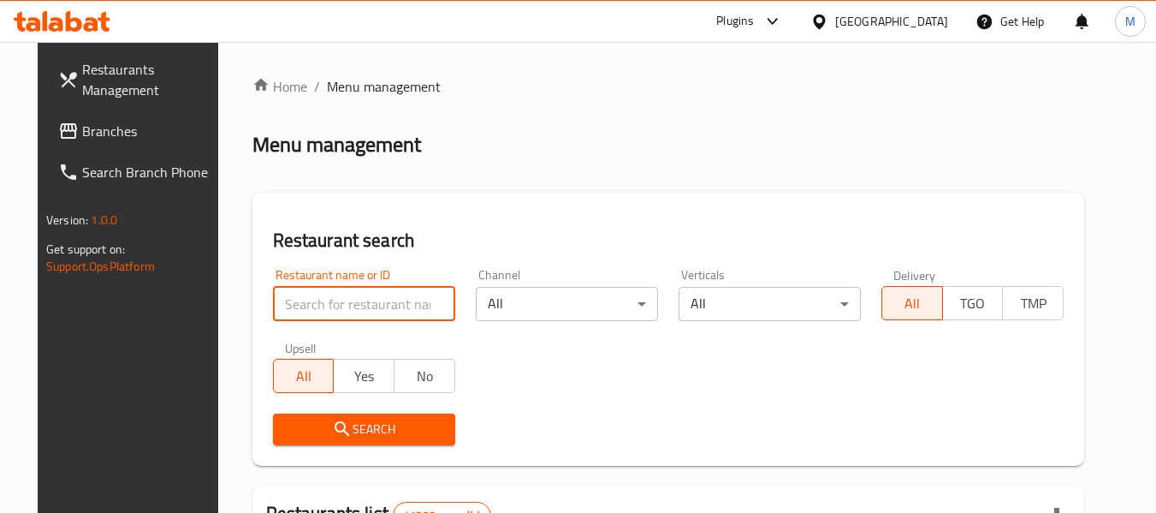
paste input "Blinky"
type input "Blinky"
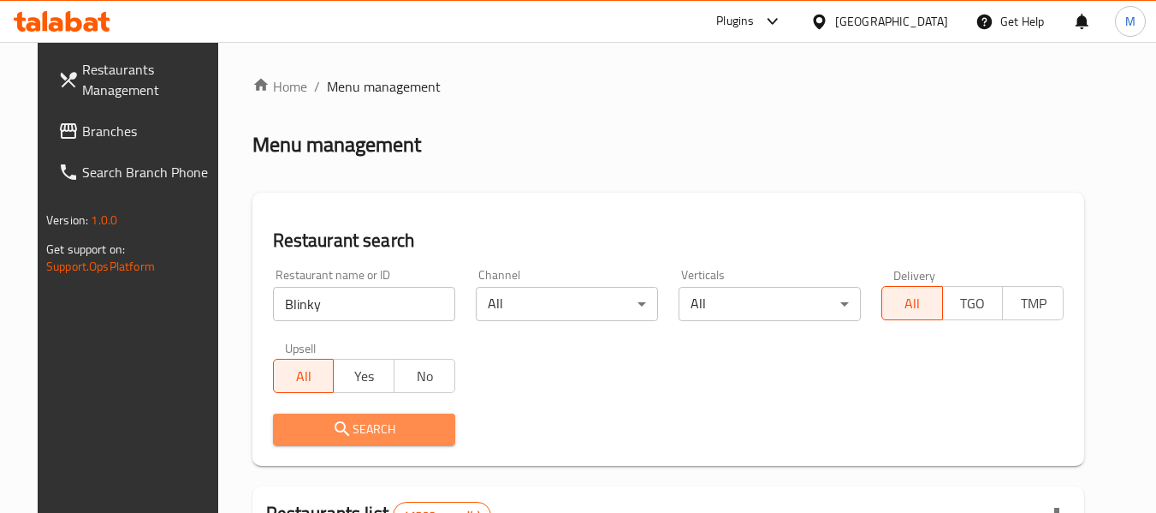
click at [332, 436] on icon "submit" at bounding box center [342, 428] width 21 height 21
click at [327, 436] on div at bounding box center [578, 256] width 1156 height 513
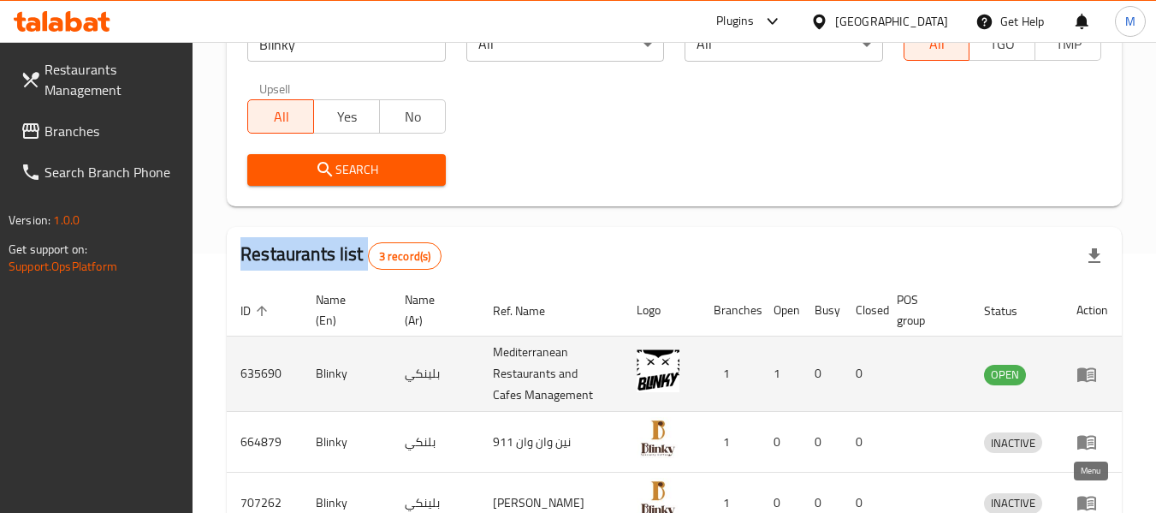
scroll to position [342, 0]
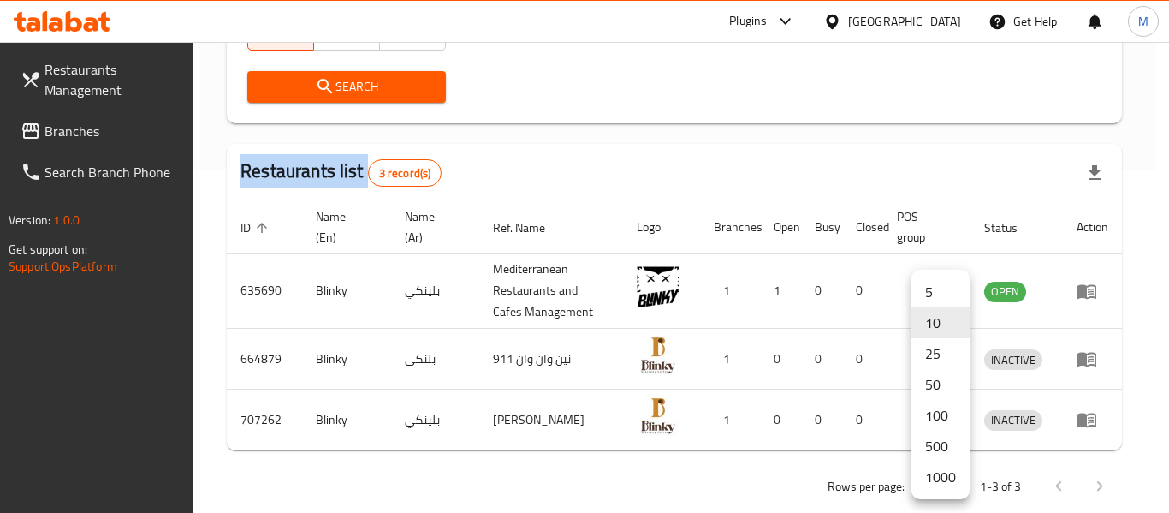
click at [940, 481] on li "1000" at bounding box center [940, 476] width 58 height 31
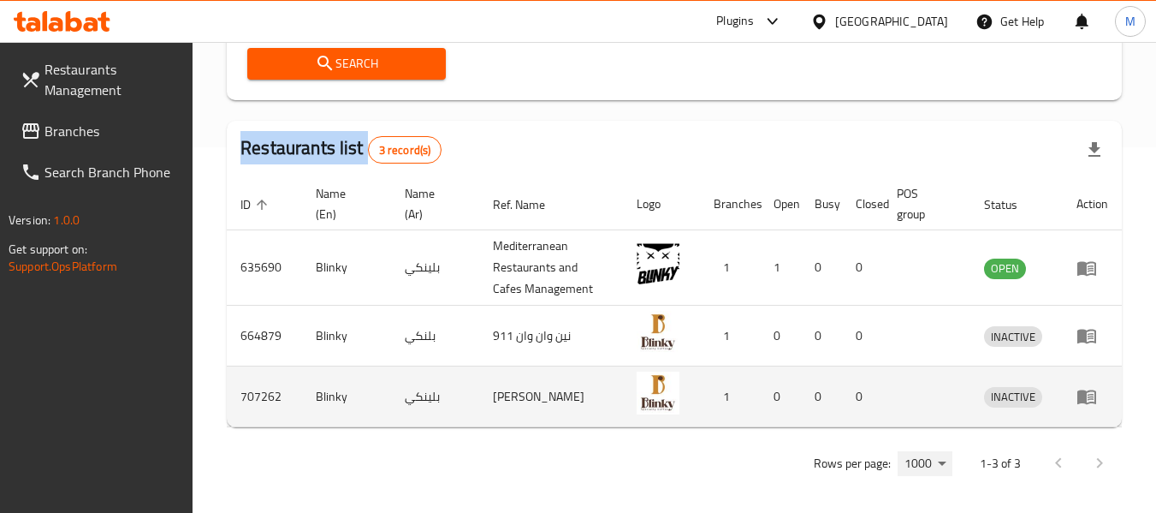
scroll to position [372, 0]
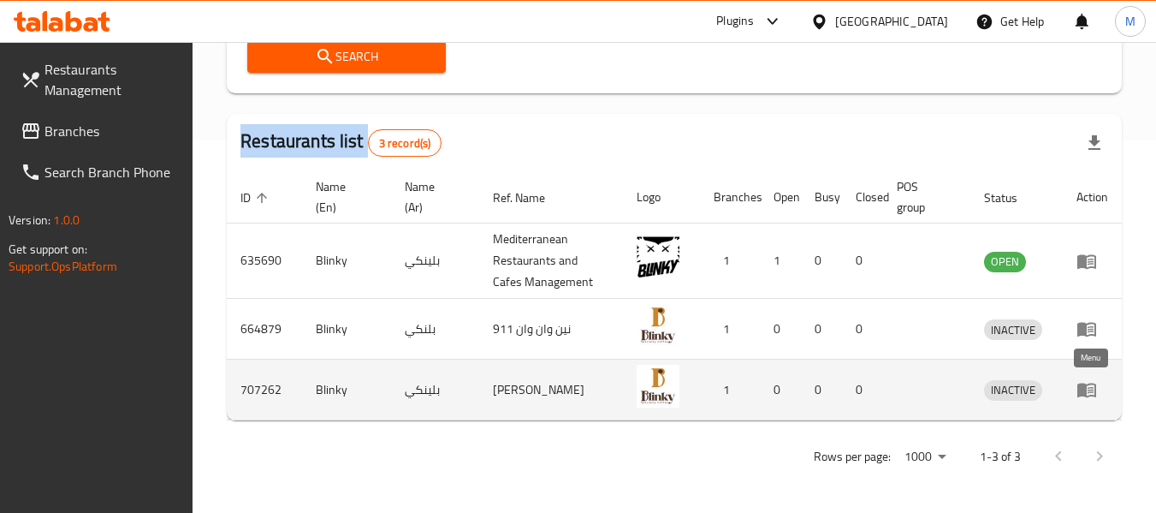
click at [1091, 389] on icon "enhanced table" at bounding box center [1086, 389] width 21 height 21
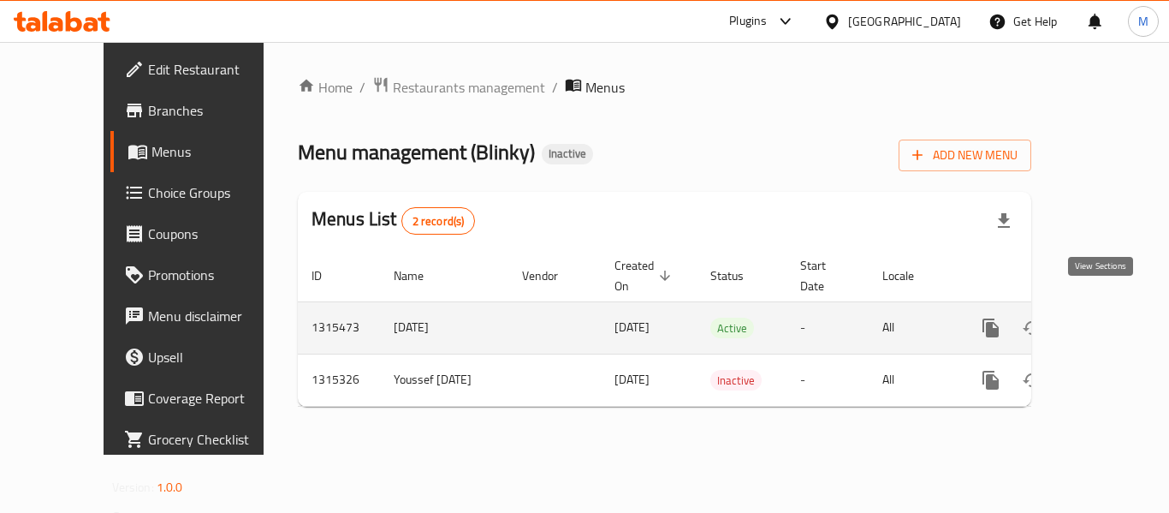
click at [1106, 320] on icon "enhanced table" at bounding box center [1113, 327] width 15 height 15
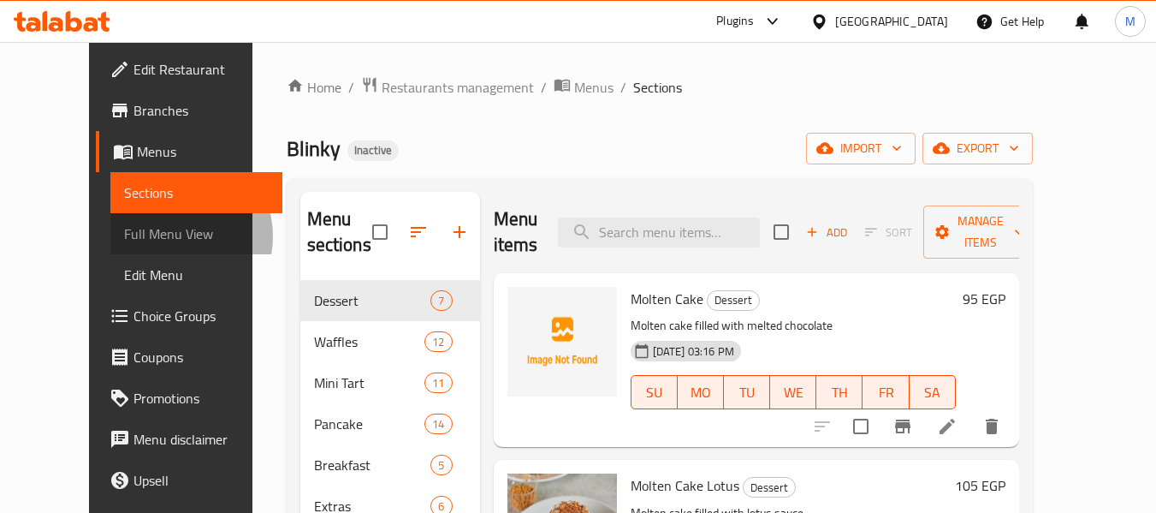
click at [124, 236] on span "Full Menu View" at bounding box center [196, 233] width 145 height 21
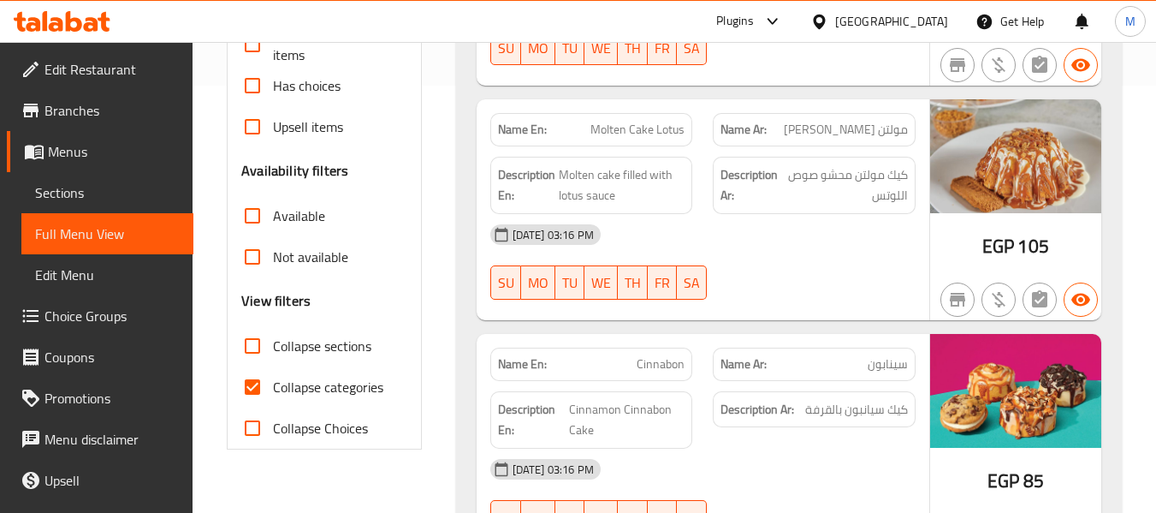
scroll to position [428, 0]
click at [509, 362] on strong "Name En:" at bounding box center [522, 363] width 49 height 18
copy strong "Name En:"
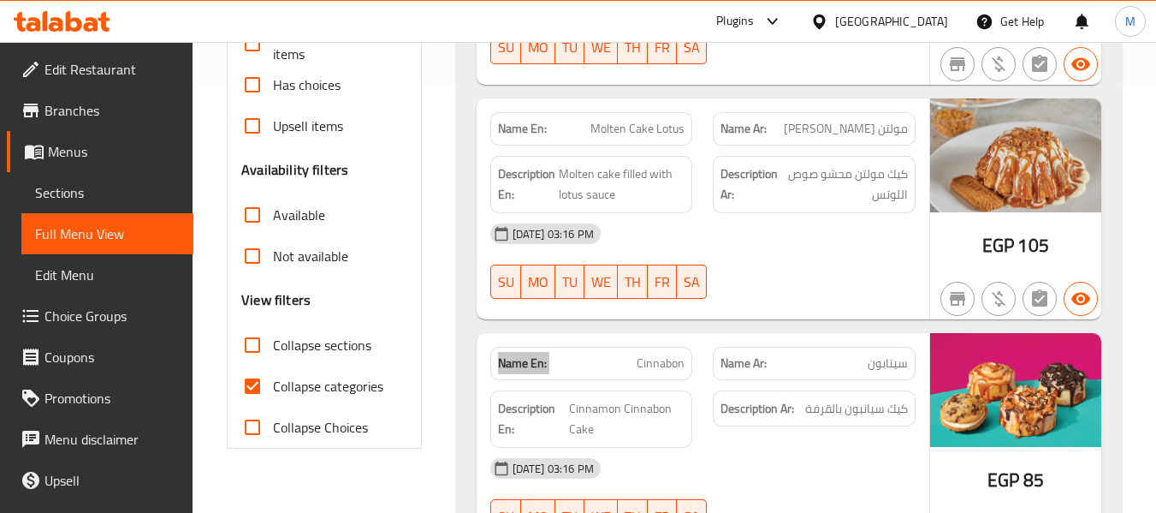
scroll to position [768, 0]
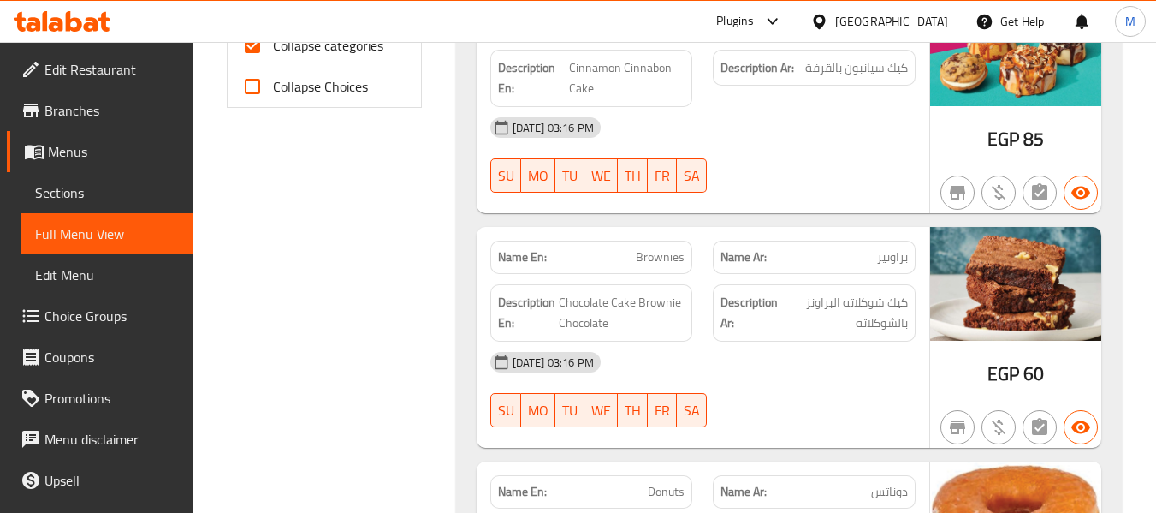
click at [282, 49] on span "Collapse categories" at bounding box center [328, 45] width 110 height 21
click at [273, 49] on input "Collapse categories" at bounding box center [252, 45] width 41 height 41
checkbox input "false"
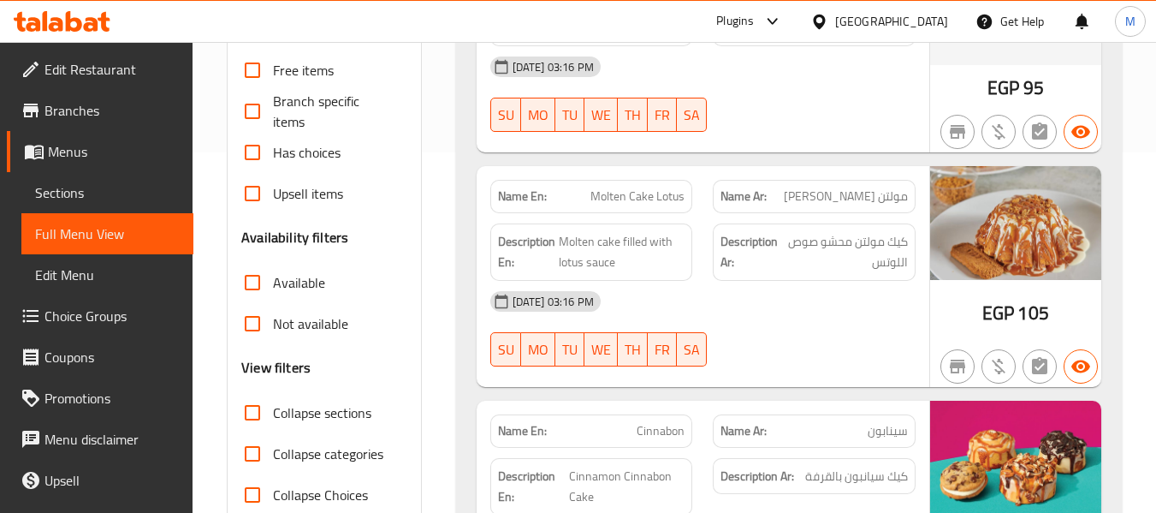
scroll to position [0, 0]
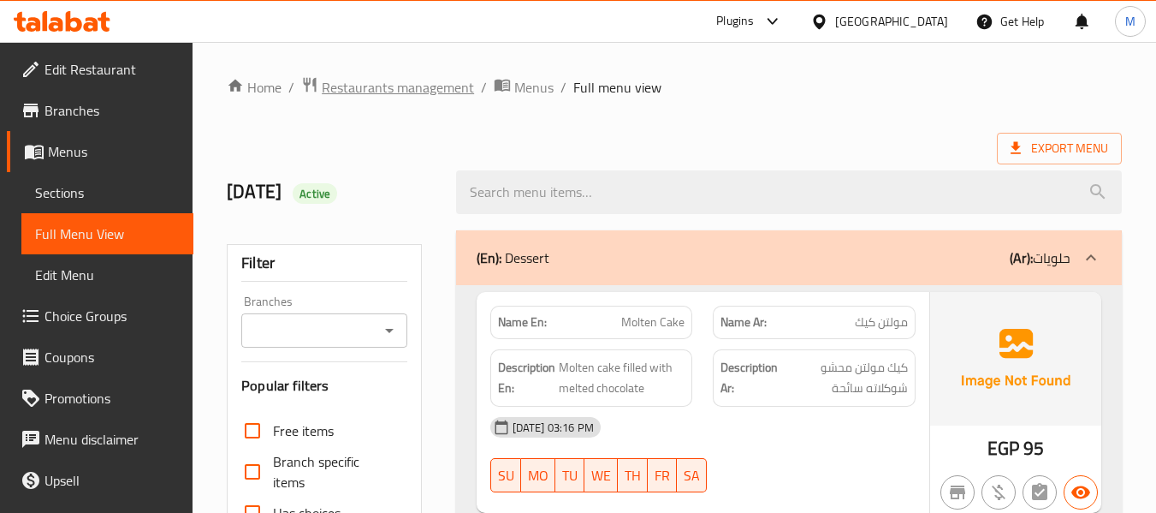
click at [390, 87] on span "Restaurants management" at bounding box center [398, 87] width 152 height 21
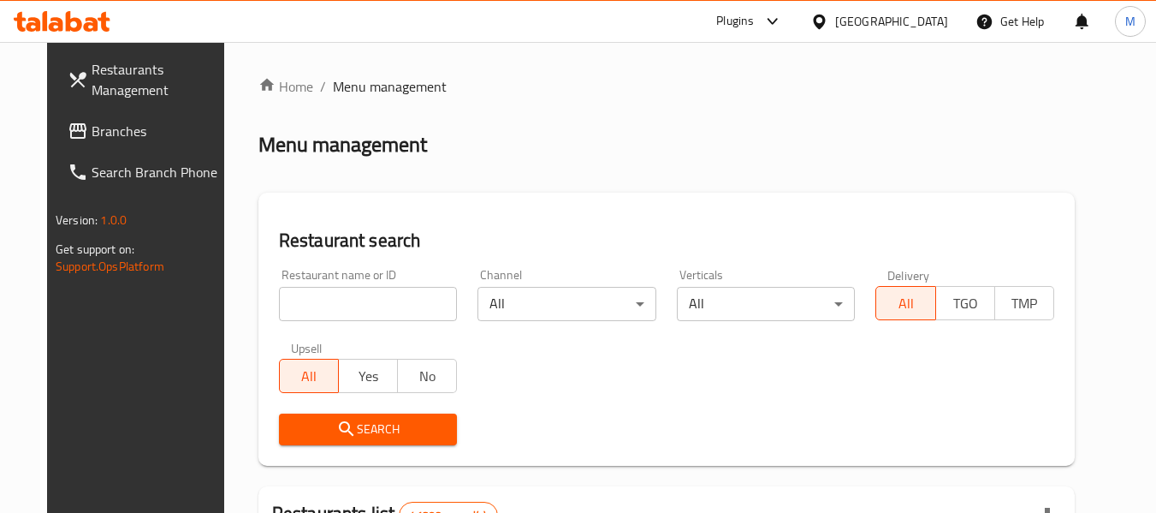
click at [323, 294] on input "search" at bounding box center [368, 304] width 179 height 34
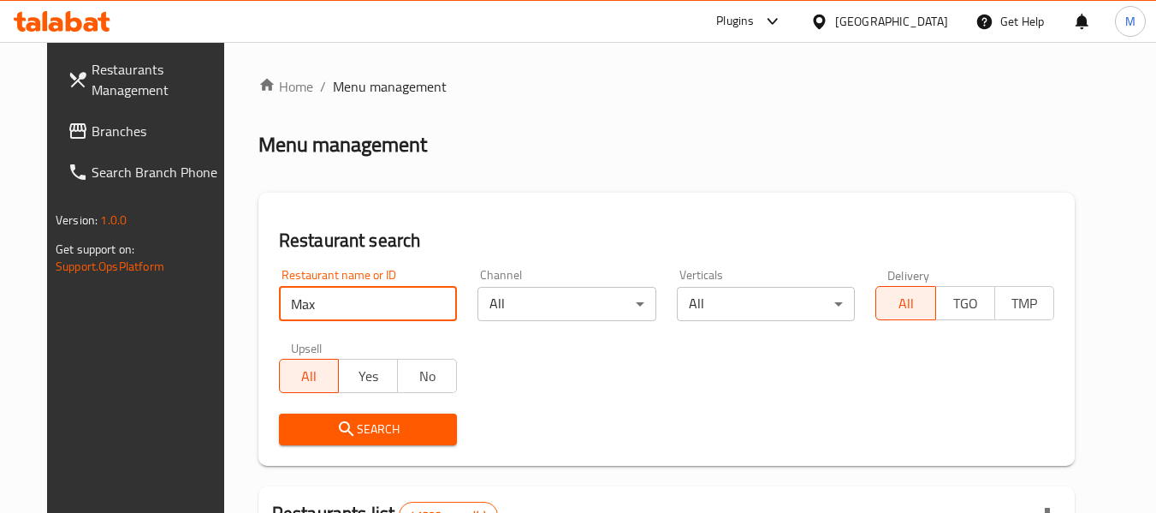
type input "Max's"
click button "Search" at bounding box center [368, 429] width 179 height 32
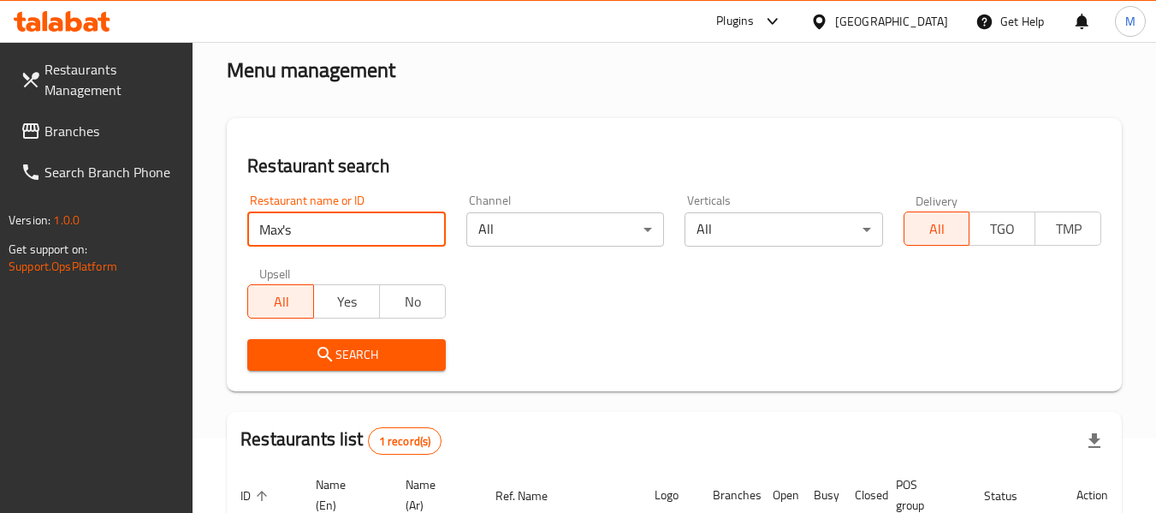
scroll to position [171, 0]
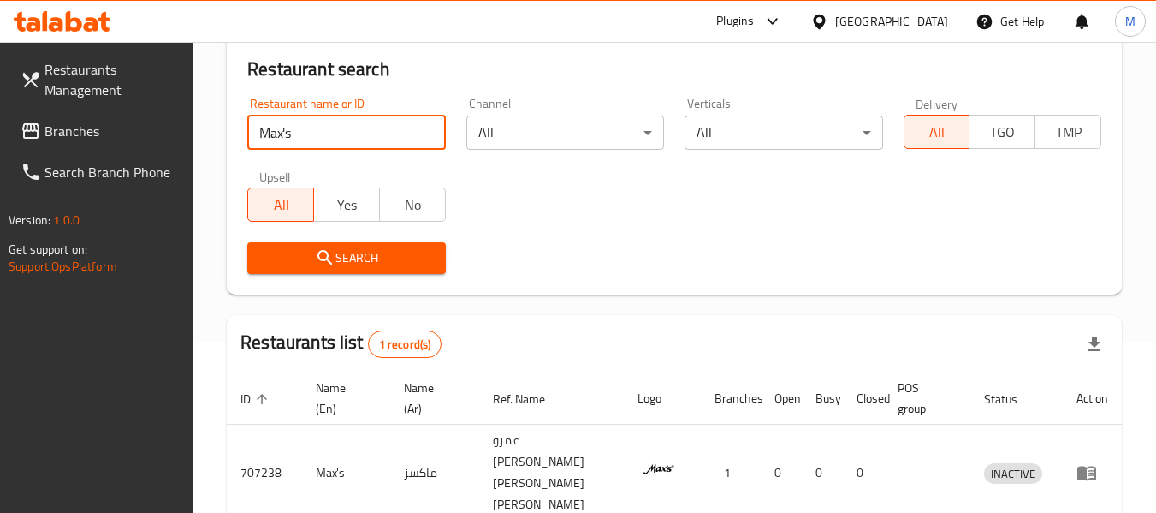
click at [395, 263] on span "Search" at bounding box center [346, 257] width 170 height 21
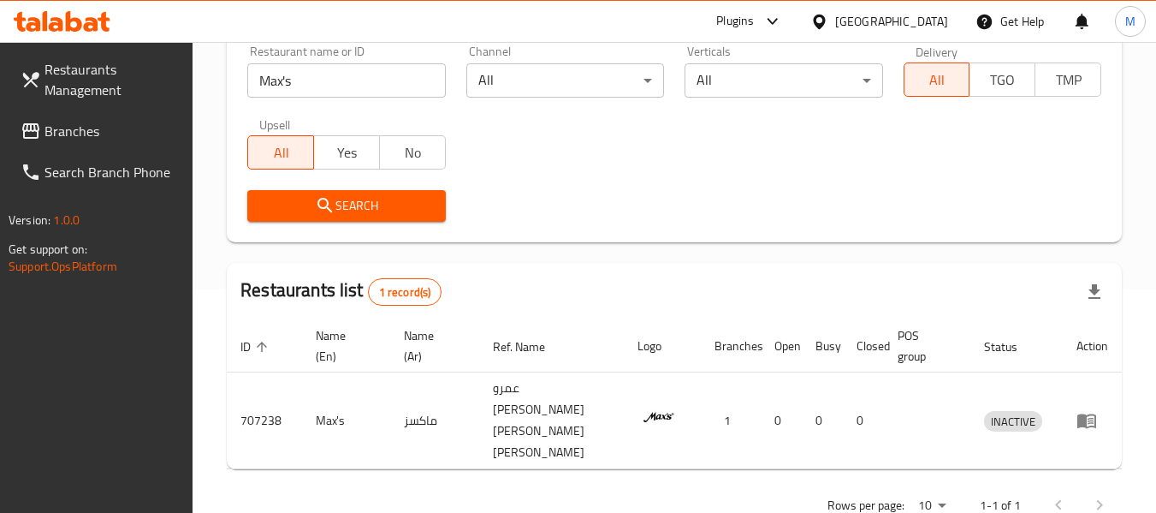
scroll to position [272, 0]
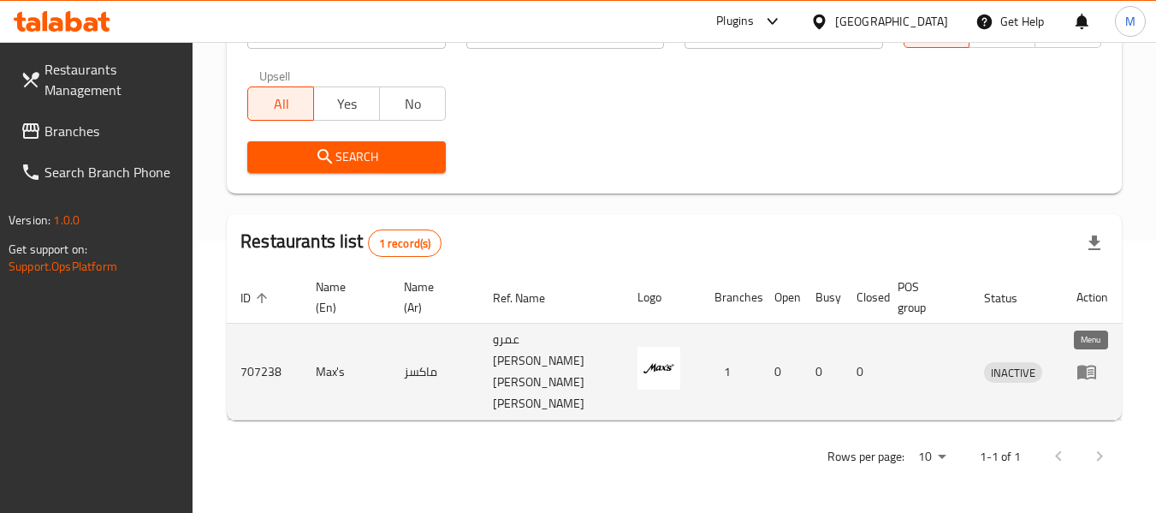
click at [1085, 369] on icon "enhanced table" at bounding box center [1086, 372] width 19 height 15
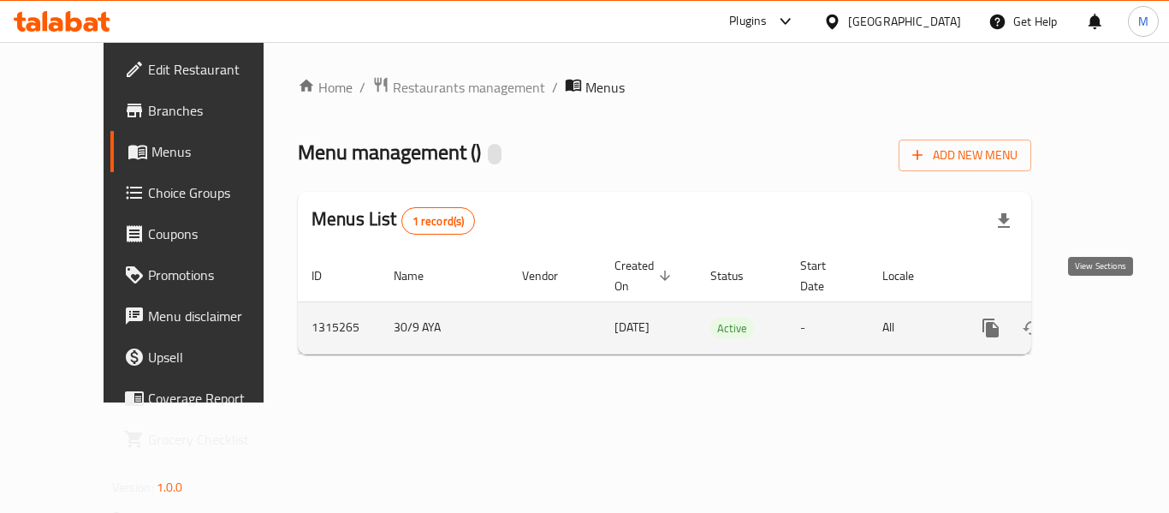
click at [1104, 317] on icon "enhanced table" at bounding box center [1114, 327] width 21 height 21
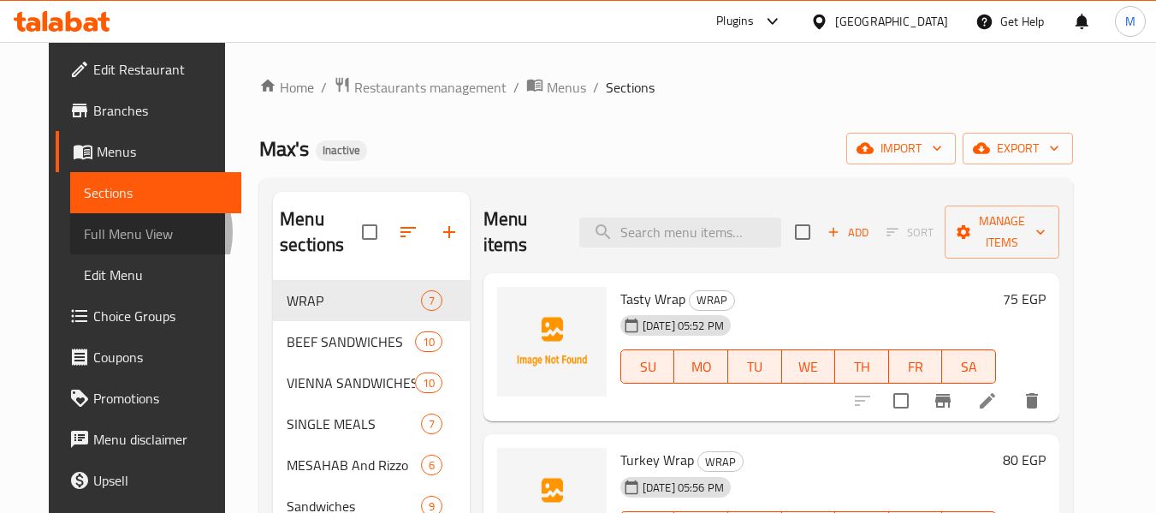
click at [92, 232] on span "Full Menu View" at bounding box center [156, 233] width 145 height 21
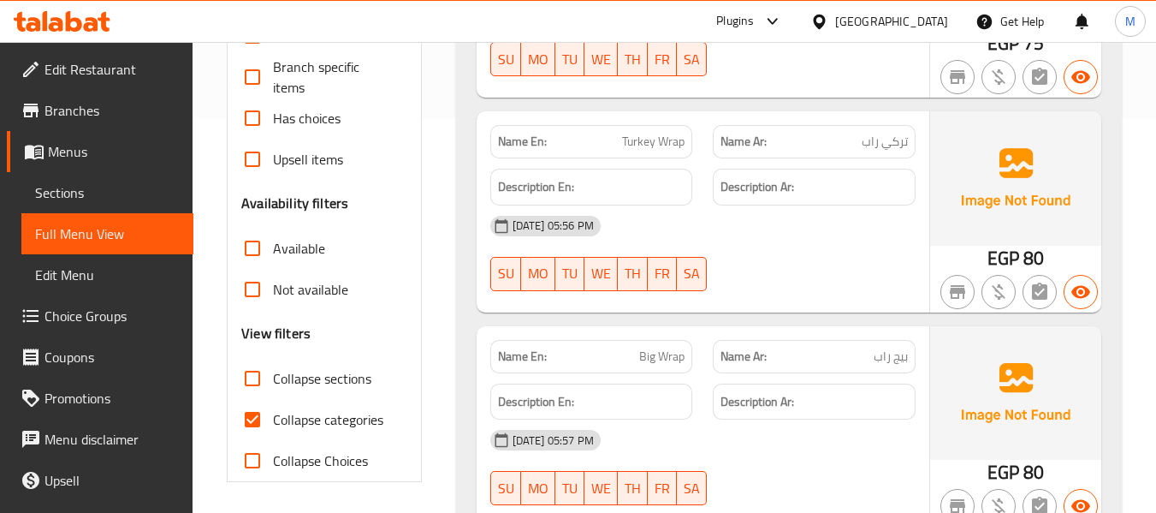
scroll to position [513, 0]
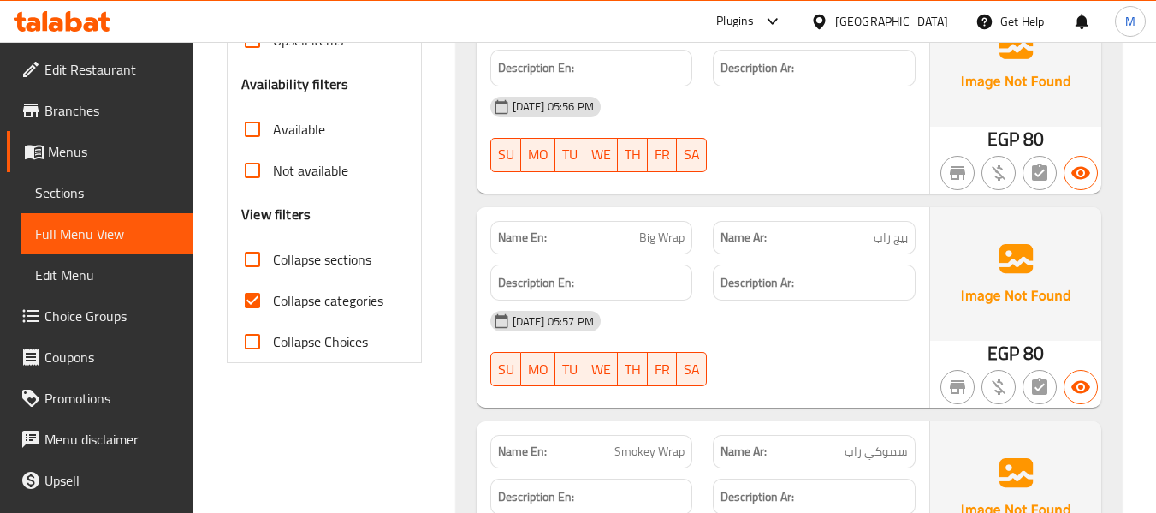
click at [322, 304] on span "Collapse categories" at bounding box center [328, 300] width 110 height 21
click at [273, 304] on input "Collapse categories" at bounding box center [252, 300] width 41 height 41
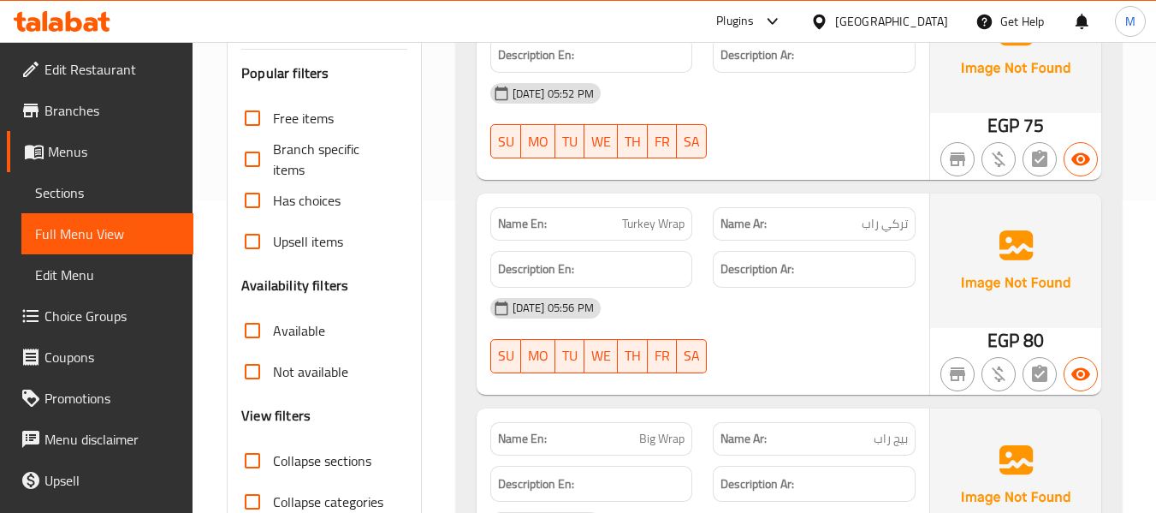
scroll to position [342, 0]
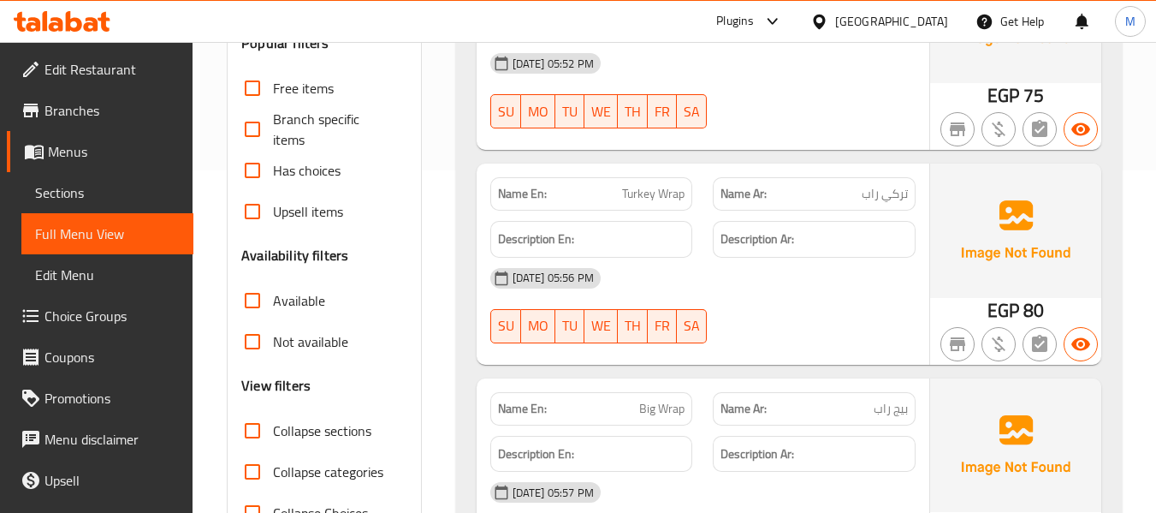
click at [296, 464] on span "Collapse categories" at bounding box center [328, 471] width 110 height 21
click at [273, 464] on input "Collapse categories" at bounding box center [252, 471] width 41 height 41
checkbox input "true"
click at [531, 404] on strong "Name En:" at bounding box center [522, 409] width 49 height 18
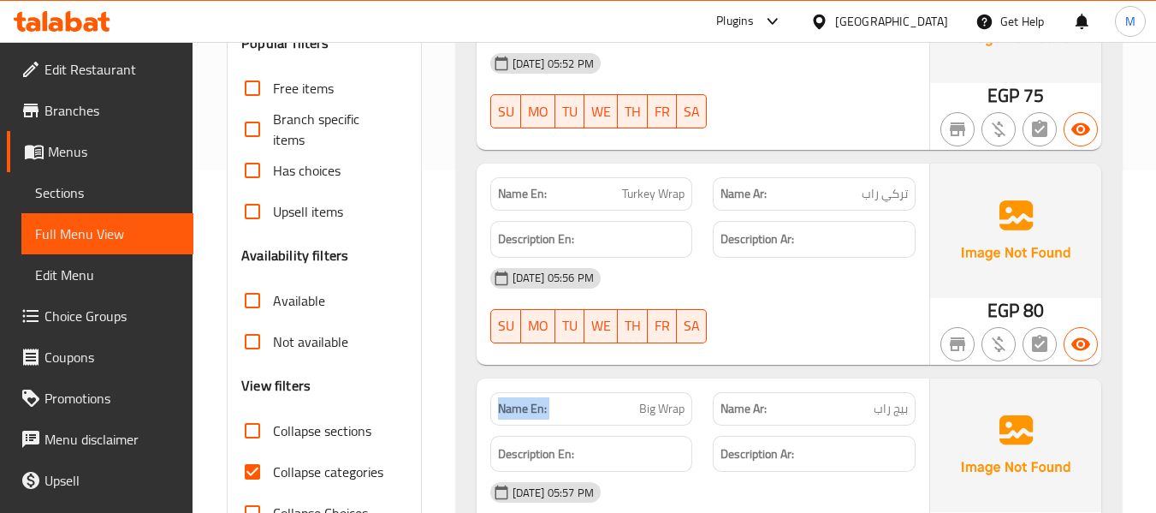
click at [531, 404] on strong "Name En:" at bounding box center [522, 409] width 49 height 18
copy strong "Name En:"
